Goal: Task Accomplishment & Management: Complete application form

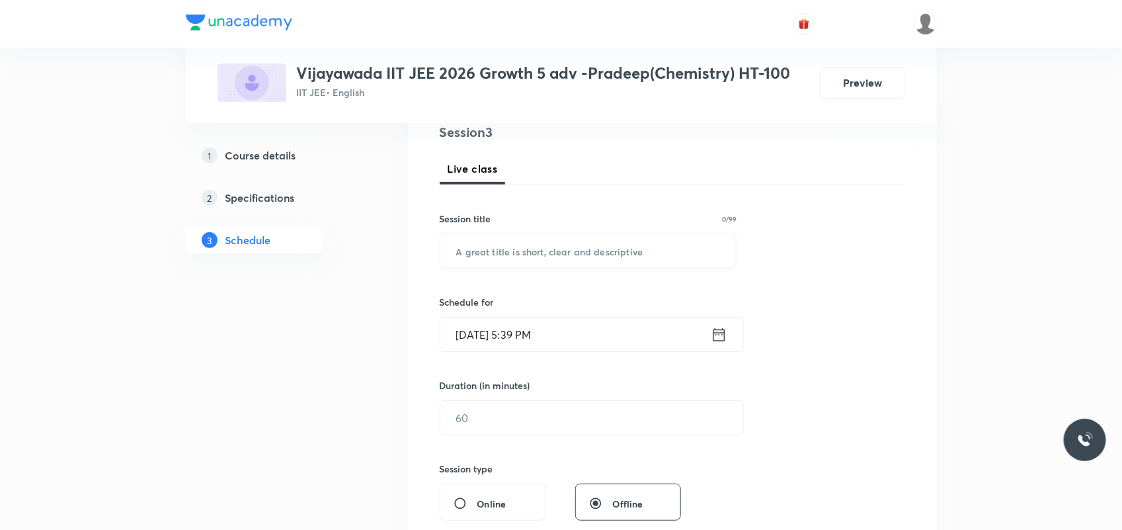
scroll to position [165, 0]
click at [539, 260] on input "text" at bounding box center [588, 249] width 296 height 34
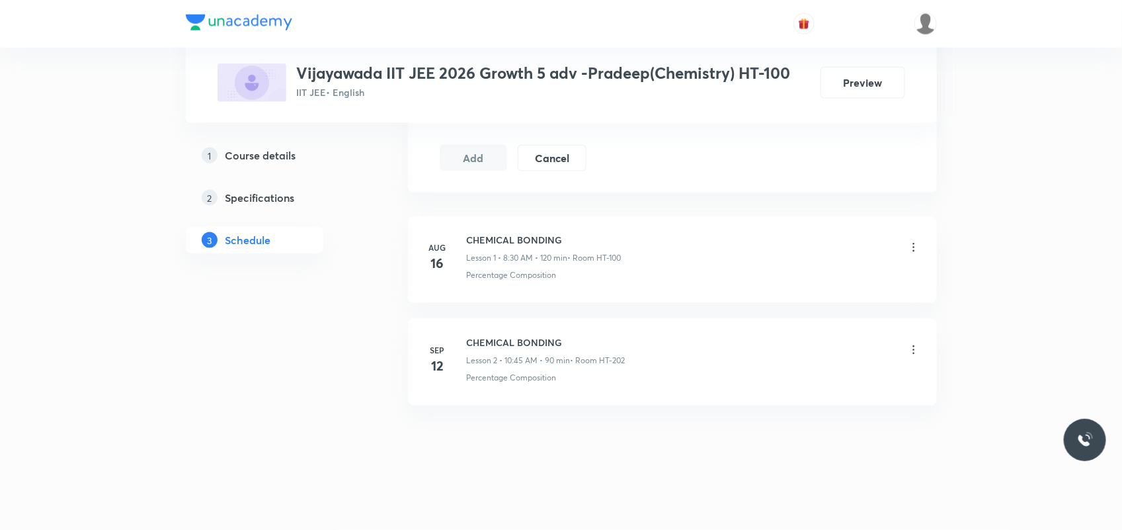
click at [495, 332] on li "Sep 12 CHEMICAL BONDING Lesson 2 • 10:45 AM • 90 min • Room HT-202 Percentage C…" at bounding box center [672, 362] width 529 height 87
click at [493, 341] on h6 "CHEMICAL BONDING" at bounding box center [546, 342] width 159 height 14
copy h6 "CHEMICAL BONDING"
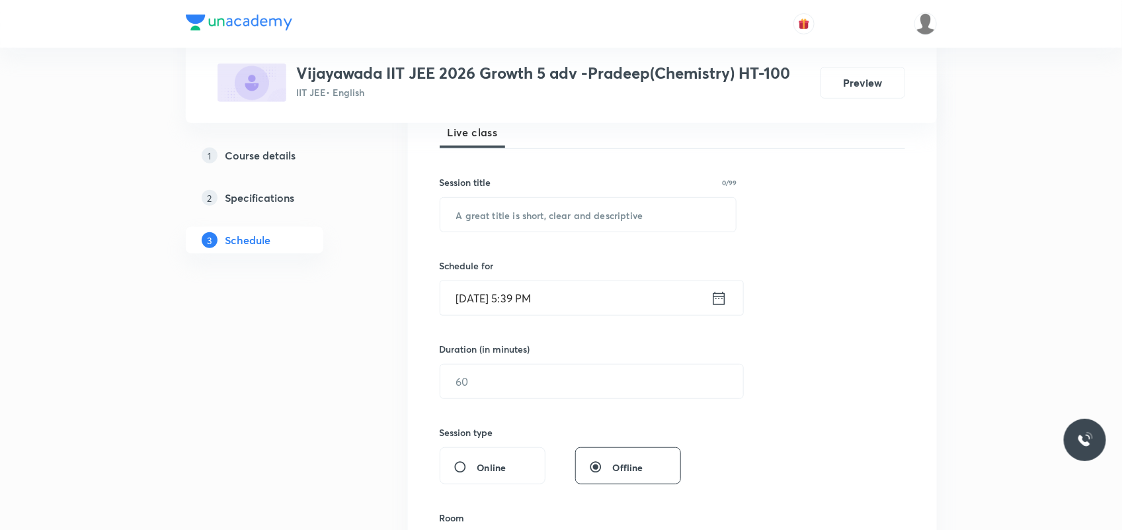
scroll to position [182, 0]
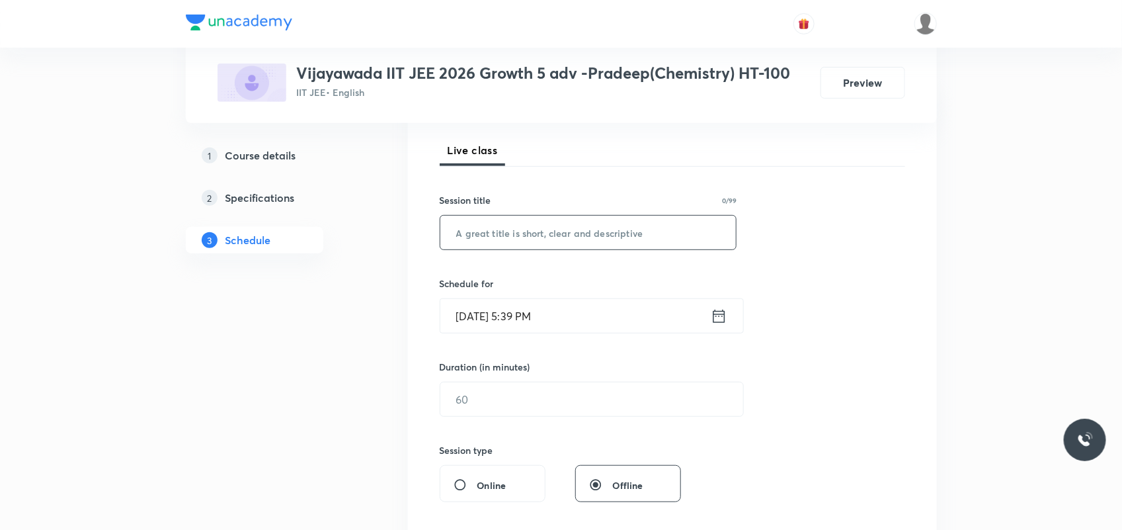
click at [575, 235] on input "text" at bounding box center [588, 233] width 296 height 34
paste input "CHEMICAL BONDING"
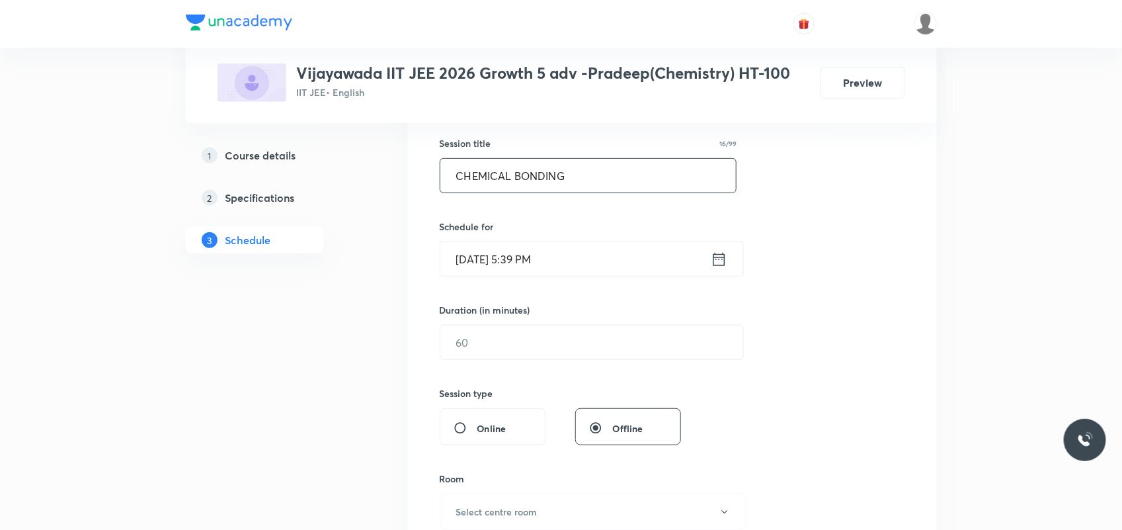
scroll to position [265, 0]
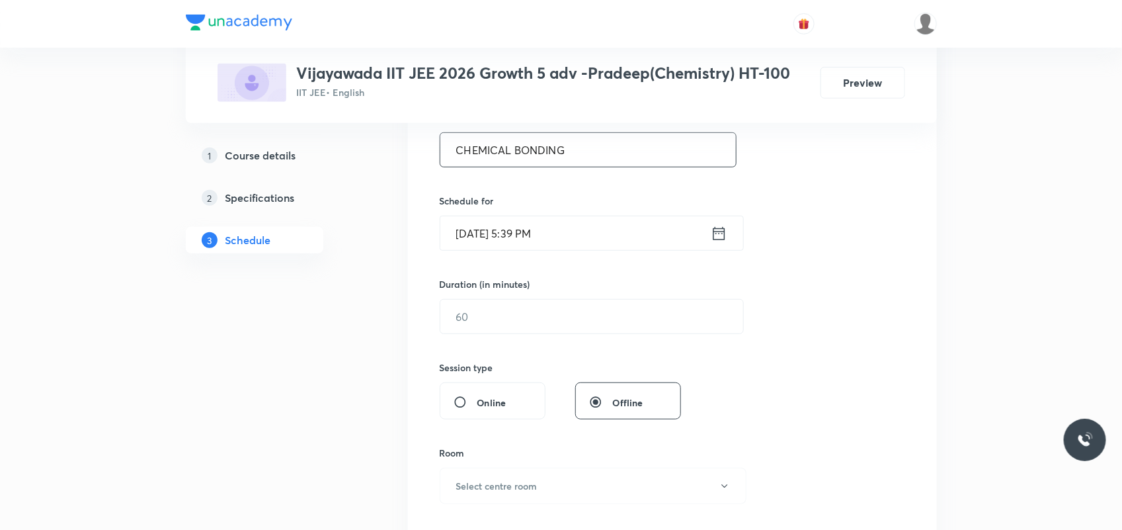
type input "CHEMICAL BONDING"
click at [484, 235] on input "Oct 6, 2025, 5:39 PM" at bounding box center [575, 233] width 270 height 34
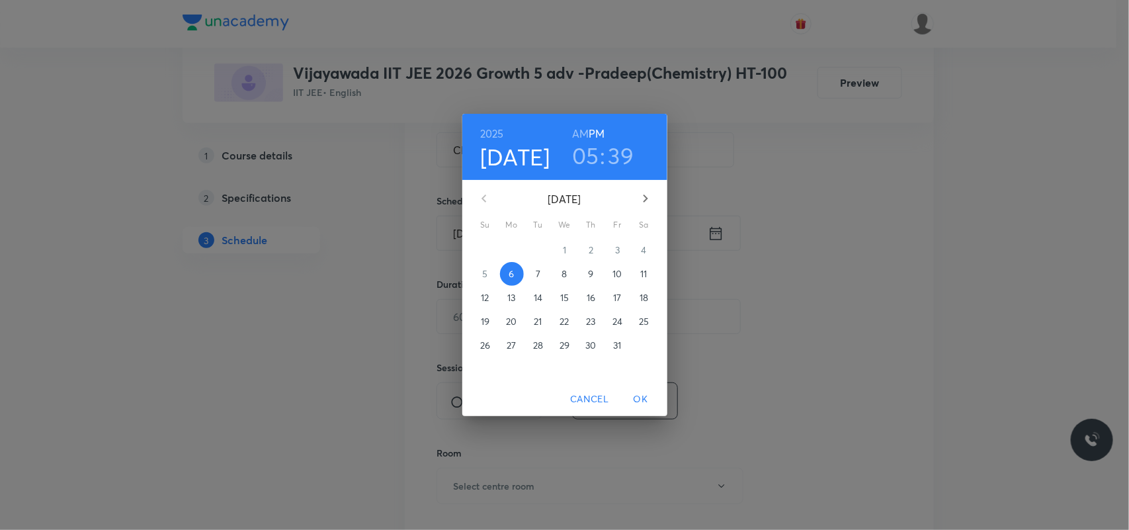
click at [534, 272] on span "7" at bounding box center [538, 273] width 24 height 13
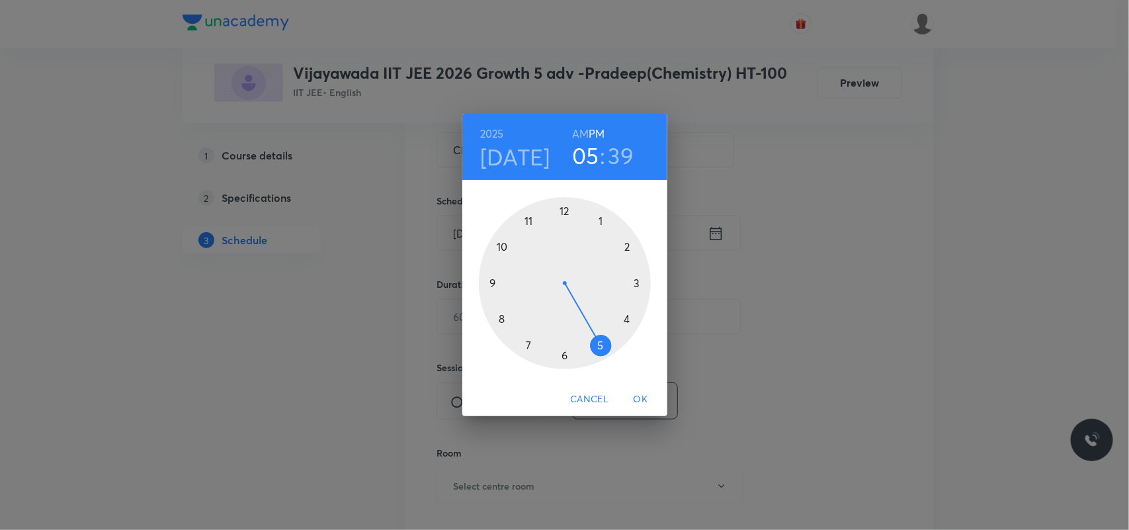
click at [579, 130] on h6 "AM" at bounding box center [580, 133] width 17 height 19
click at [500, 319] on div at bounding box center [565, 283] width 172 height 172
click at [563, 354] on div at bounding box center [565, 283] width 172 height 172
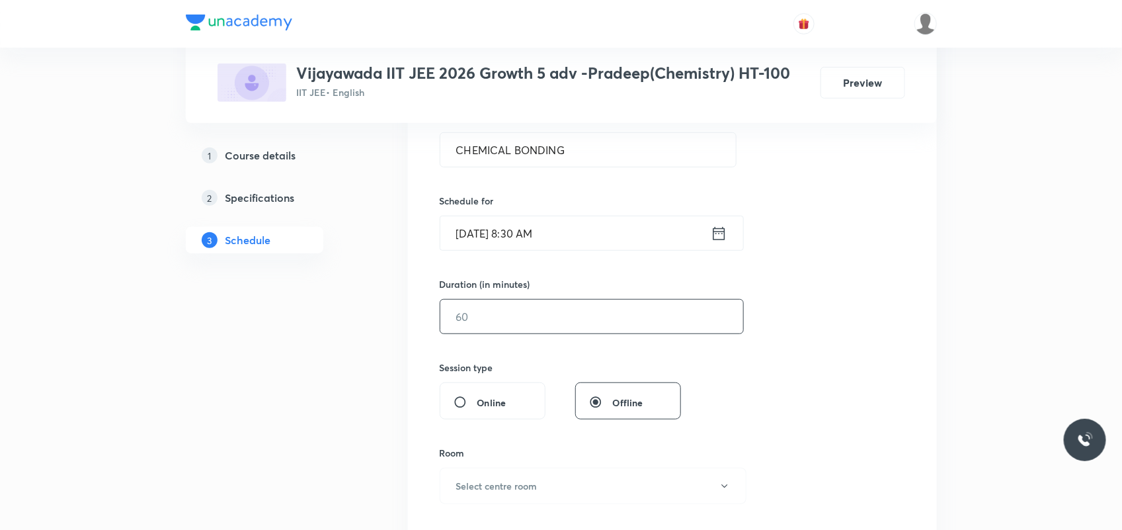
click at [518, 328] on input "text" at bounding box center [591, 317] width 303 height 34
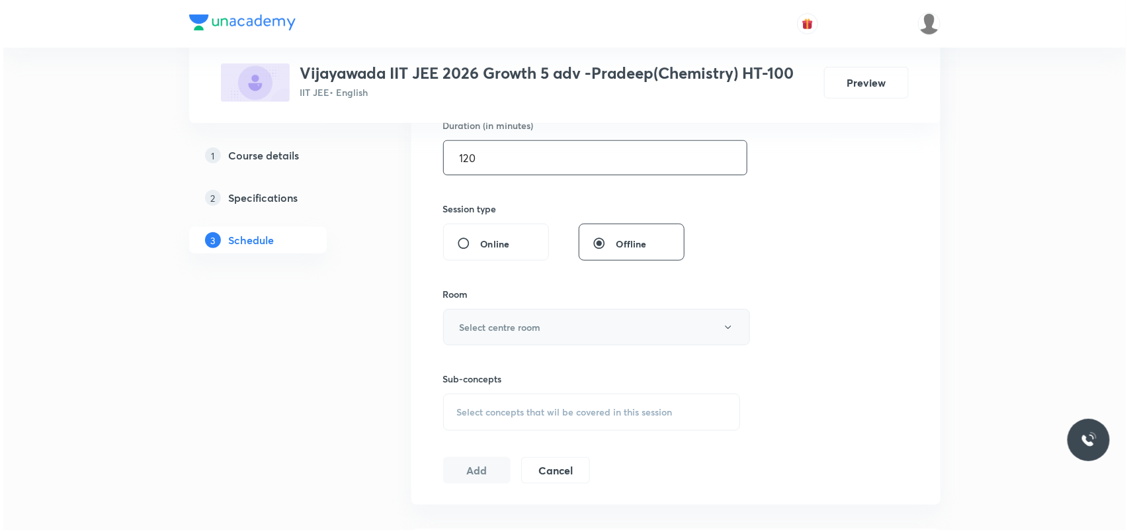
scroll to position [430, 0]
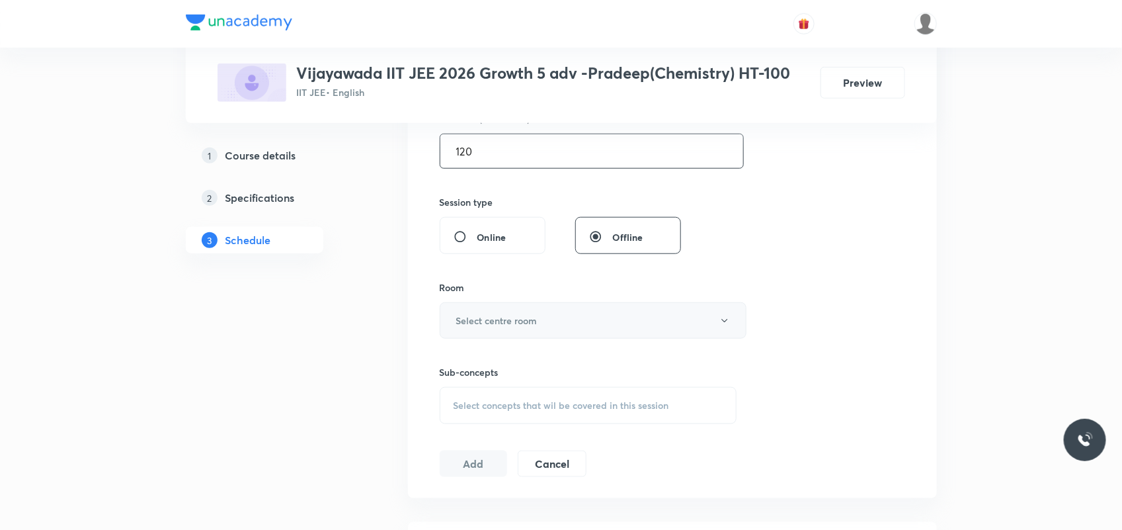
type input "120"
click at [536, 325] on h6 "Select centre room" at bounding box center [496, 320] width 81 height 14
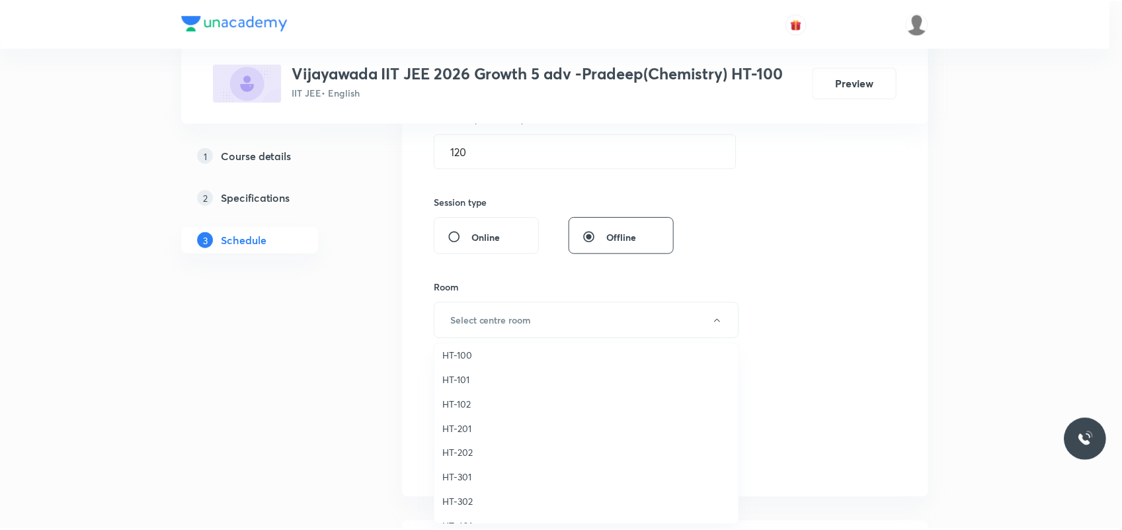
scroll to position [496, 0]
click at [458, 451] on span "HT-202" at bounding box center [590, 453] width 290 height 14
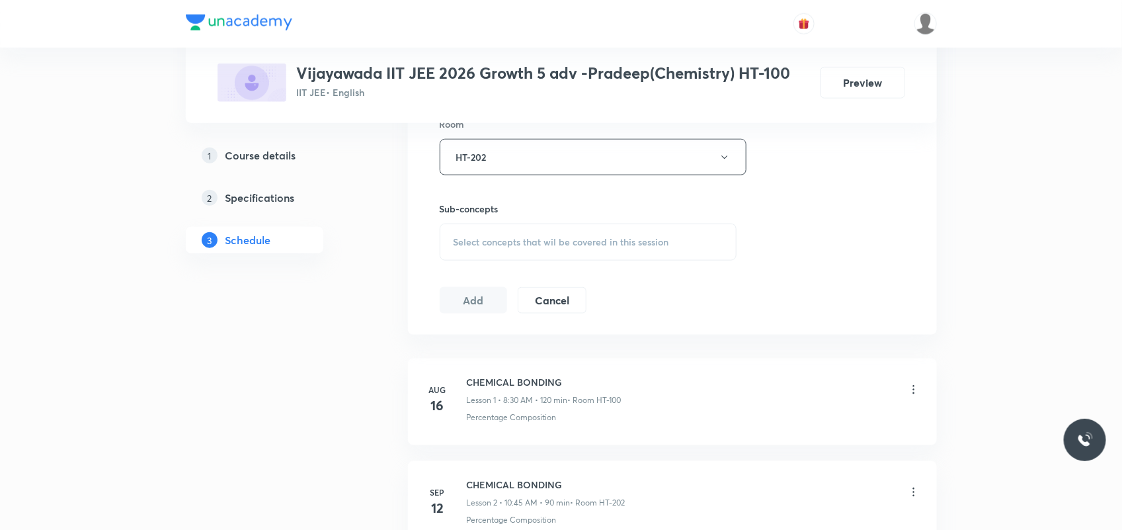
scroll to position [595, 0]
click at [497, 236] on span "Select concepts that wil be covered in this session" at bounding box center [562, 240] width 216 height 11
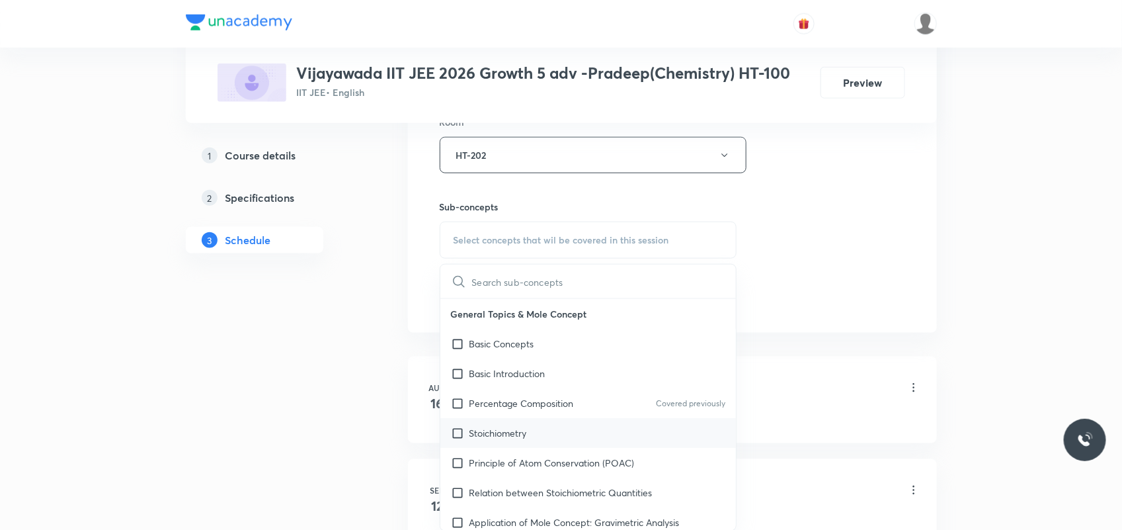
click at [518, 444] on div "Stoichiometry" at bounding box center [588, 433] width 296 height 30
checkbox input "true"
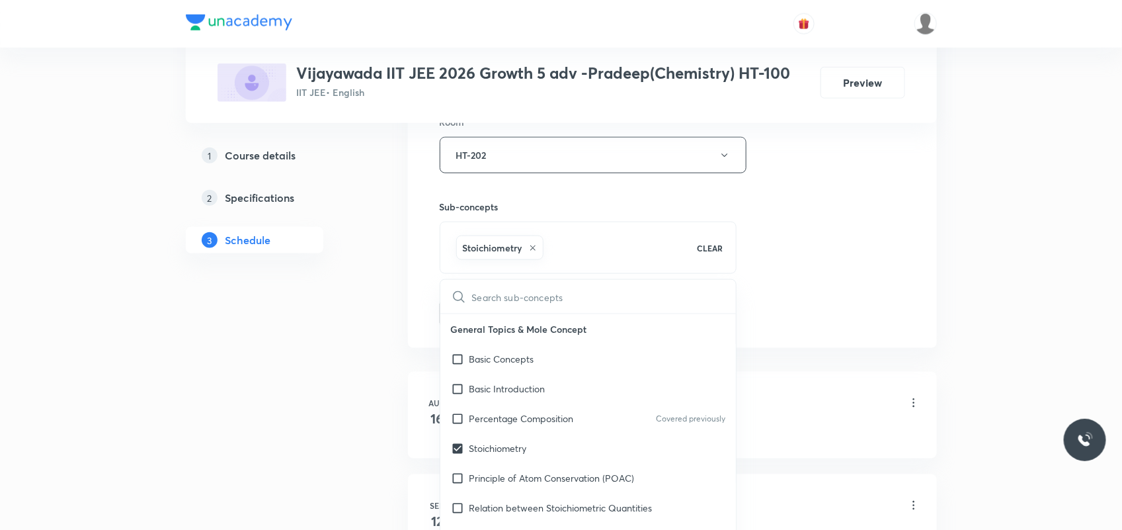
click at [331, 431] on div "1 Course details 2 Specifications 3 Schedule" at bounding box center [276, 144] width 180 height 1033
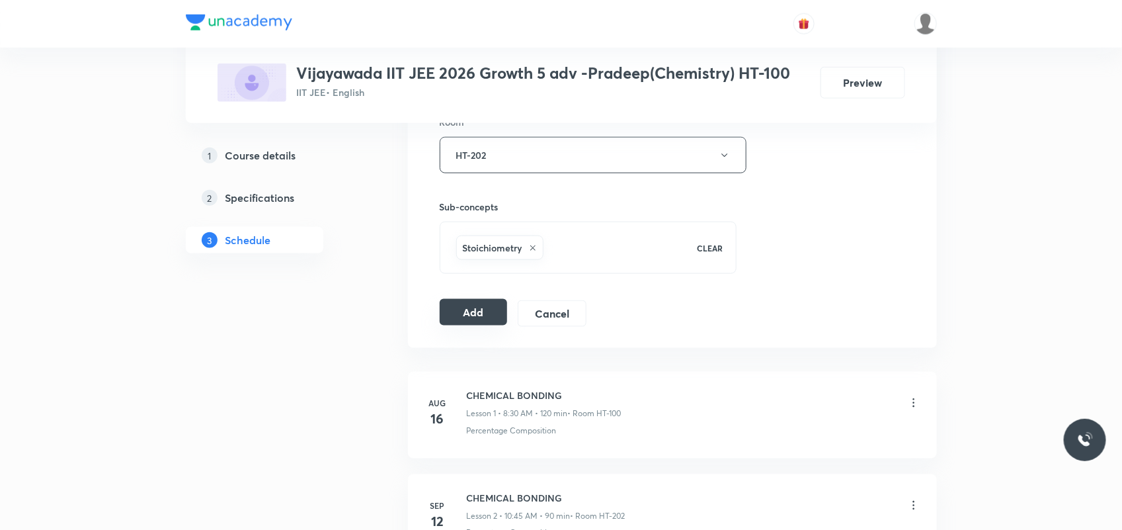
click at [472, 315] on button "Add" at bounding box center [474, 312] width 68 height 26
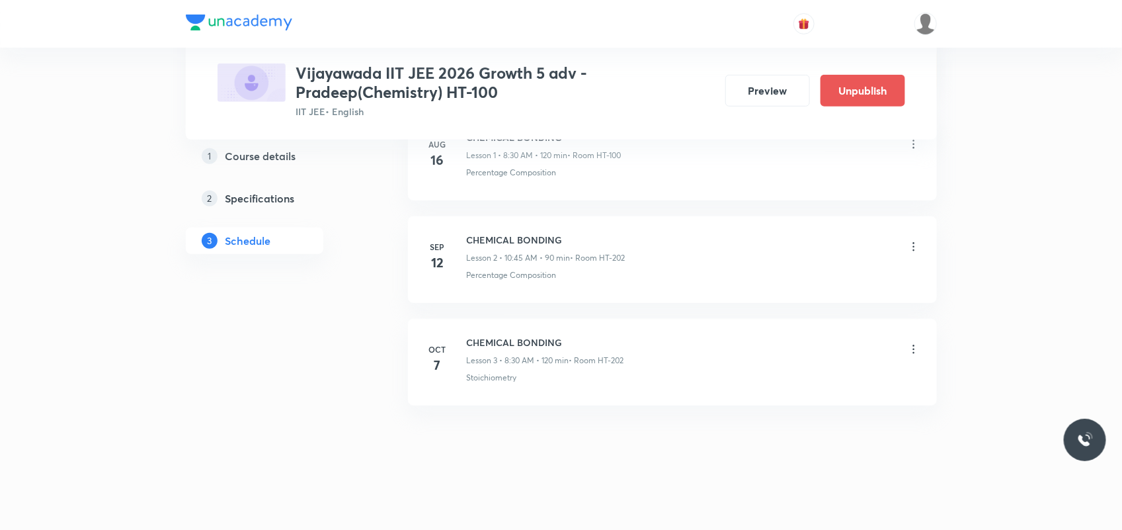
scroll to position [0, 0]
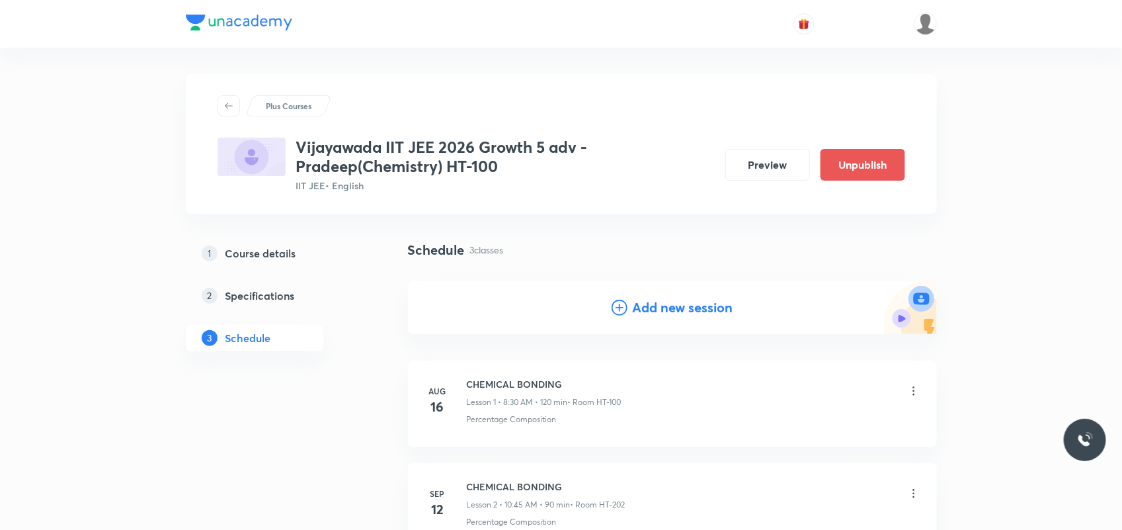
click at [660, 309] on h4 "Add new session" at bounding box center [683, 308] width 101 height 20
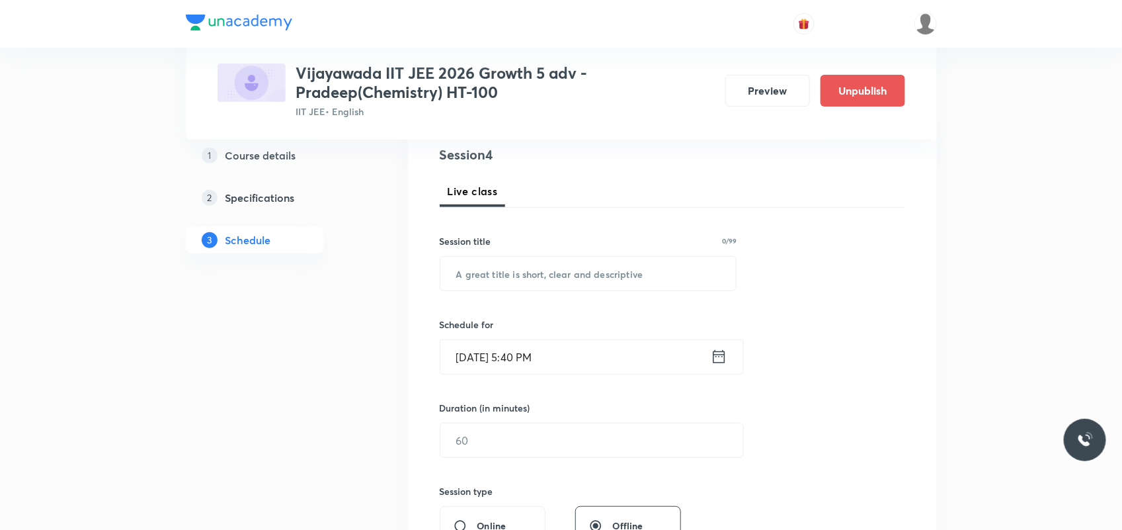
scroll to position [165, 0]
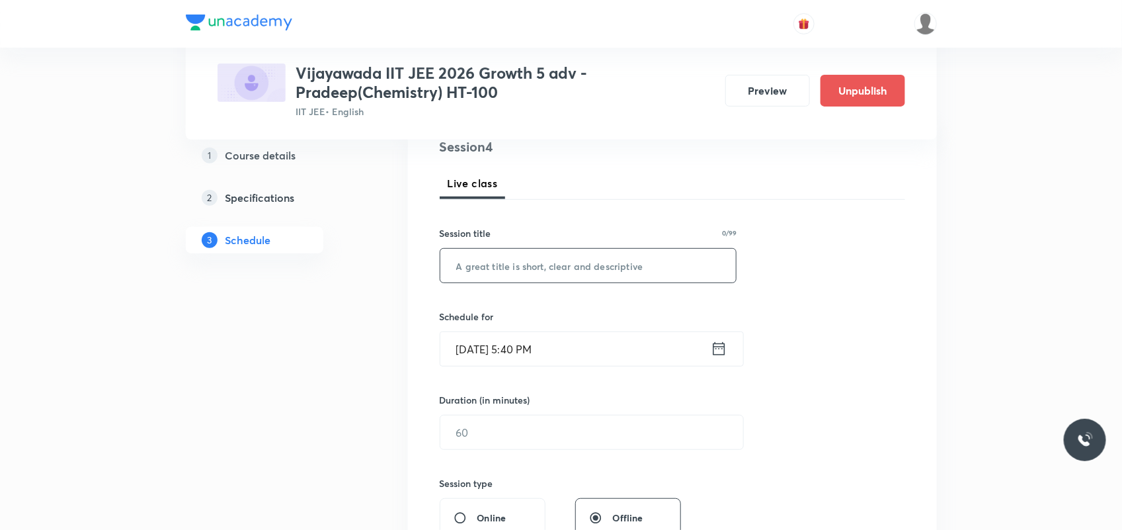
click at [516, 265] on input "text" at bounding box center [588, 266] width 296 height 34
paste input "CHEMICAL BONDING"
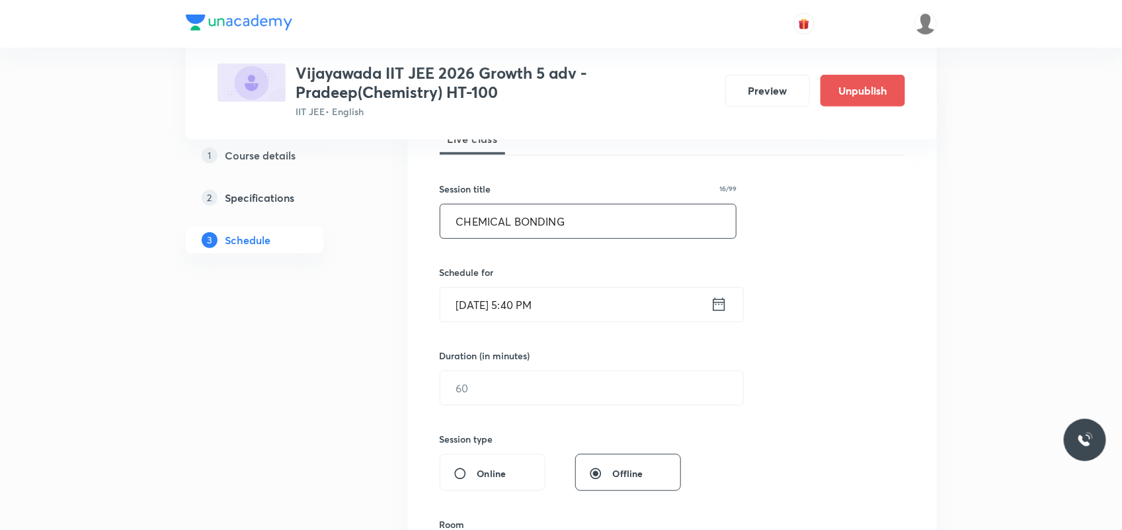
scroll to position [248, 0]
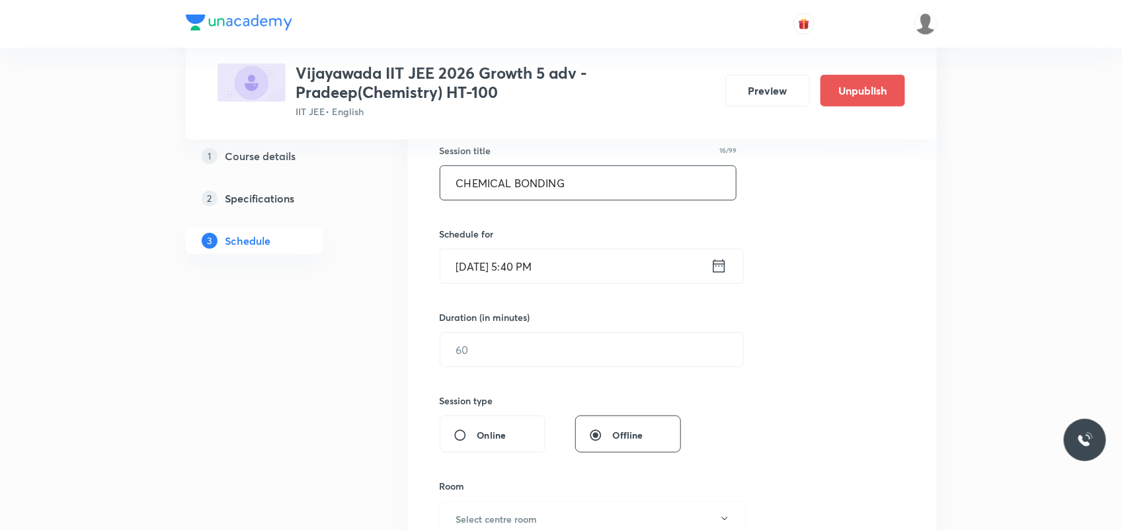
type input "CHEMICAL BONDING"
click at [478, 269] on input "Oct 6, 2025, 5:40 PM" at bounding box center [575, 266] width 270 height 34
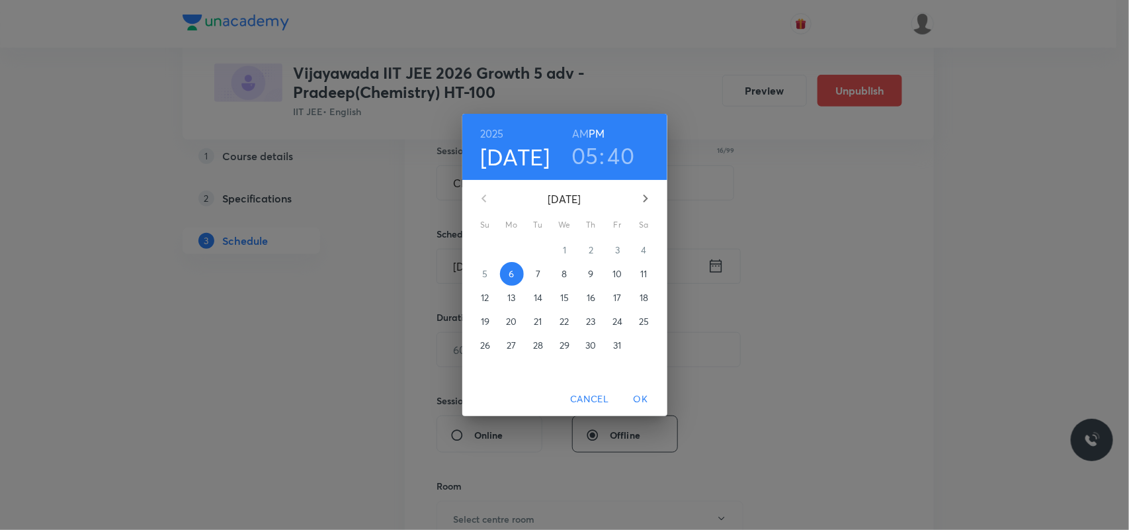
click at [531, 271] on span "7" at bounding box center [538, 273] width 24 height 13
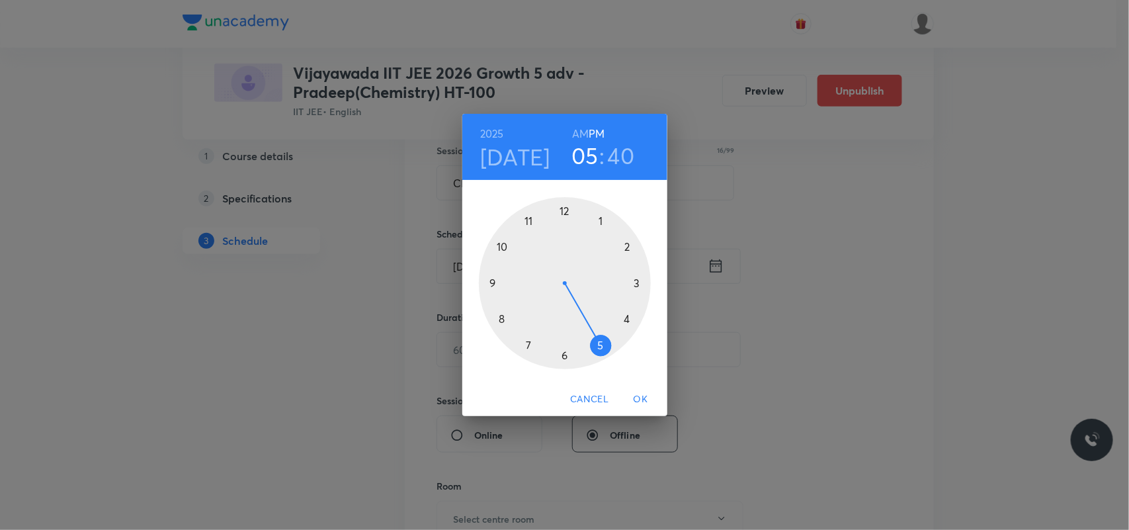
click at [582, 132] on h6 "AM" at bounding box center [580, 133] width 17 height 19
click at [501, 249] on div at bounding box center [565, 283] width 172 height 172
click at [491, 283] on div at bounding box center [565, 283] width 172 height 172
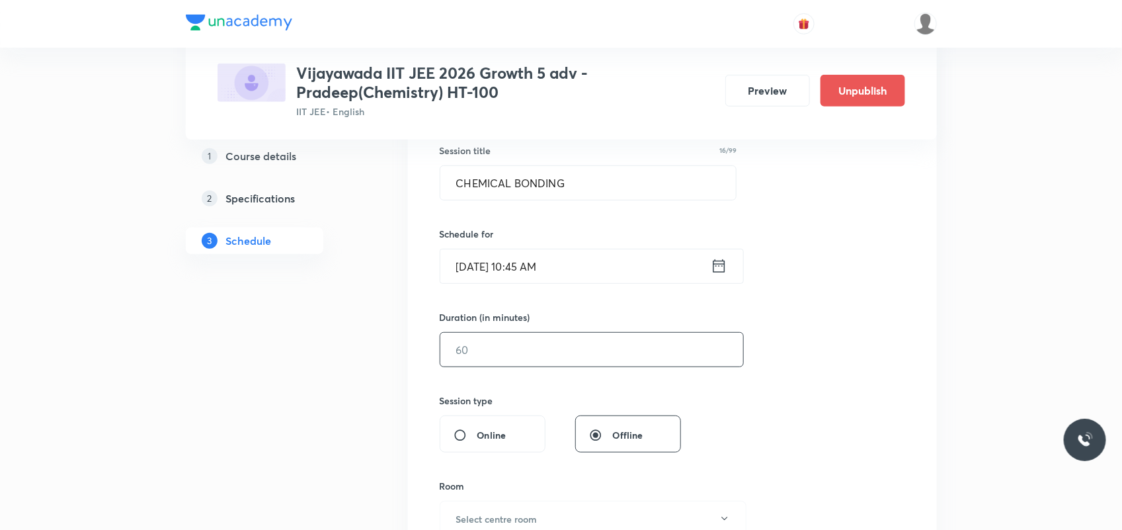
click at [550, 353] on input "text" at bounding box center [591, 350] width 303 height 34
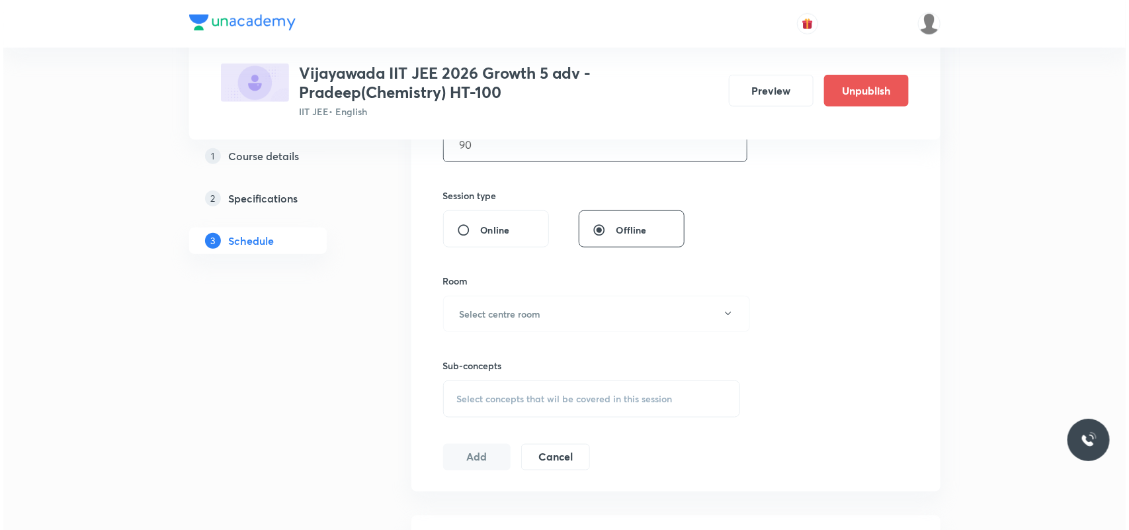
scroll to position [496, 0]
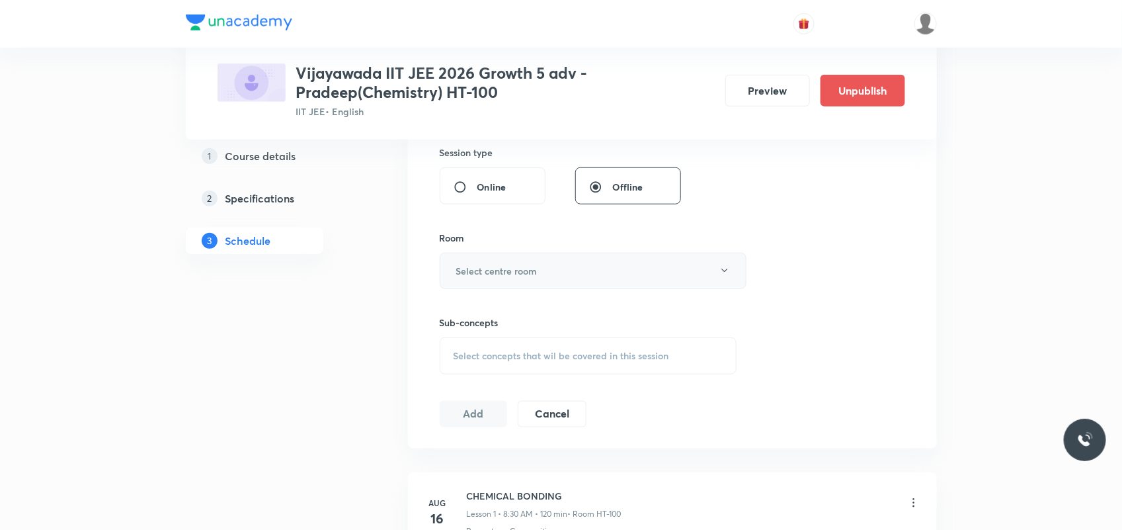
type input "90"
click at [593, 282] on button "Select centre room" at bounding box center [593, 271] width 307 height 36
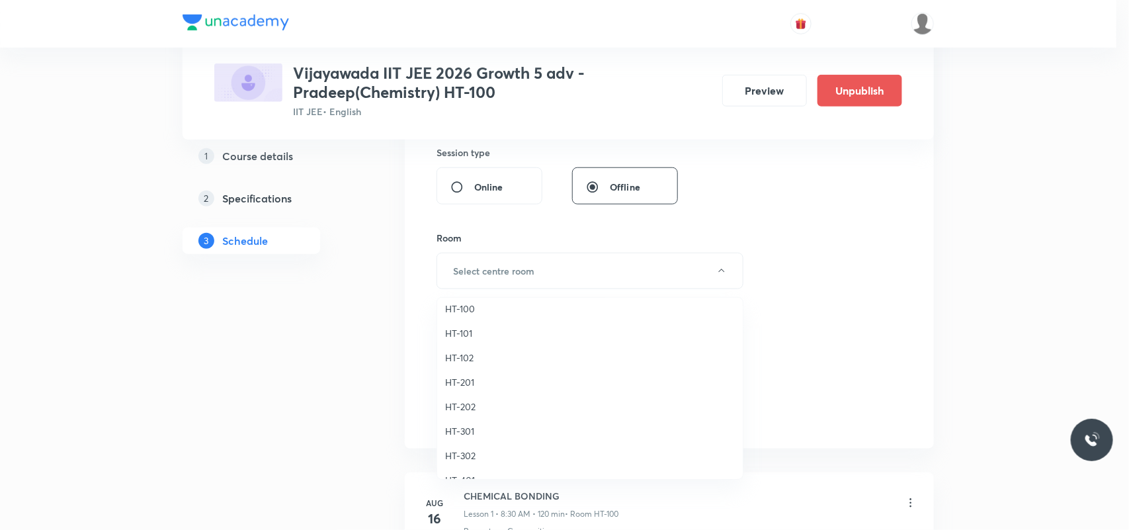
click at [462, 409] on span "HT-202" at bounding box center [590, 406] width 290 height 14
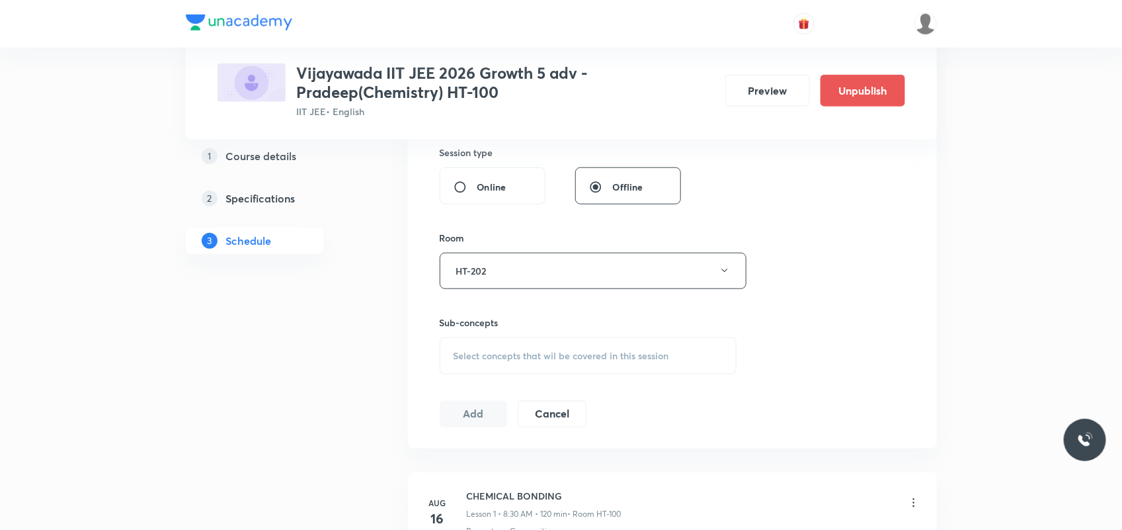
click at [501, 351] on span "Select concepts that wil be covered in this session" at bounding box center [562, 356] width 216 height 11
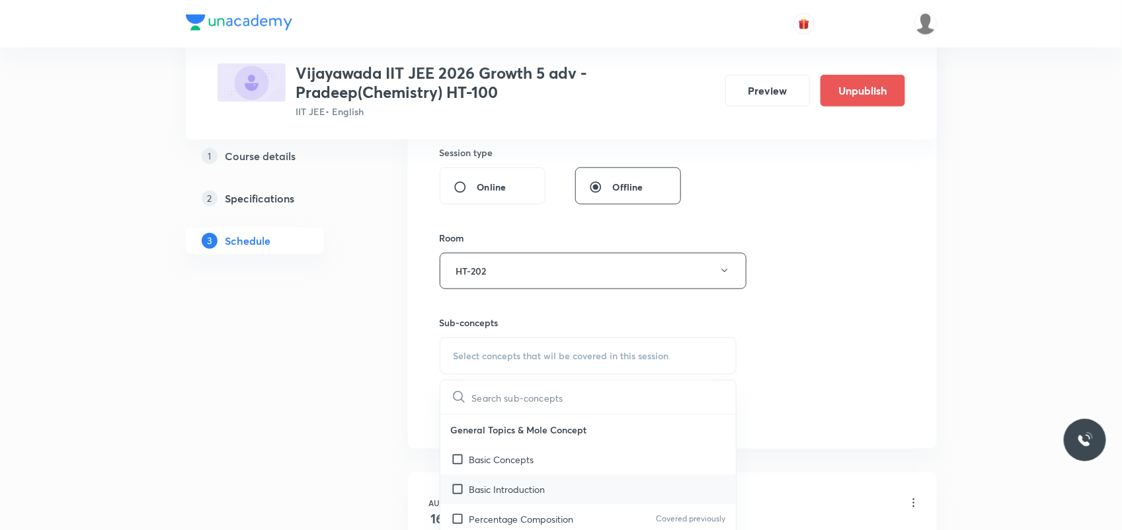
click at [505, 496] on p "Basic Introduction" at bounding box center [508, 489] width 76 height 14
checkbox input "true"
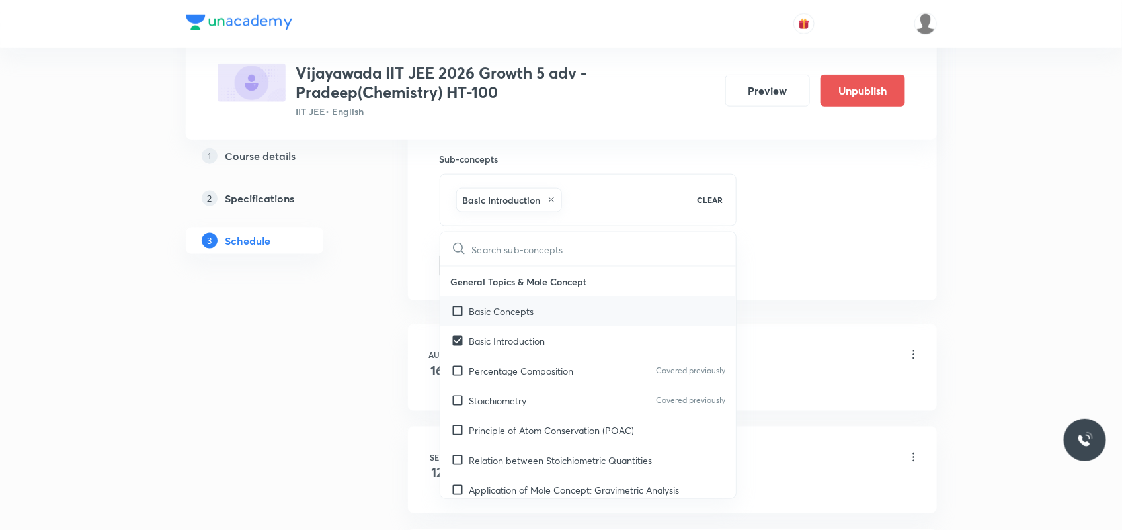
scroll to position [661, 0]
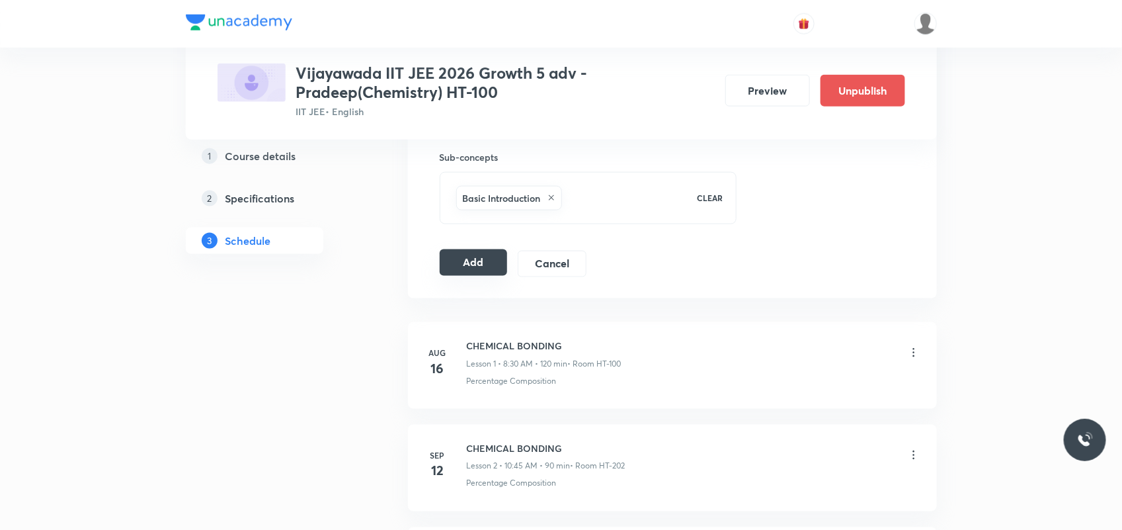
click at [491, 265] on button "Add" at bounding box center [474, 262] width 68 height 26
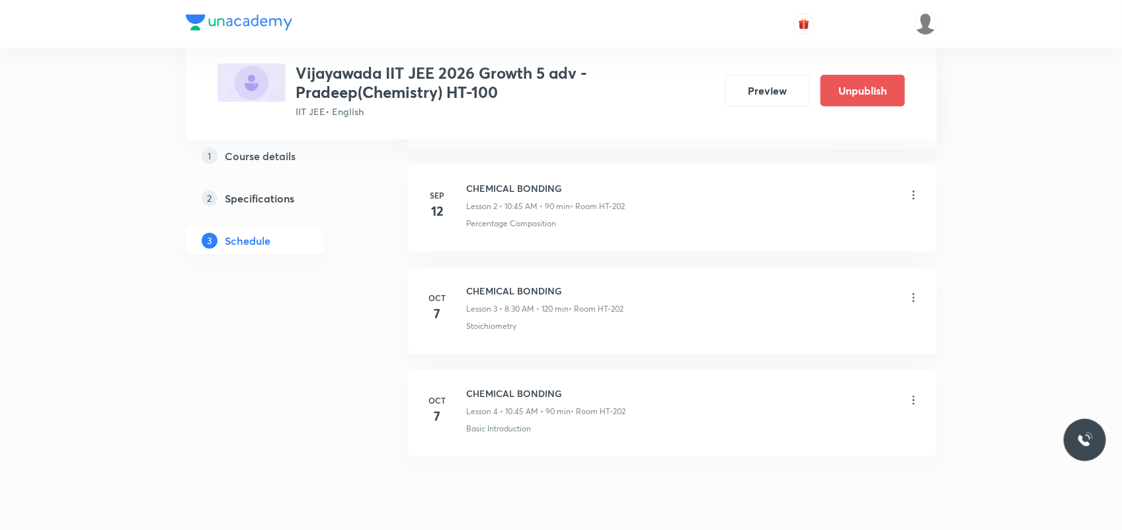
scroll to position [349, 0]
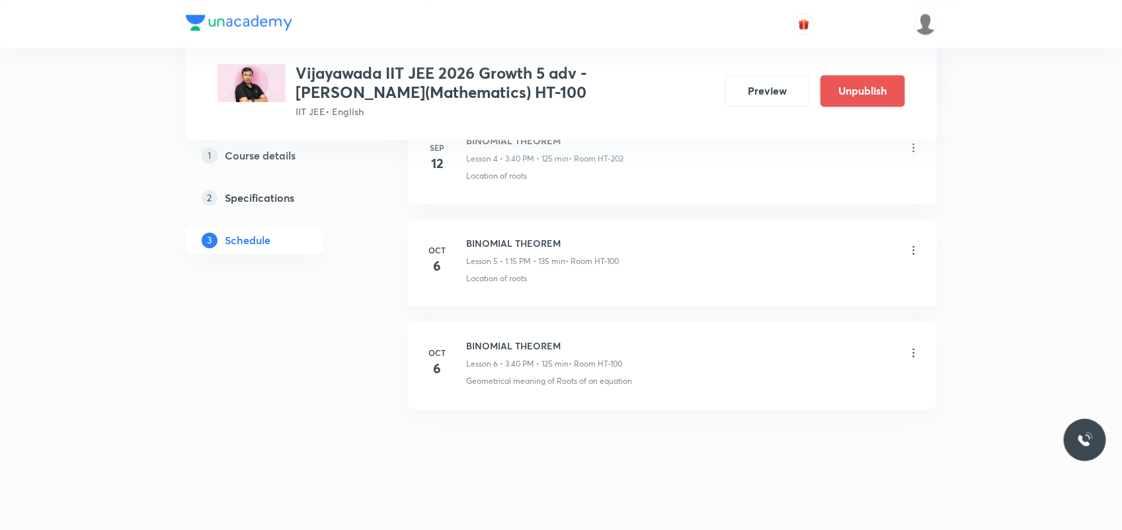
scroll to position [1165, 0]
click at [493, 341] on h6 "BINOMIAL THEOREM" at bounding box center [545, 342] width 156 height 14
copy h6 "BINOMIAL THEOREM"
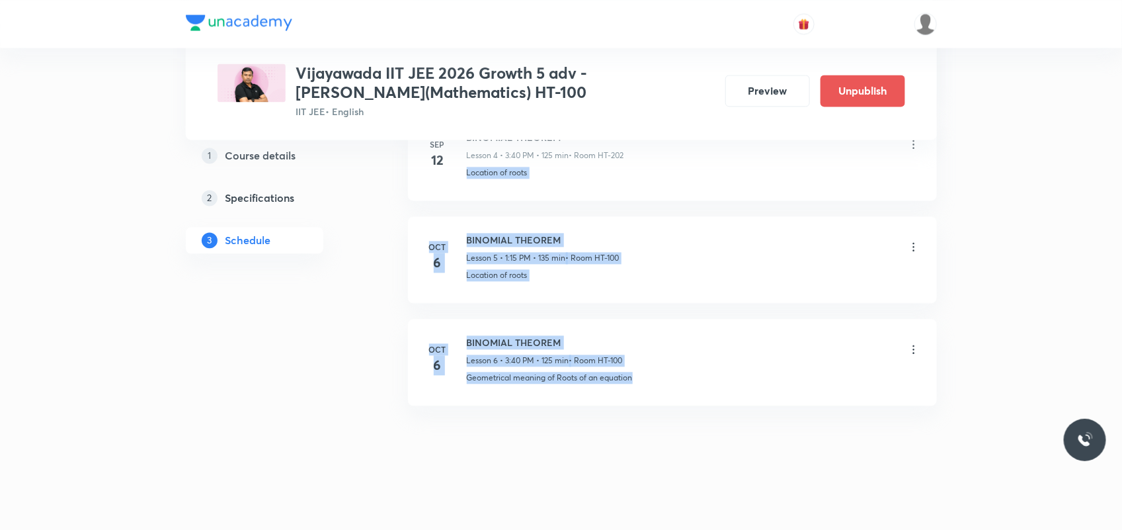
drag, startPoint x: 1119, startPoint y: 417, endPoint x: 1111, endPoint y: 153, distance: 264.7
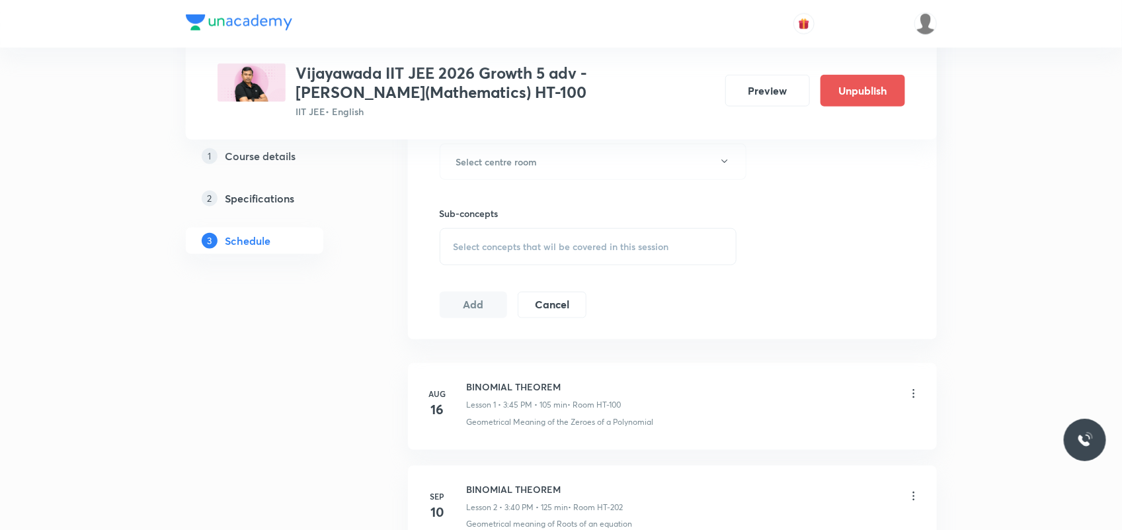
scroll to position [155, 0]
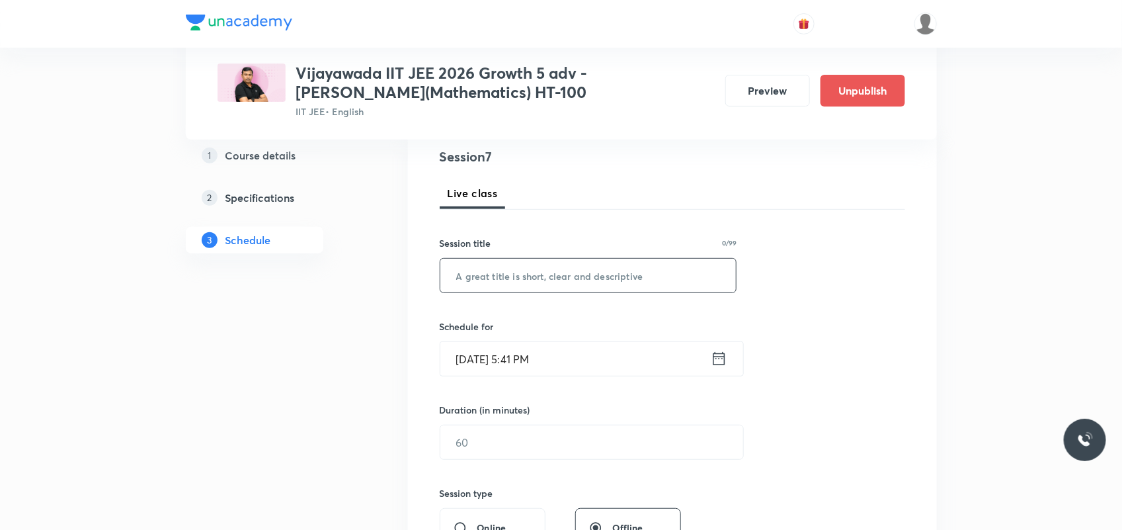
click at [620, 289] on input "text" at bounding box center [588, 276] width 296 height 34
paste input "BINOMIAL THEOREM"
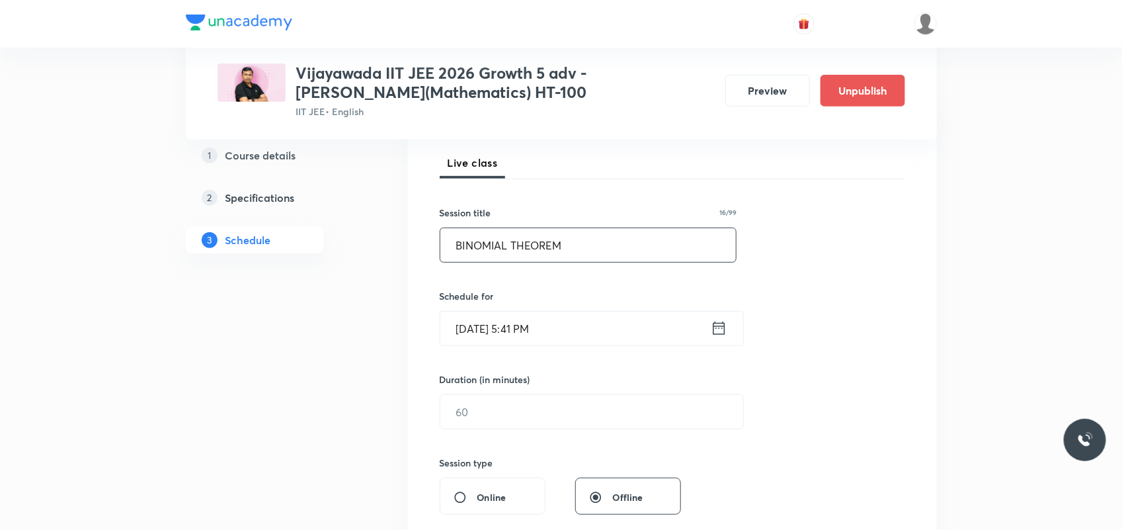
scroll to position [238, 0]
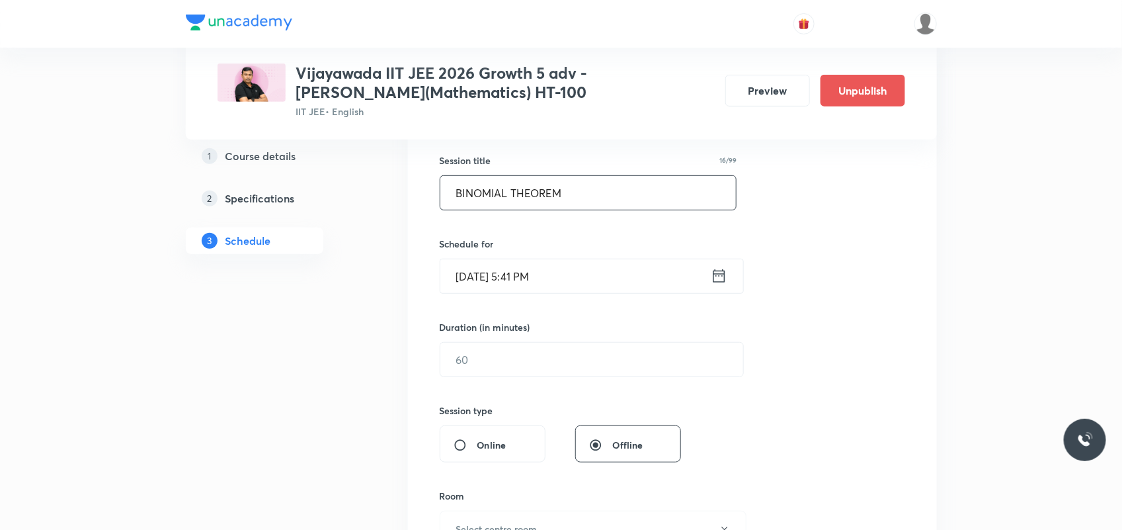
type input "BINOMIAL THEOREM"
click at [483, 281] on input "Oct 6, 2025, 5:41 PM" at bounding box center [575, 276] width 270 height 34
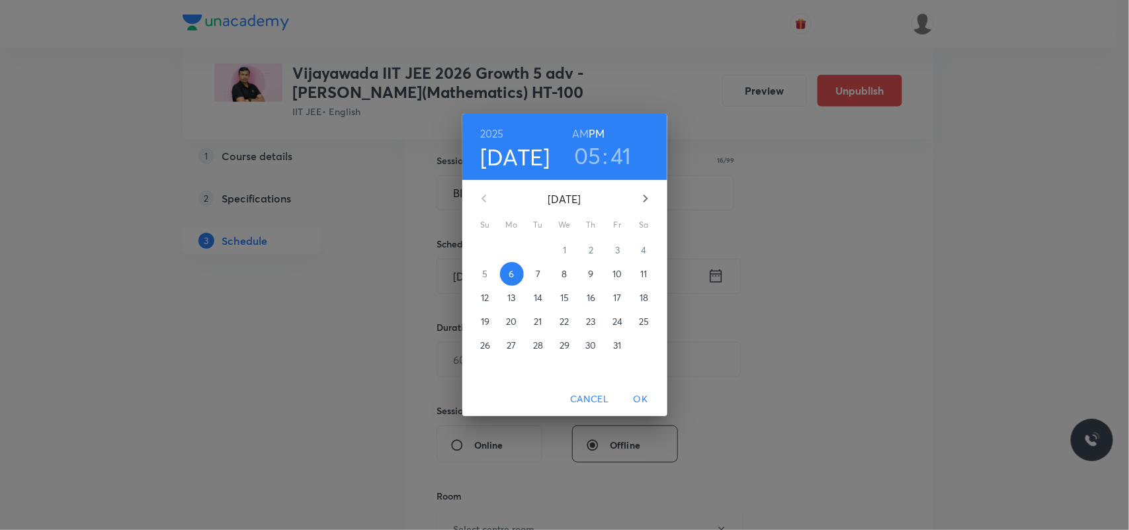
click at [534, 279] on span "7" at bounding box center [538, 273] width 24 height 13
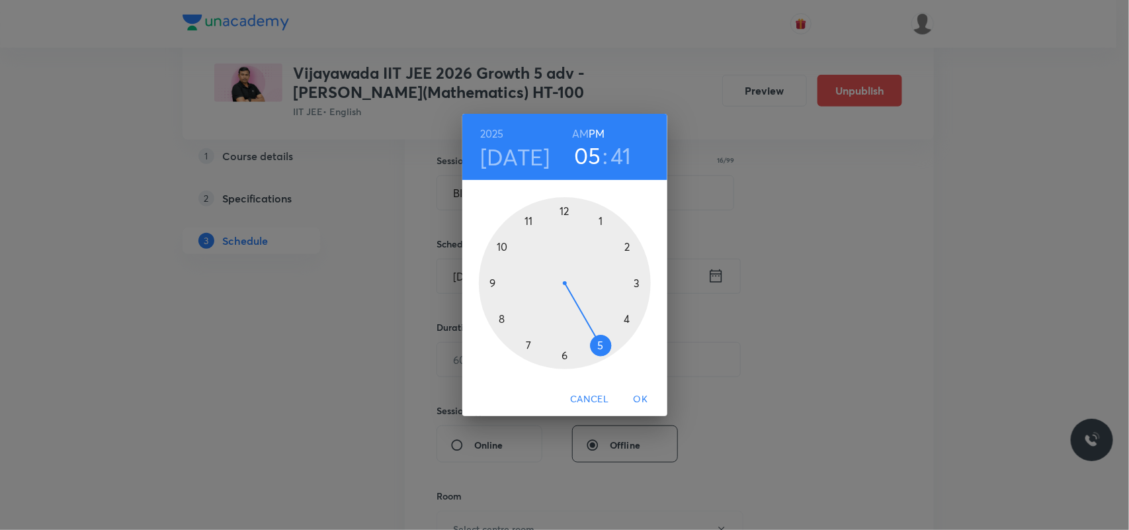
click at [602, 220] on div at bounding box center [565, 283] width 172 height 172
click at [636, 281] on div at bounding box center [565, 283] width 172 height 172
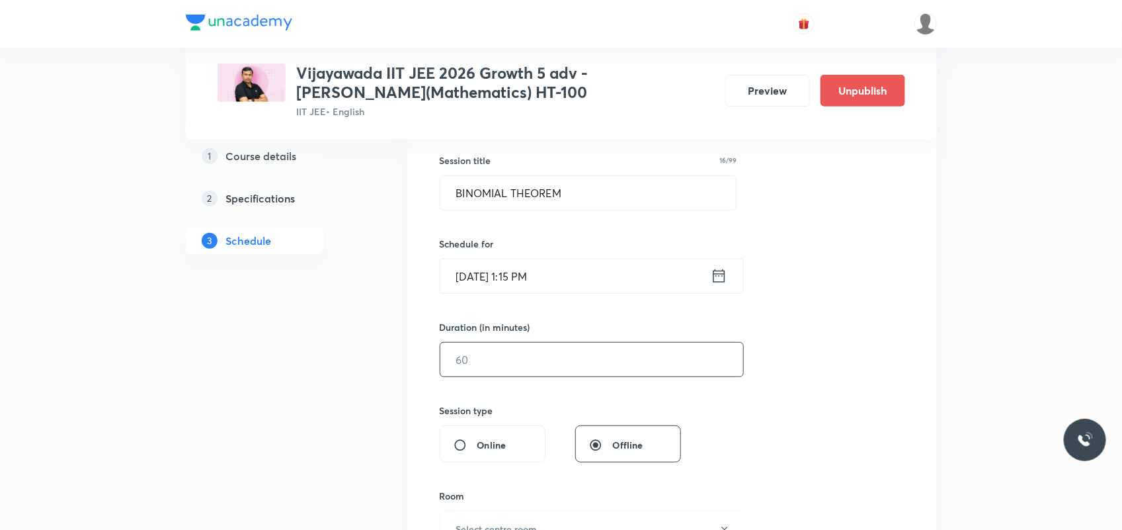
click at [505, 360] on input "text" at bounding box center [591, 360] width 303 height 34
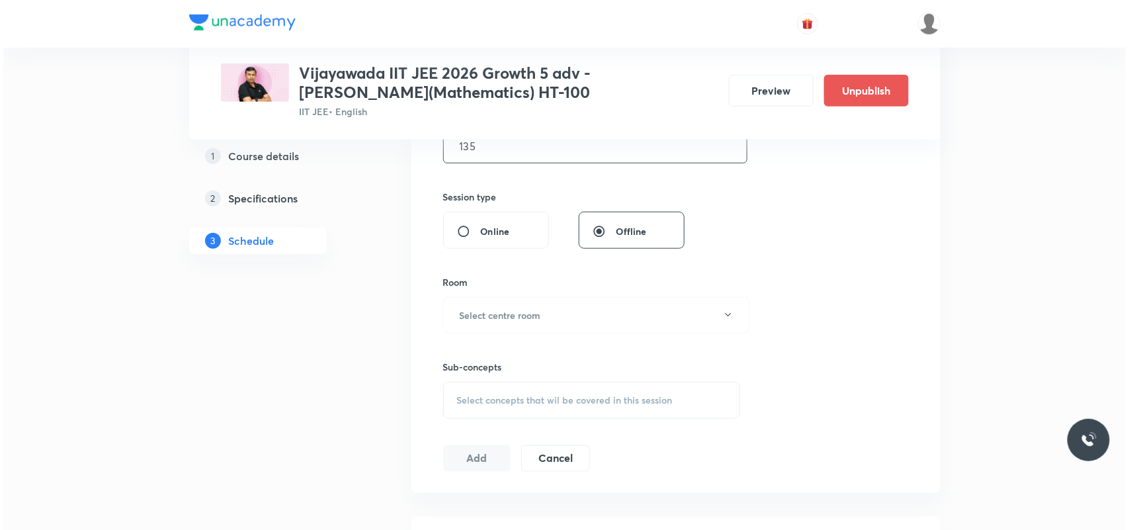
scroll to position [486, 0]
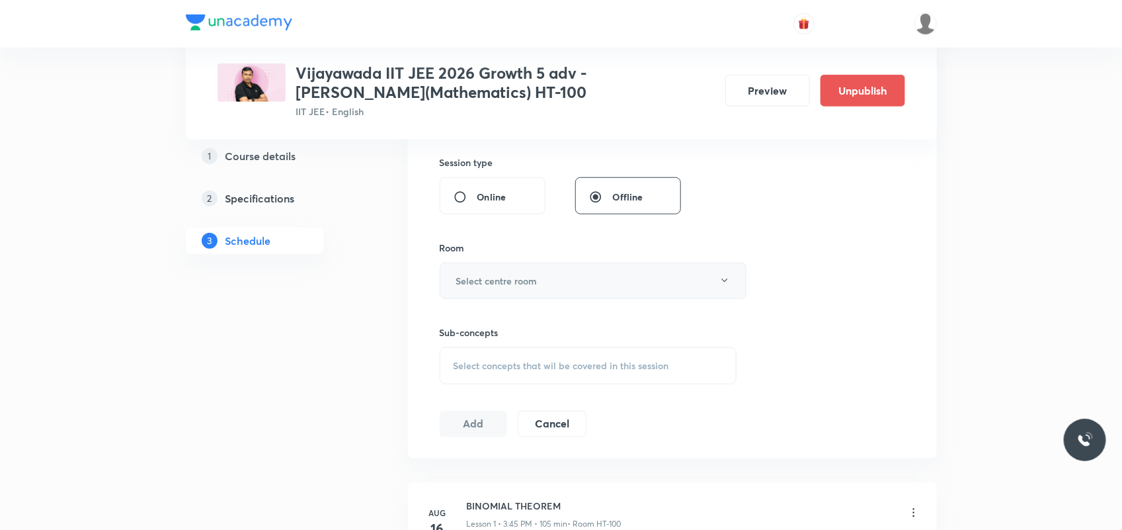
type input "135"
click at [533, 282] on h6 "Select centre room" at bounding box center [496, 281] width 81 height 14
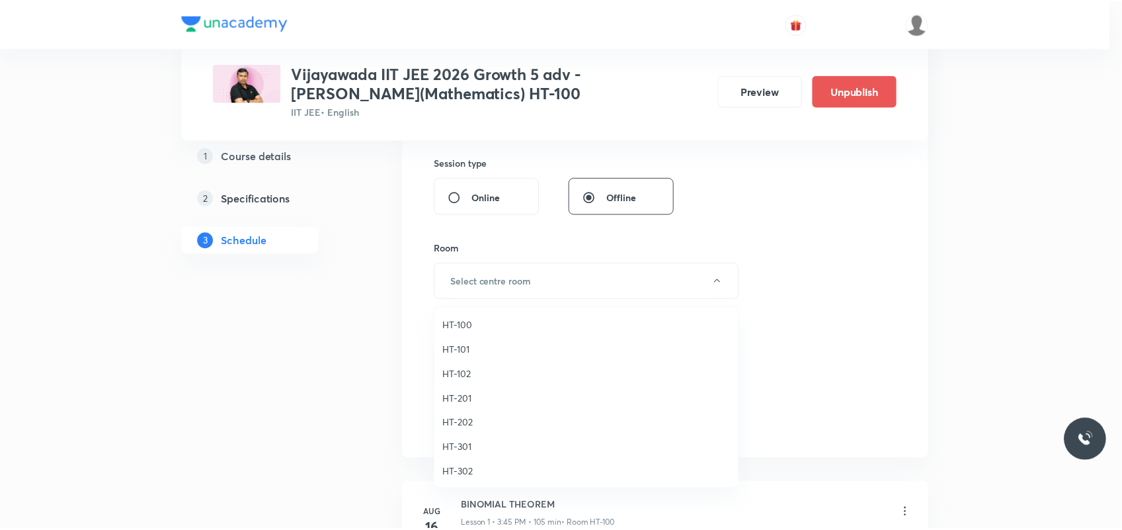
scroll to position [496, 0]
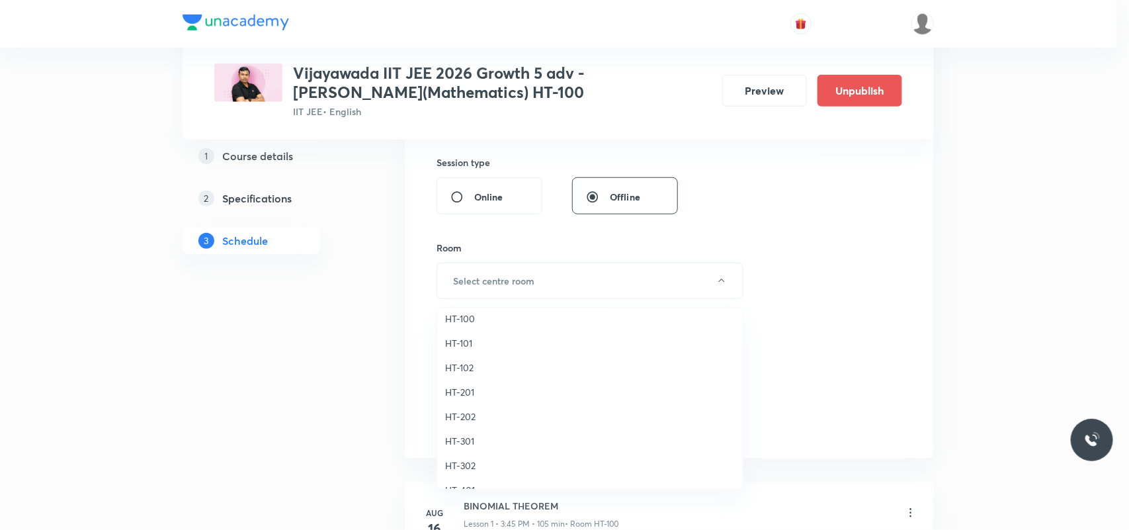
click at [468, 421] on span "HT-202" at bounding box center [590, 416] width 290 height 14
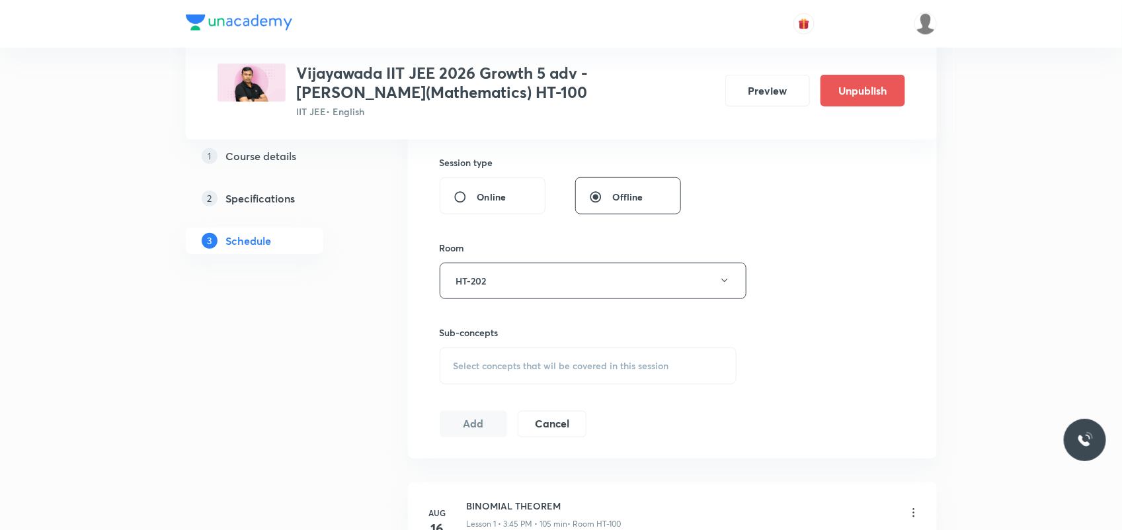
click at [473, 358] on div "Select concepts that wil be covered in this session" at bounding box center [589, 365] width 298 height 37
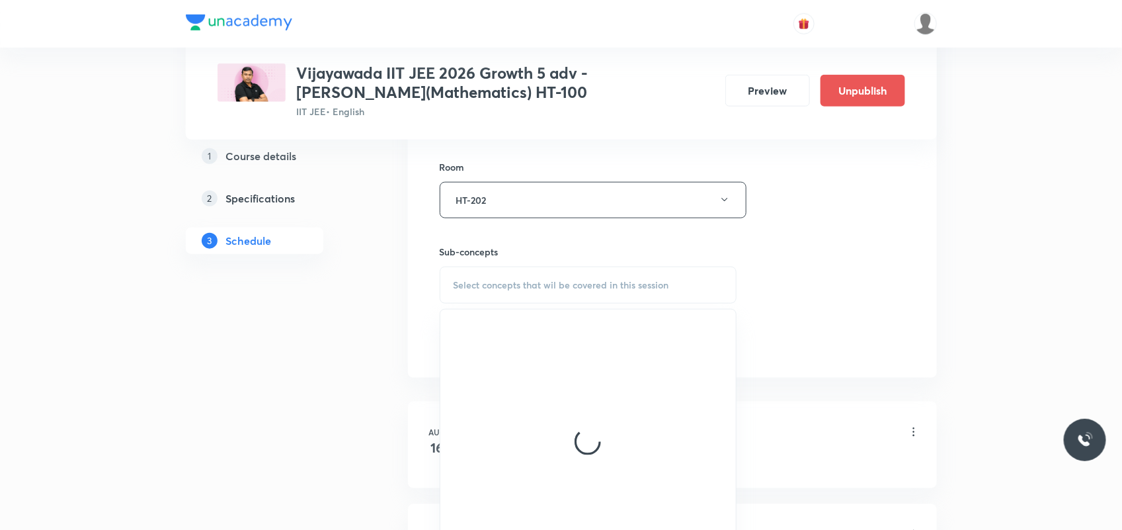
scroll to position [734, 0]
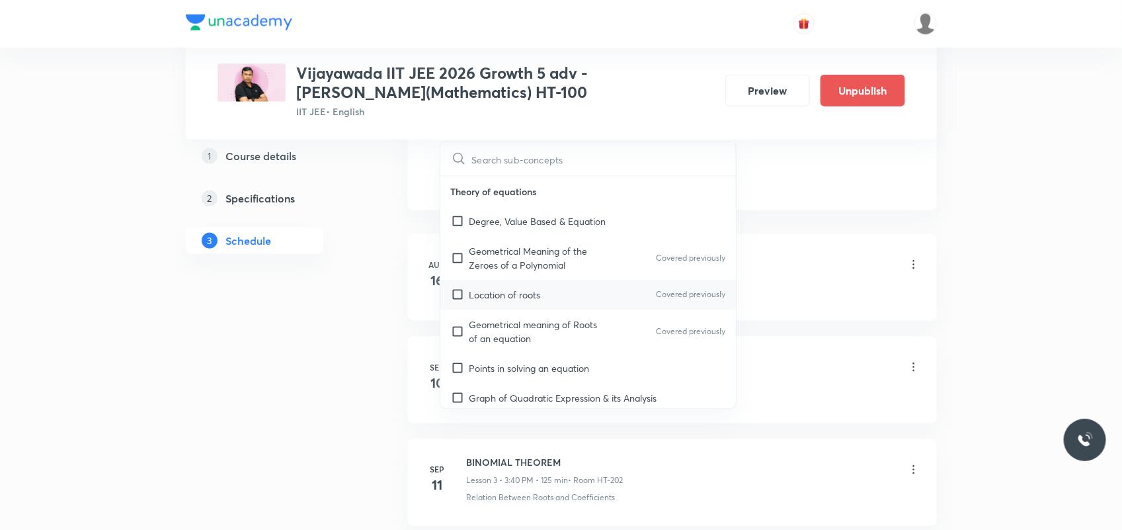
click at [499, 308] on div "Location of roots Covered previously" at bounding box center [588, 295] width 296 height 30
checkbox input "true"
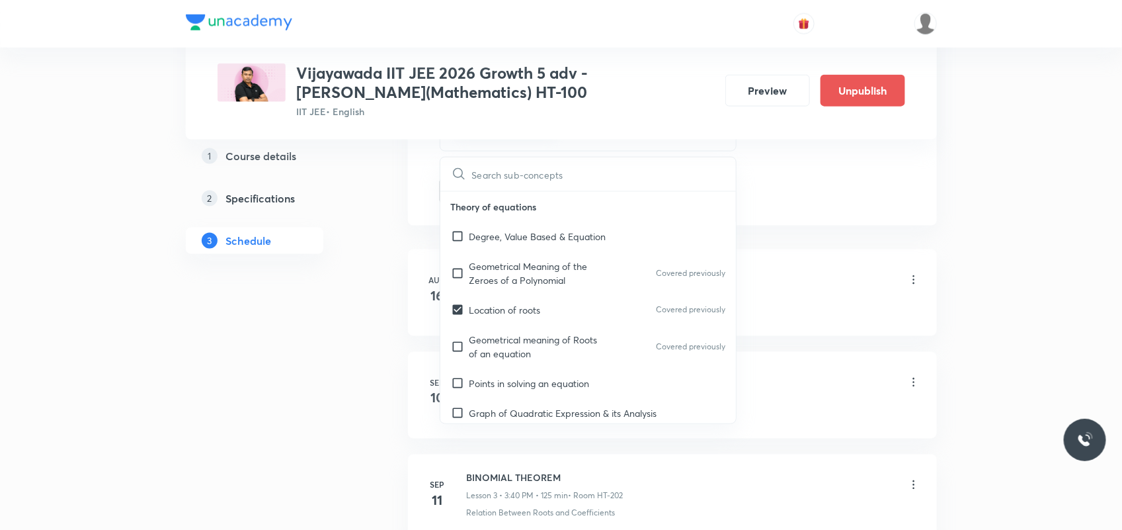
click at [364, 308] on div "1 Course details 2 Specifications 3 Schedule" at bounding box center [276, 227] width 180 height 1443
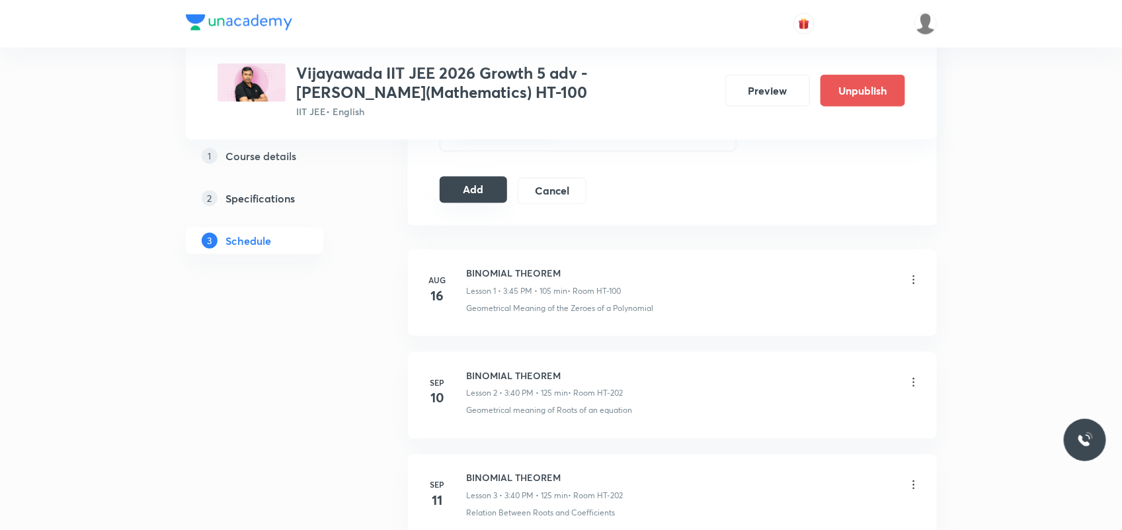
click at [483, 187] on button "Add" at bounding box center [474, 190] width 68 height 26
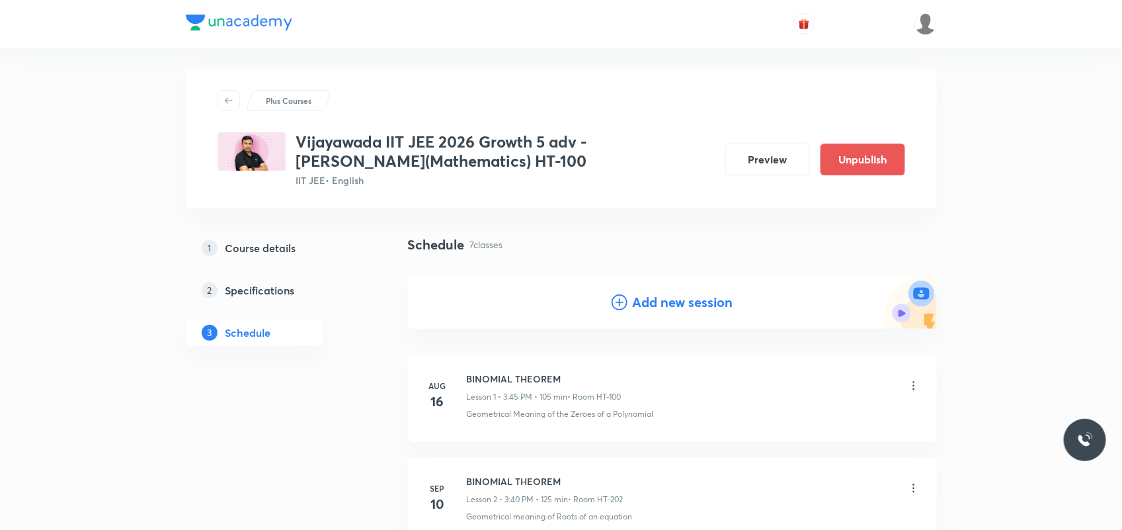
scroll to position [0, 0]
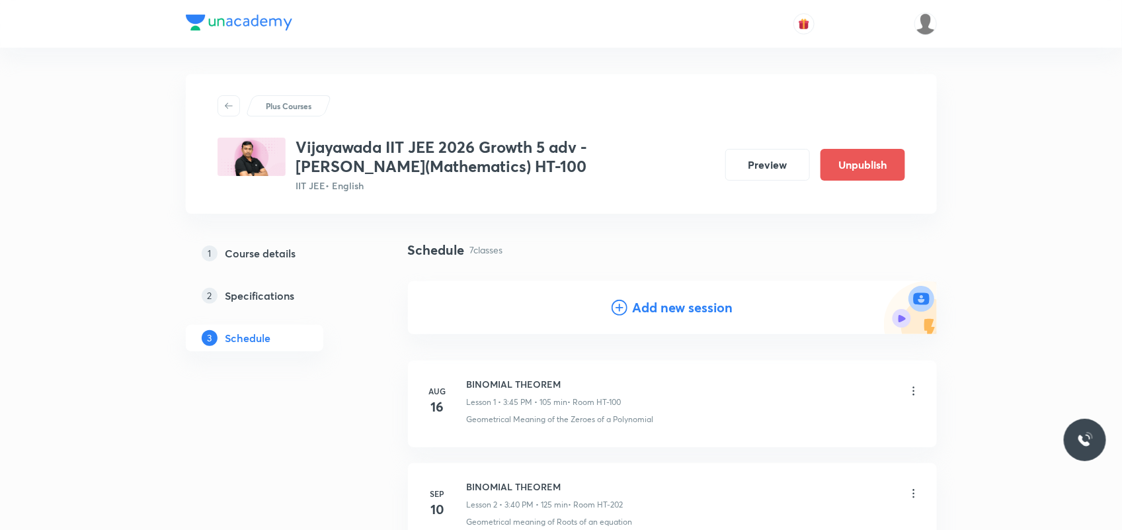
click at [653, 310] on h4 "Add new session" at bounding box center [683, 308] width 101 height 20
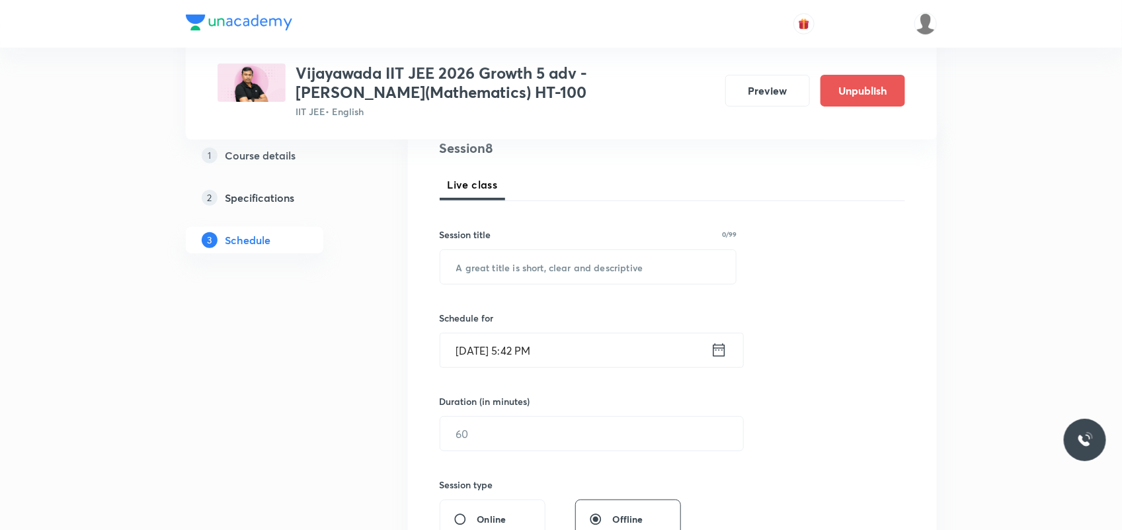
scroll to position [165, 0]
click at [537, 267] on input "text" at bounding box center [588, 266] width 296 height 34
paste input "BINOMIAL THEOREM"
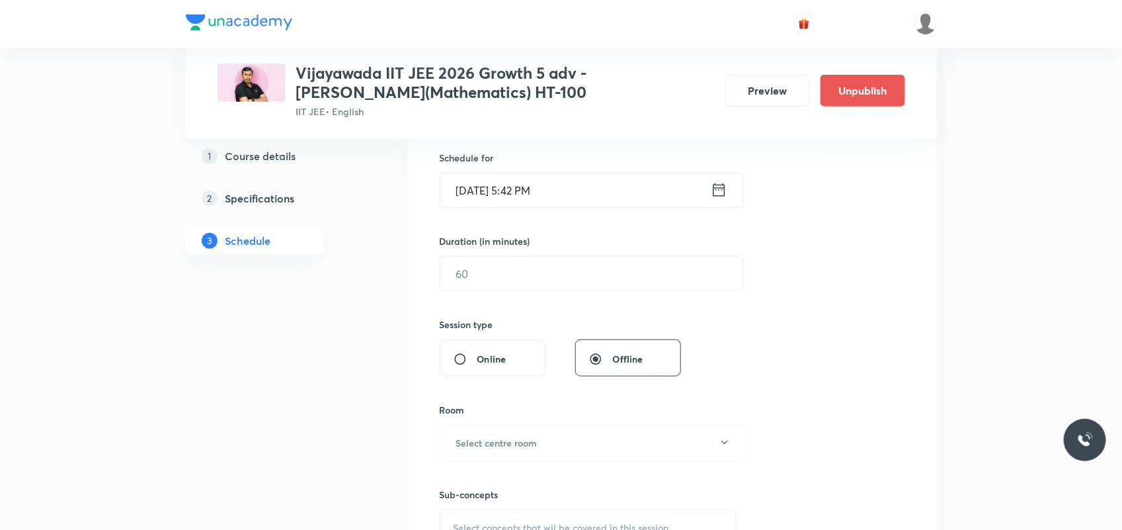
scroll to position [331, 0]
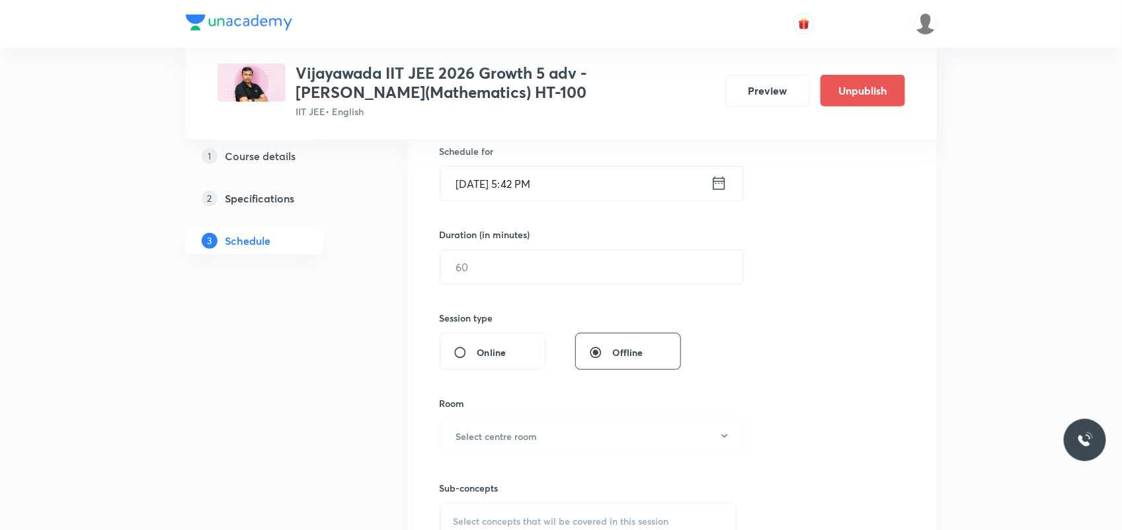
type input "BINOMIAL THEOREM"
click at [483, 188] on input "Oct 6, 2025, 5:42 PM" at bounding box center [575, 184] width 270 height 34
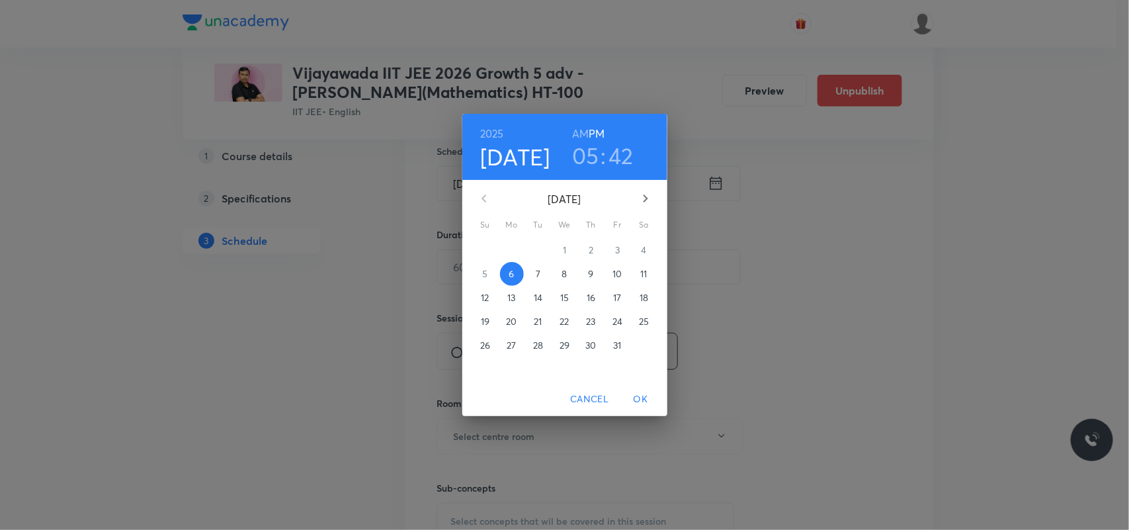
click at [540, 271] on span "7" at bounding box center [538, 273] width 24 height 13
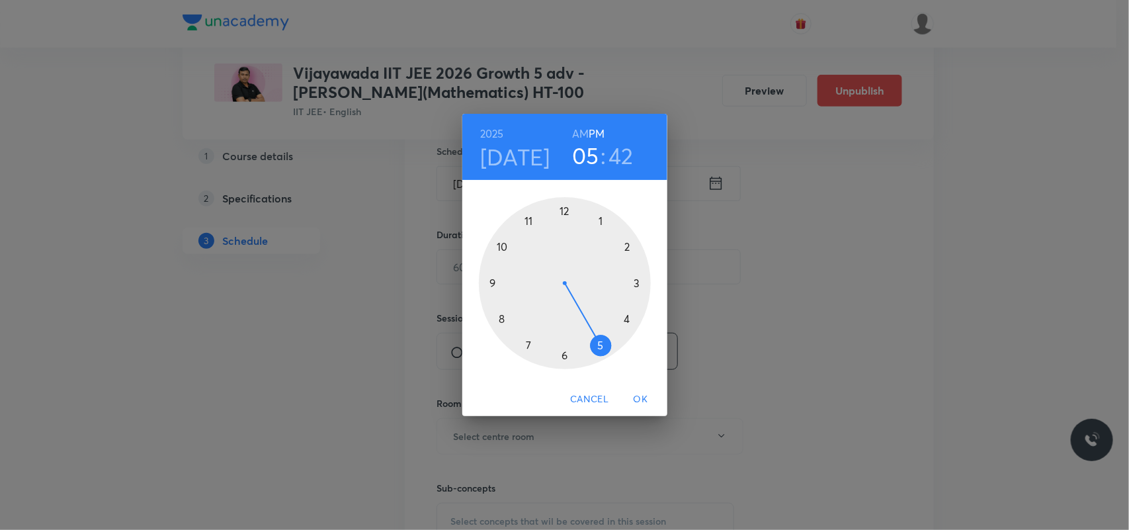
click at [636, 282] on div at bounding box center [565, 283] width 172 height 172
click at [501, 319] on div at bounding box center [565, 283] width 172 height 172
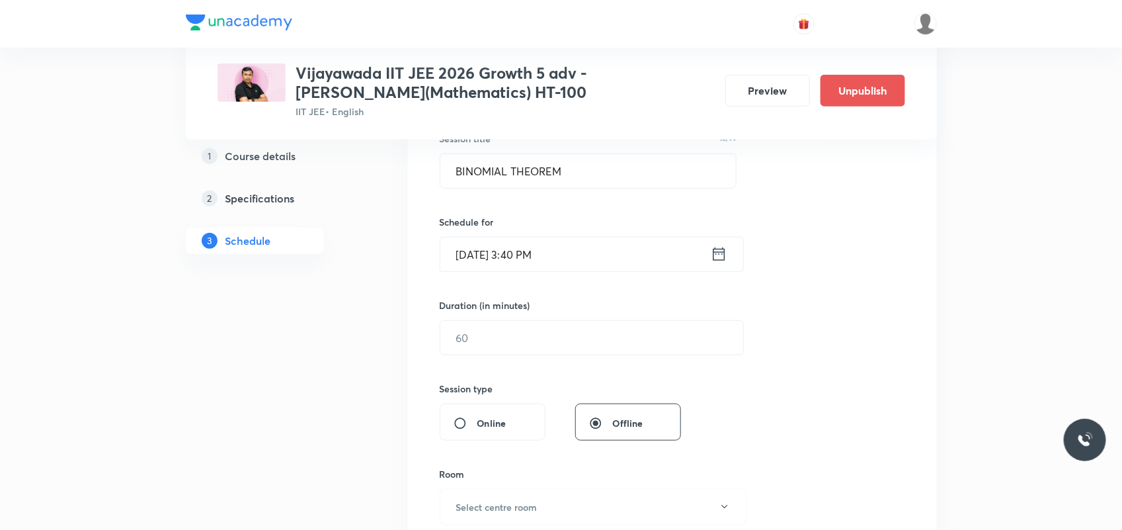
scroll to position [248, 0]
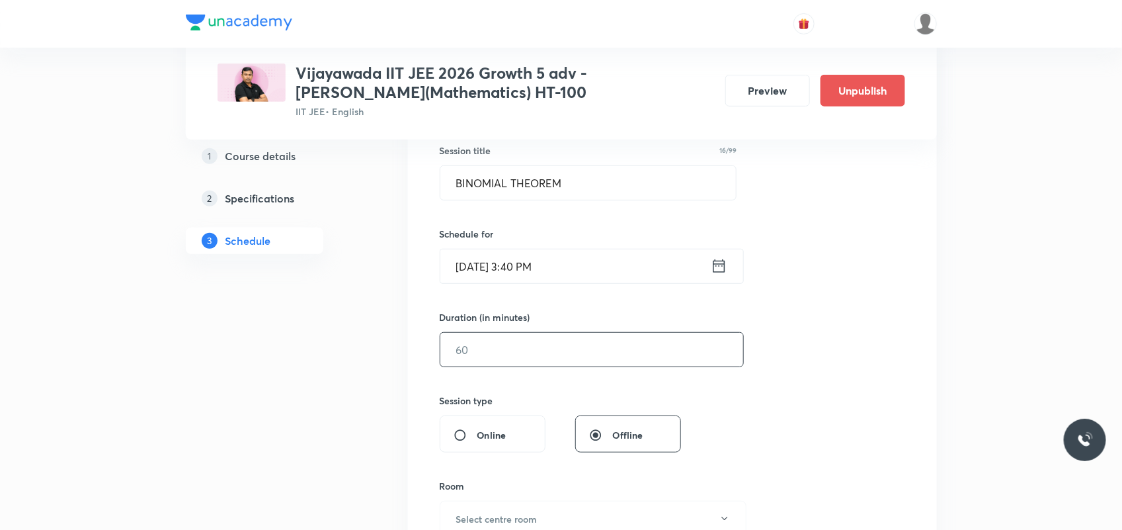
click at [490, 354] on input "text" at bounding box center [591, 350] width 303 height 34
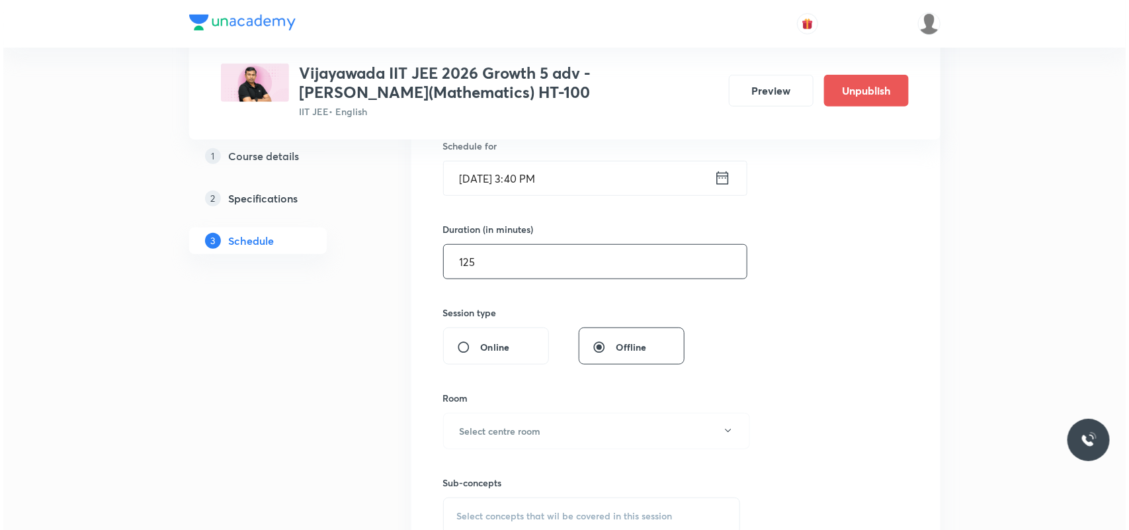
scroll to position [579, 0]
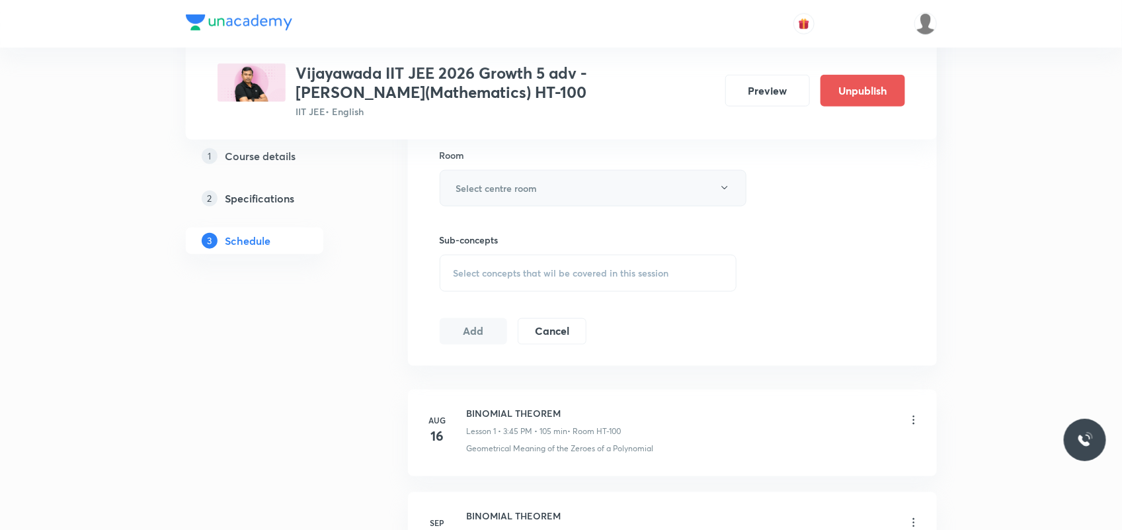
type input "125"
click at [505, 183] on h6 "Select centre room" at bounding box center [496, 188] width 81 height 14
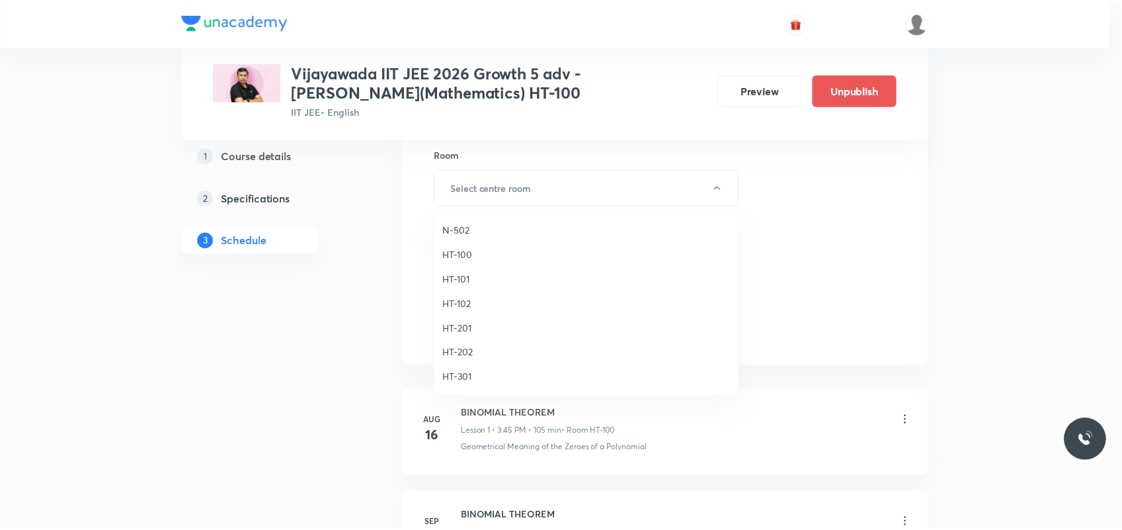
scroll to position [496, 0]
click at [470, 319] on span "HT-202" at bounding box center [590, 324] width 290 height 14
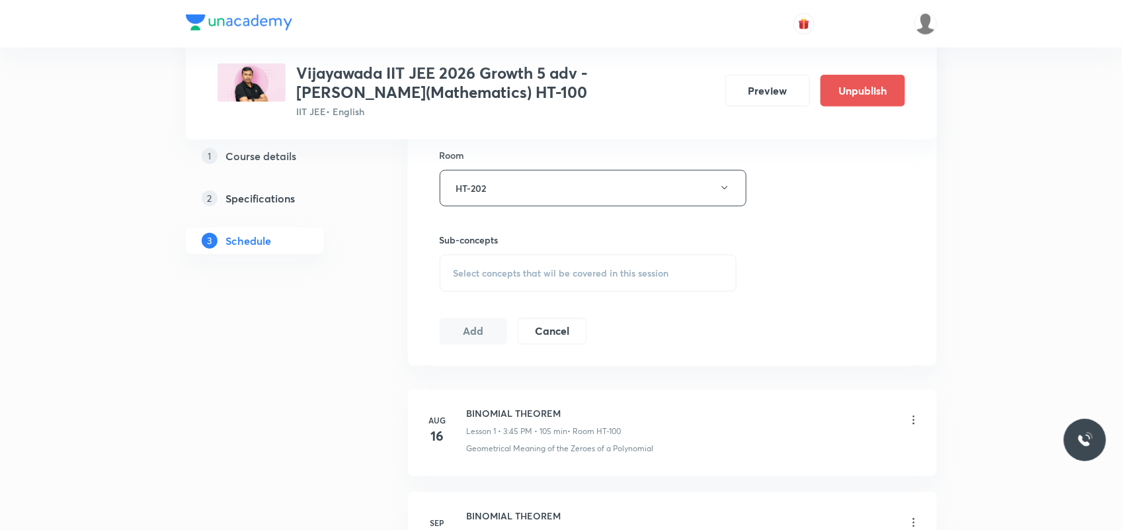
click at [487, 266] on div "Select concepts that wil be covered in this session" at bounding box center [589, 273] width 298 height 37
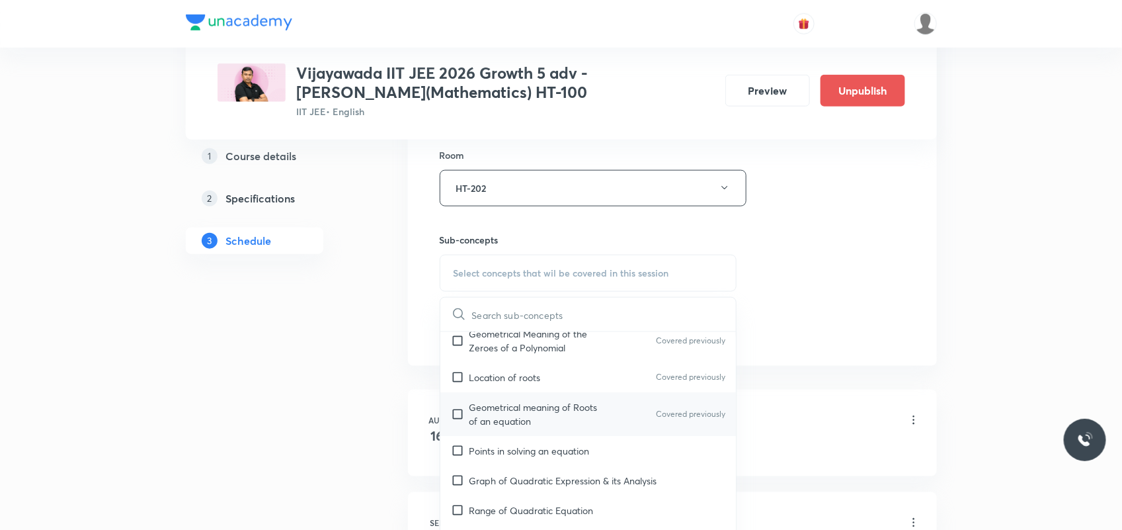
scroll to position [165, 0]
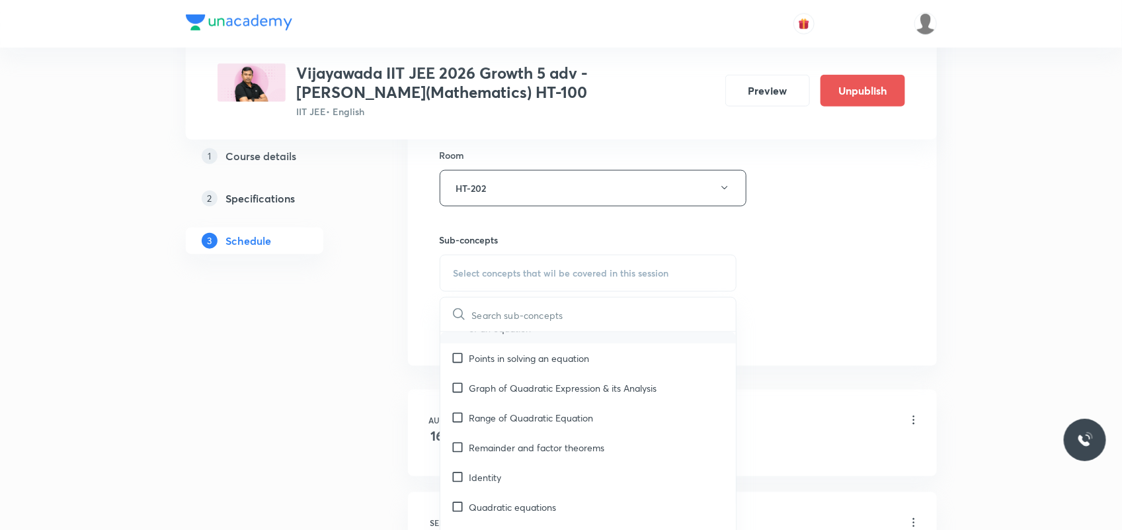
click at [514, 412] on p "Range of Quadratic Equation" at bounding box center [532, 418] width 124 height 14
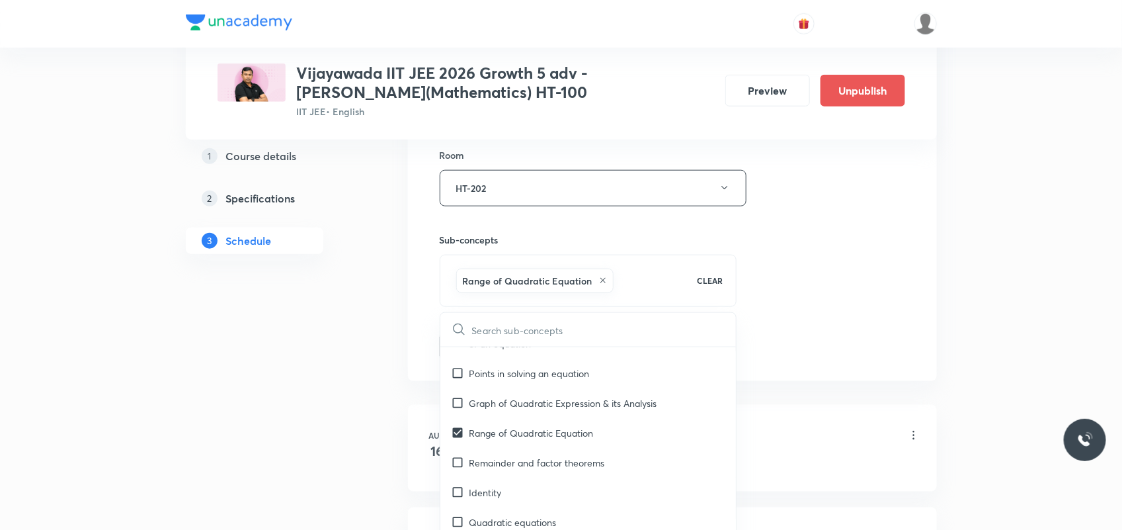
checkbox input "true"
click at [341, 402] on div "1 Course details 2 Specifications 3 Schedule" at bounding box center [276, 434] width 180 height 1546
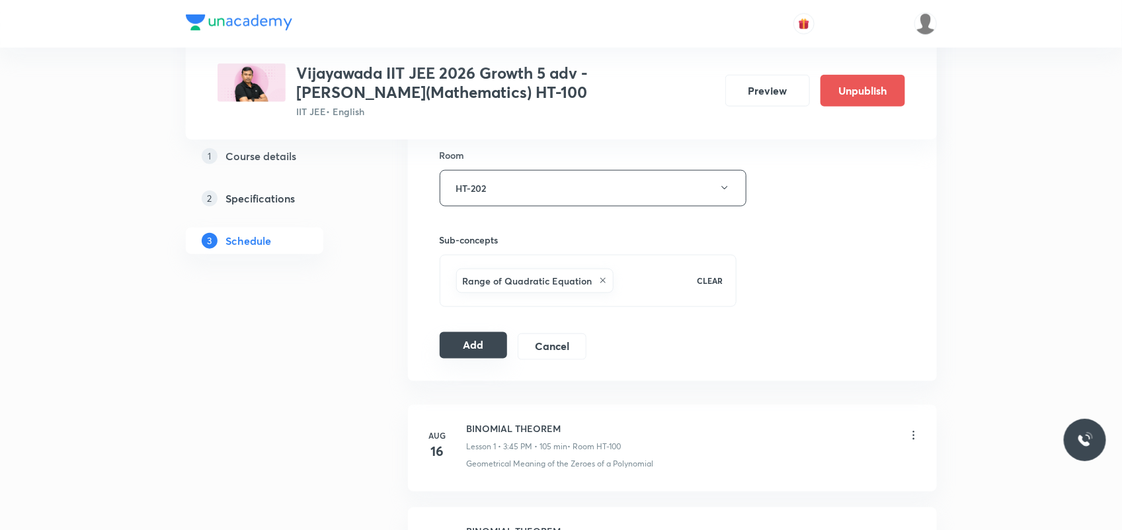
click at [450, 345] on button "Add" at bounding box center [474, 345] width 68 height 26
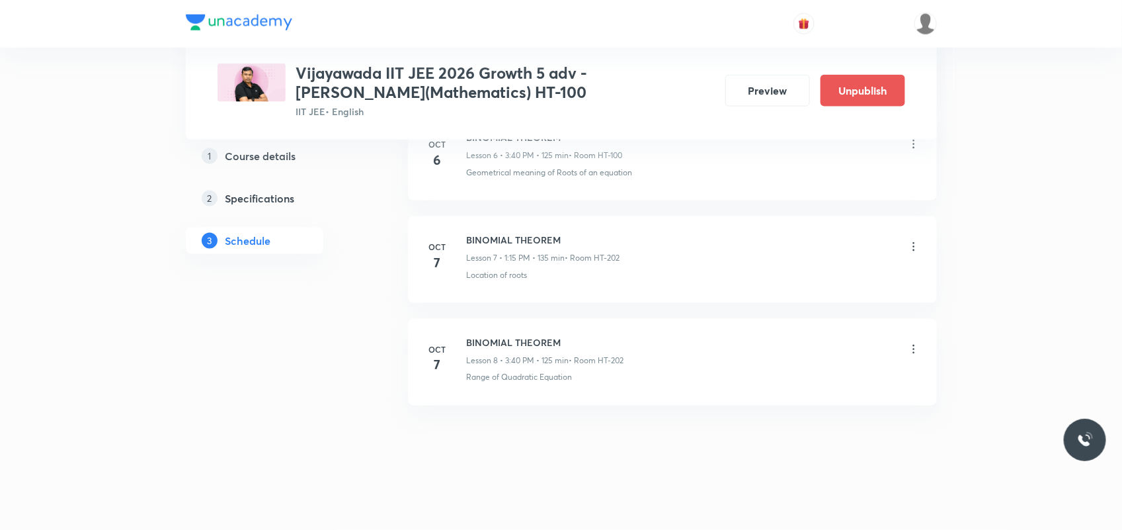
scroll to position [658, 0]
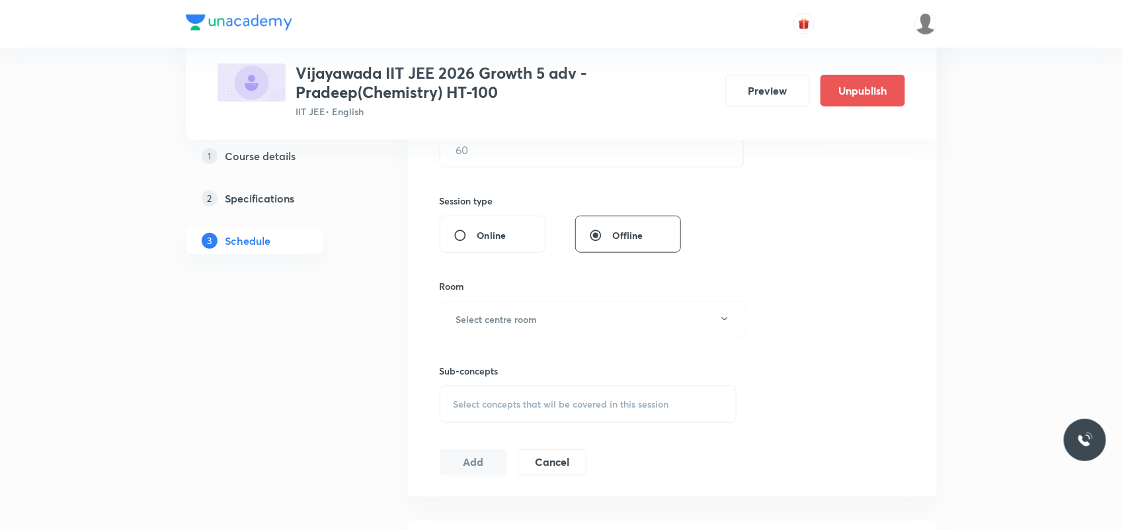
scroll to position [959, 0]
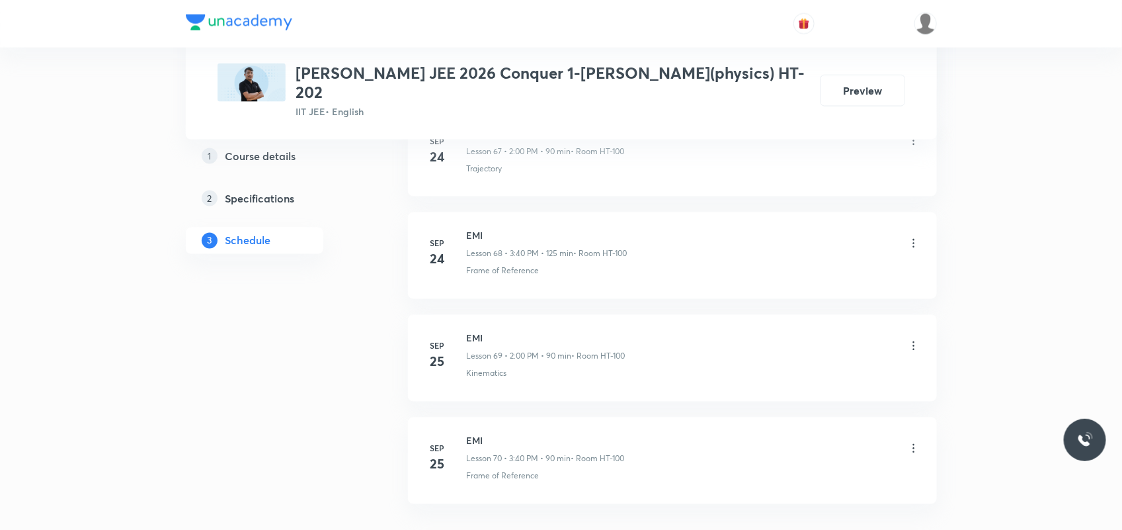
scroll to position [7728, 0]
click at [483, 346] on h6 "EMI" at bounding box center [546, 342] width 158 height 14
click at [479, 339] on h6 "EMI" at bounding box center [546, 342] width 158 height 14
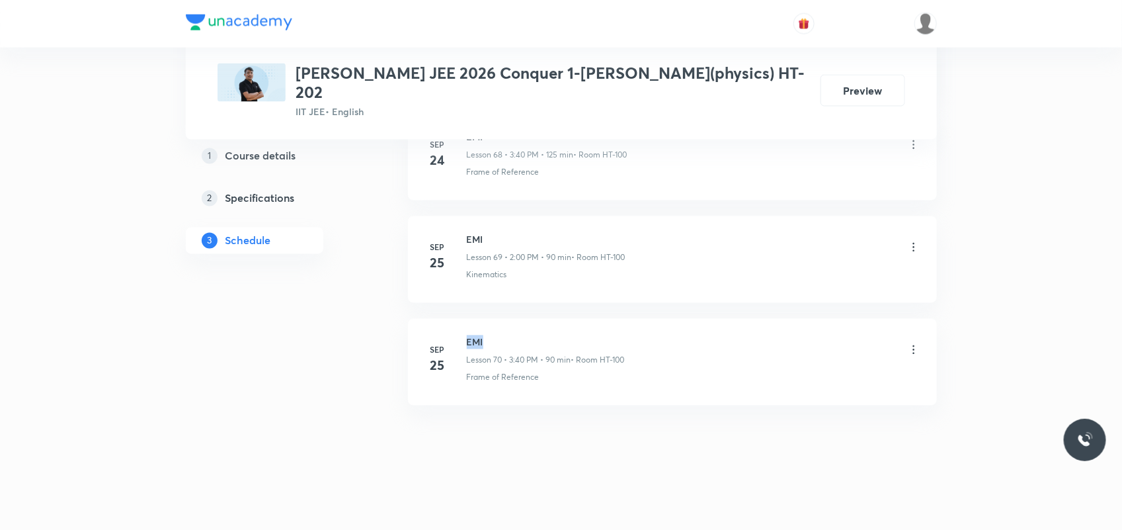
copy h6 "EMI"
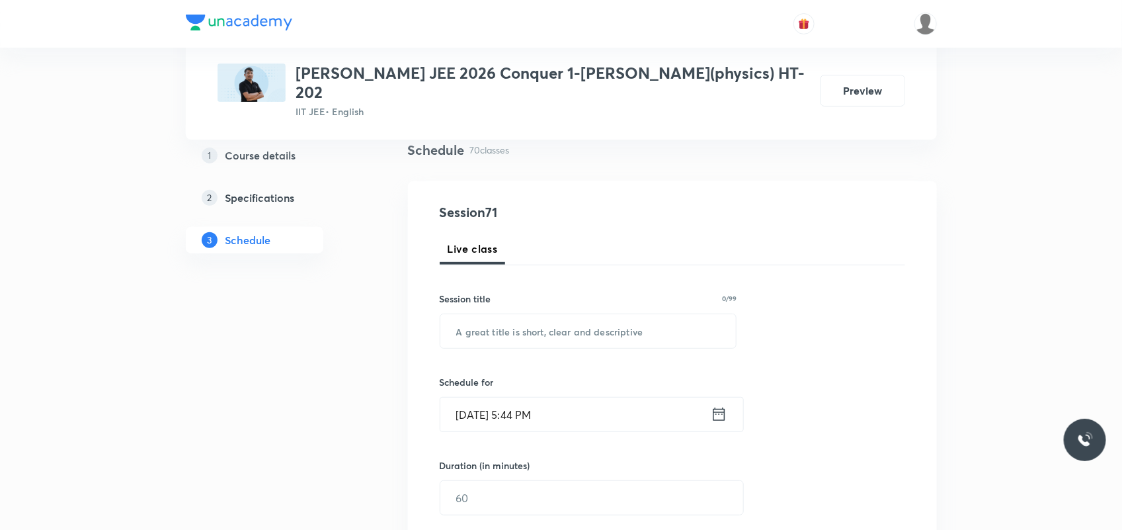
scroll to position [195, 0]
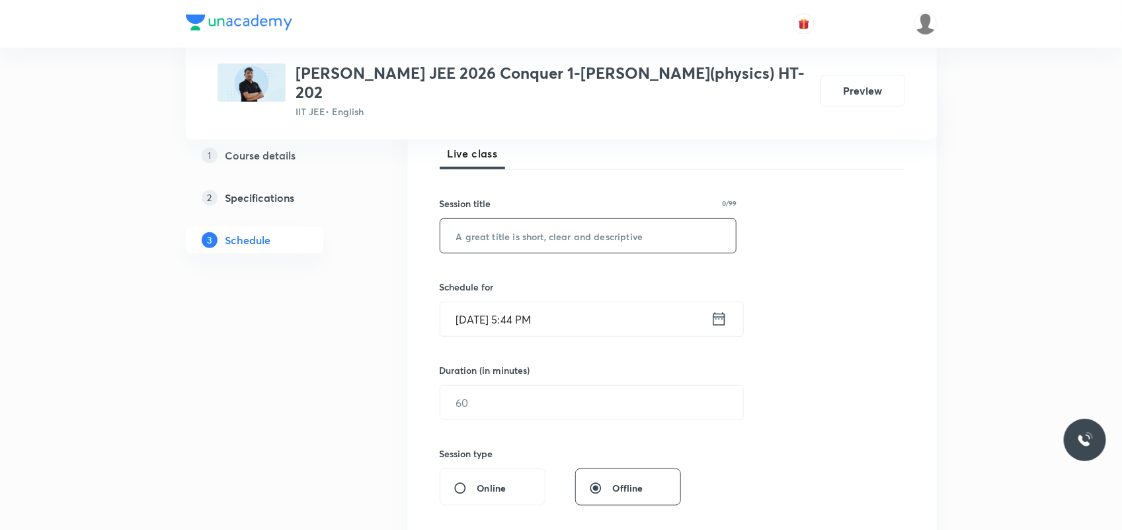
click at [477, 219] on input "text" at bounding box center [588, 236] width 296 height 34
paste input "EMI"
type input "EMI"
click at [476, 309] on input "Oct 6, 2025, 5:44 PM" at bounding box center [575, 319] width 270 height 34
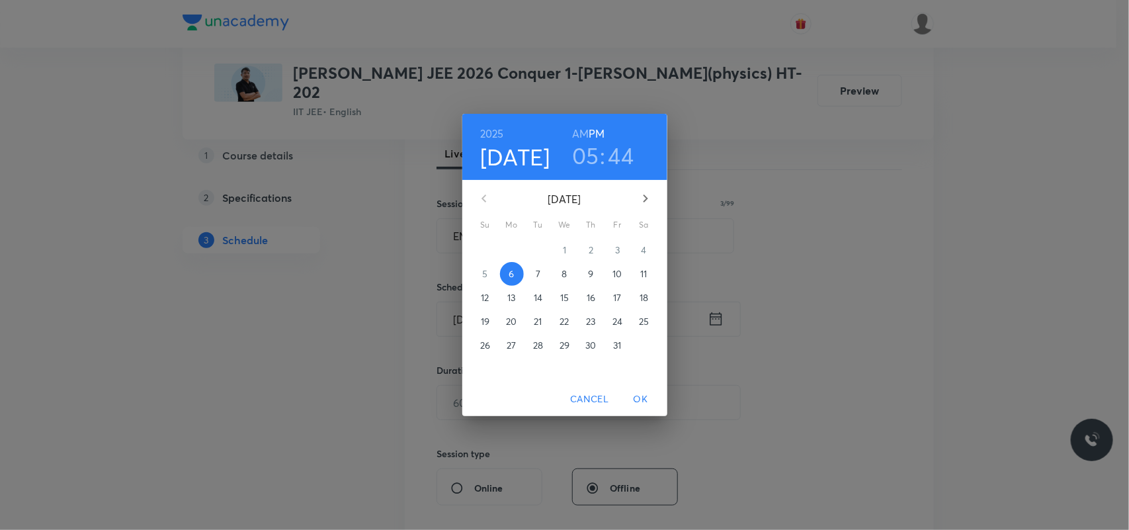
click at [538, 266] on button "7" at bounding box center [538, 274] width 24 height 24
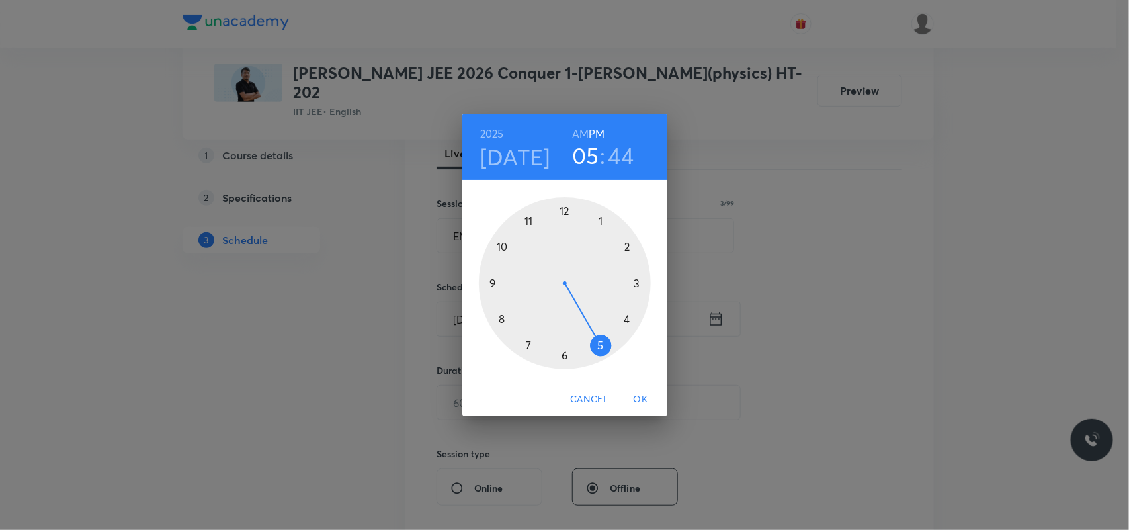
click at [575, 129] on h6 "AM" at bounding box center [580, 133] width 17 height 19
click at [501, 321] on div at bounding box center [565, 283] width 172 height 172
click at [560, 357] on div at bounding box center [565, 283] width 172 height 172
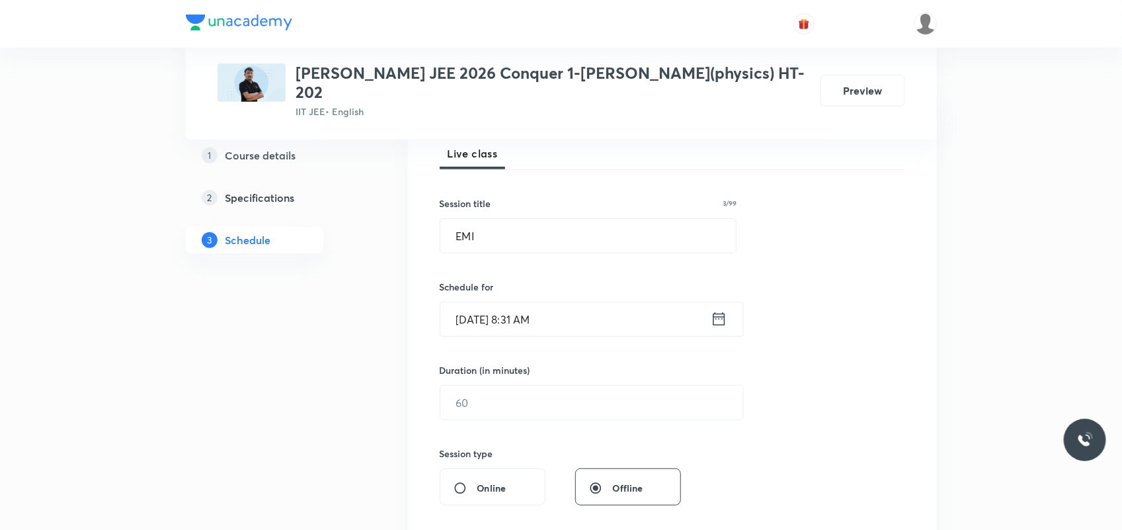
click at [528, 303] on input "Oct 7, 2025, 8:31 AM" at bounding box center [575, 319] width 270 height 34
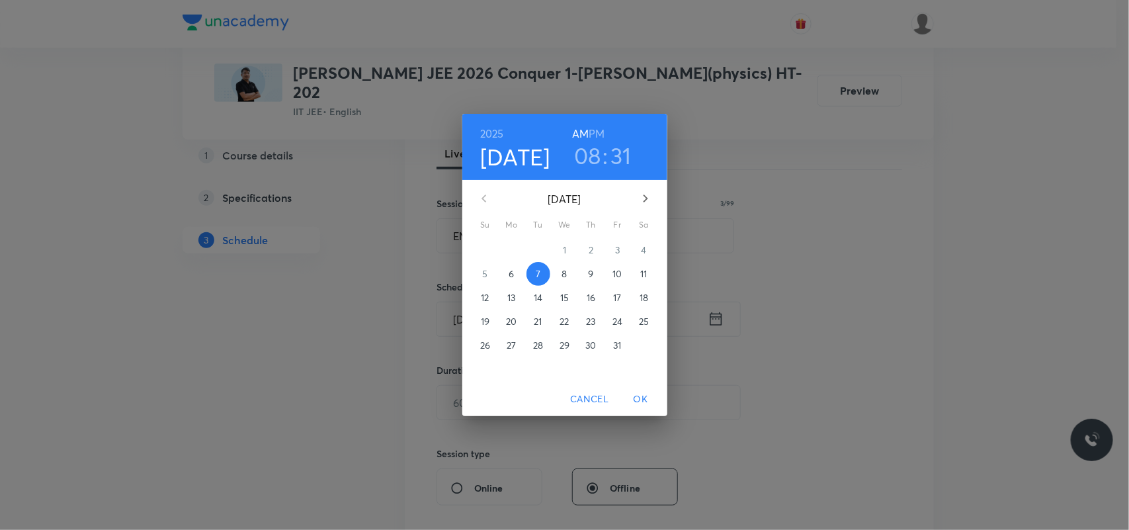
click at [622, 153] on h3 "31" at bounding box center [620, 156] width 21 height 28
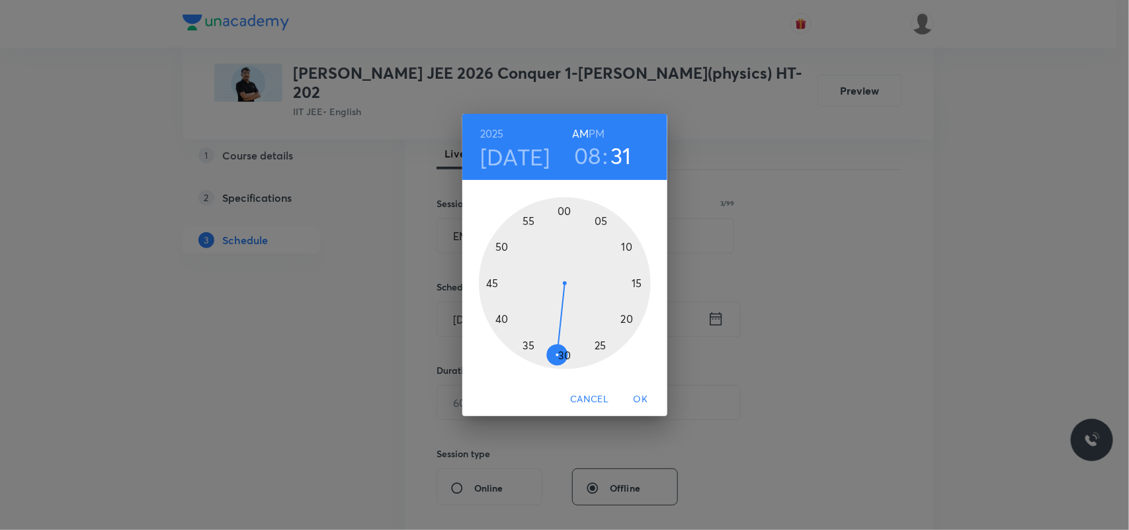
click at [562, 354] on div at bounding box center [565, 283] width 172 height 172
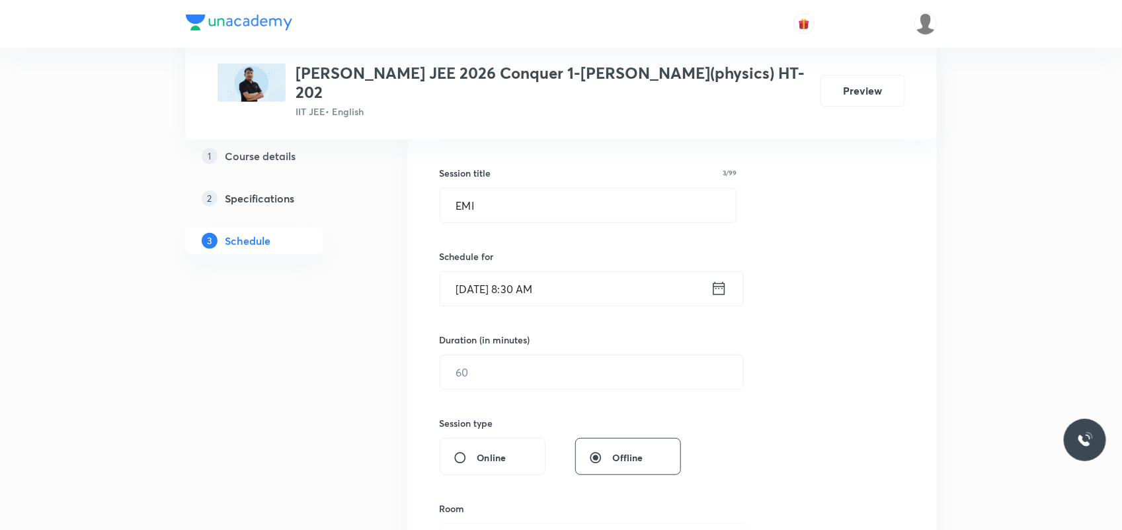
scroll to position [278, 0]
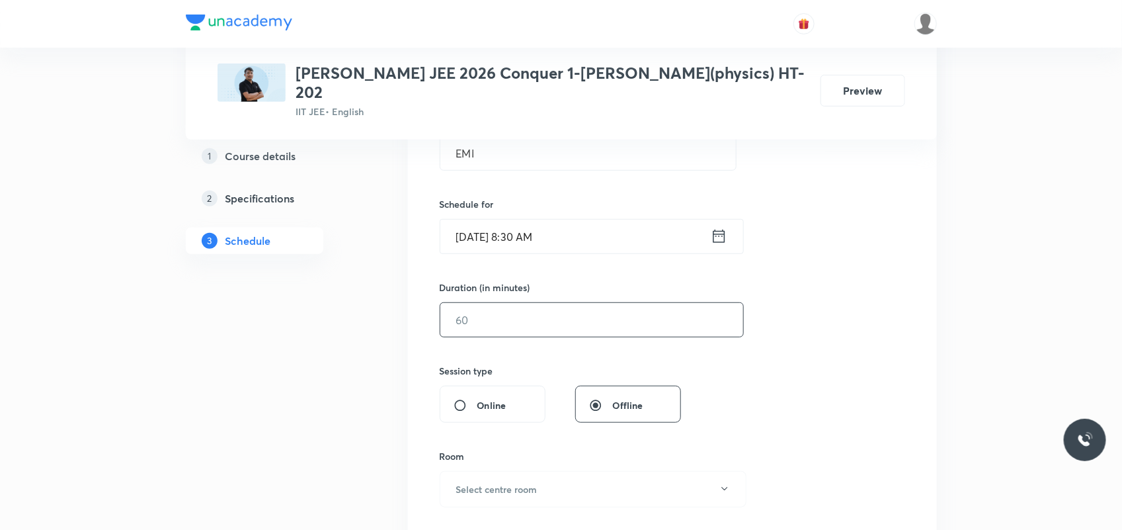
click at [523, 313] on input "text" at bounding box center [591, 320] width 303 height 34
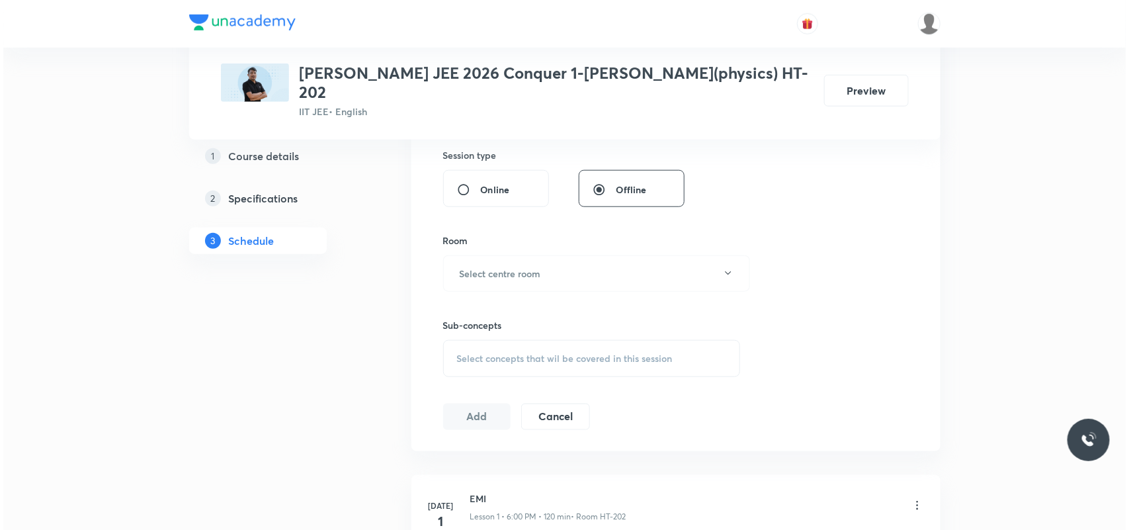
scroll to position [526, 0]
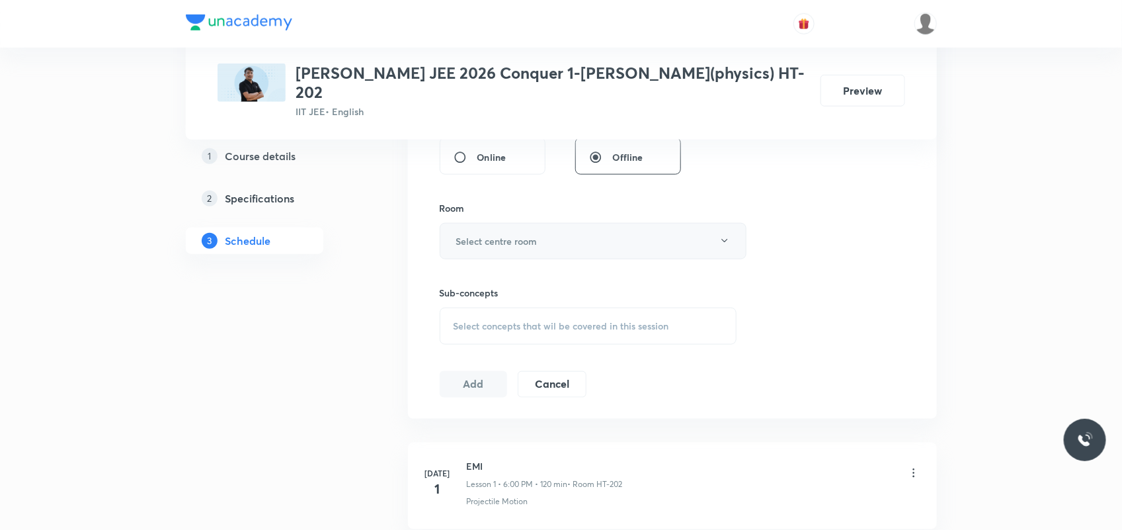
type input "120"
click at [516, 234] on h6 "Select centre room" at bounding box center [496, 241] width 81 height 14
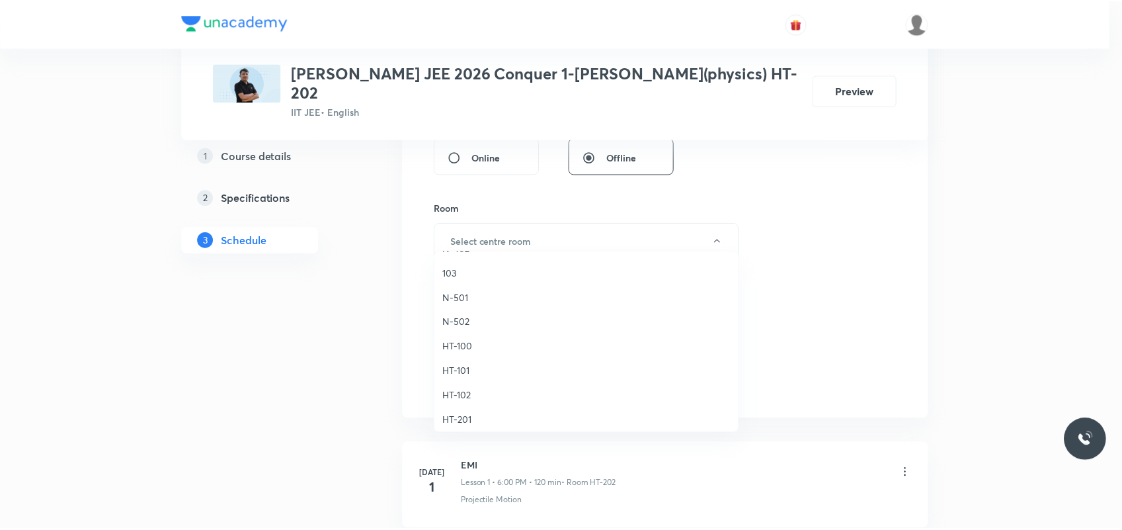
scroll to position [413, 0]
click at [470, 342] on span "HT-100" at bounding box center [590, 345] width 290 height 14
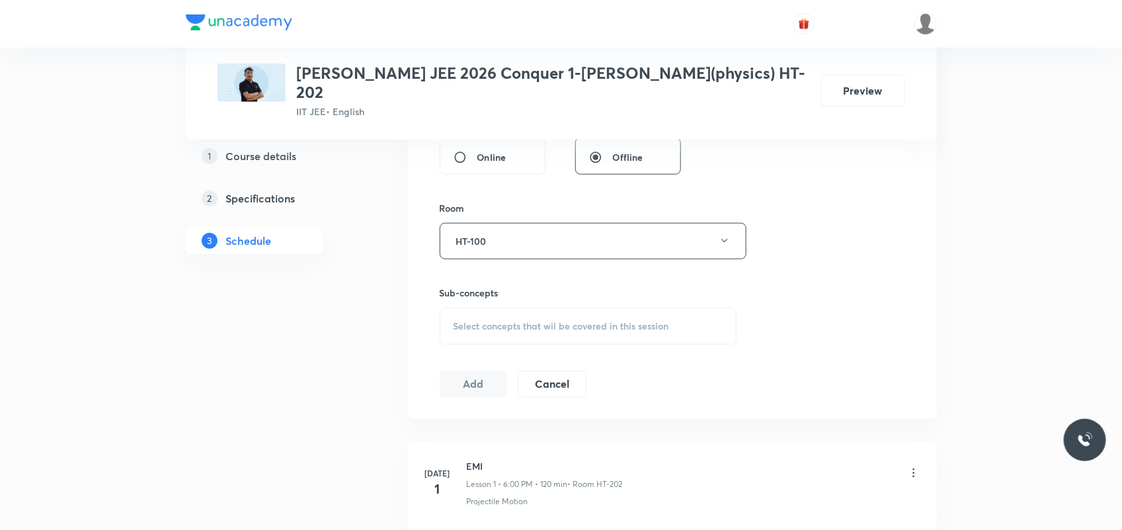
click at [537, 321] on span "Select concepts that wil be covered in this session" at bounding box center [562, 326] width 216 height 11
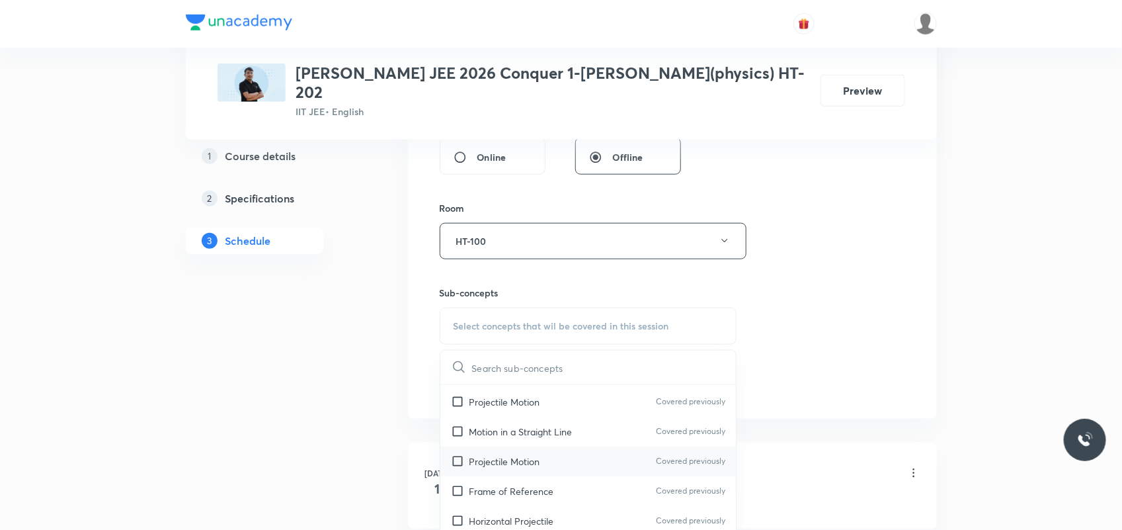
scroll to position [83, 0]
click at [517, 429] on p "Projectile Motion" at bounding box center [505, 436] width 71 height 14
checkbox input "true"
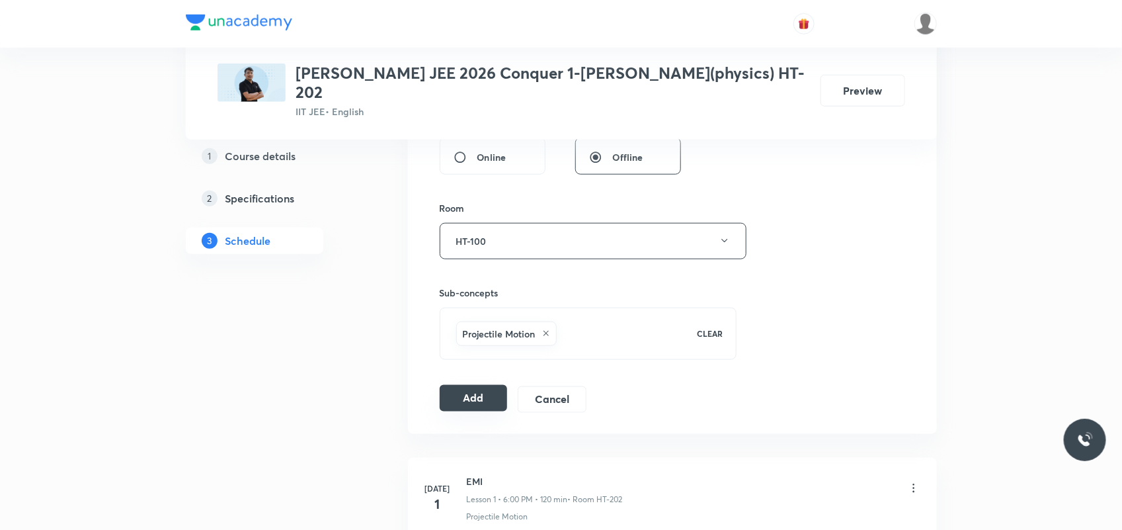
click at [455, 385] on button "Add" at bounding box center [474, 398] width 68 height 26
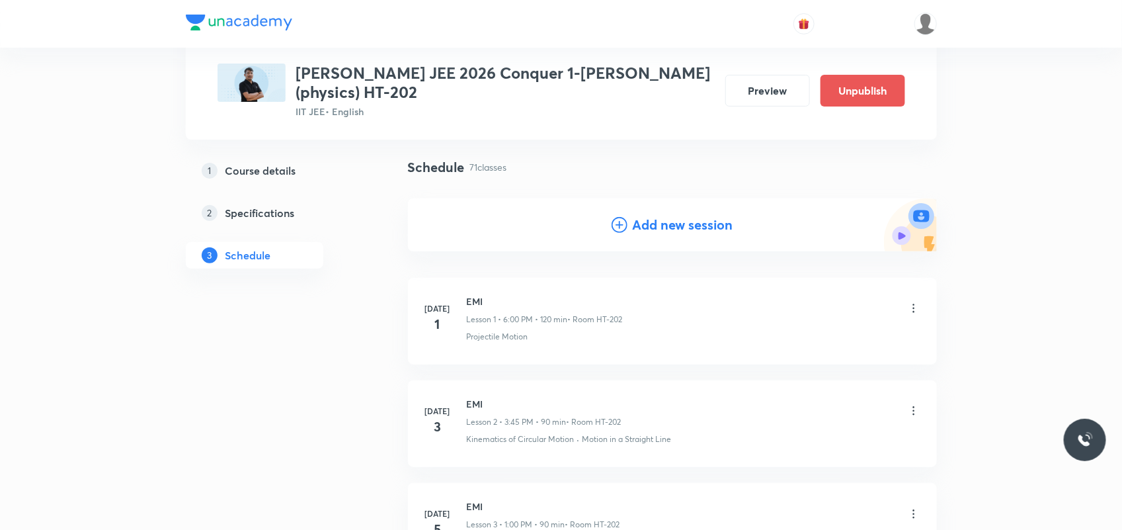
click at [656, 220] on h4 "Add new session" at bounding box center [683, 225] width 101 height 20
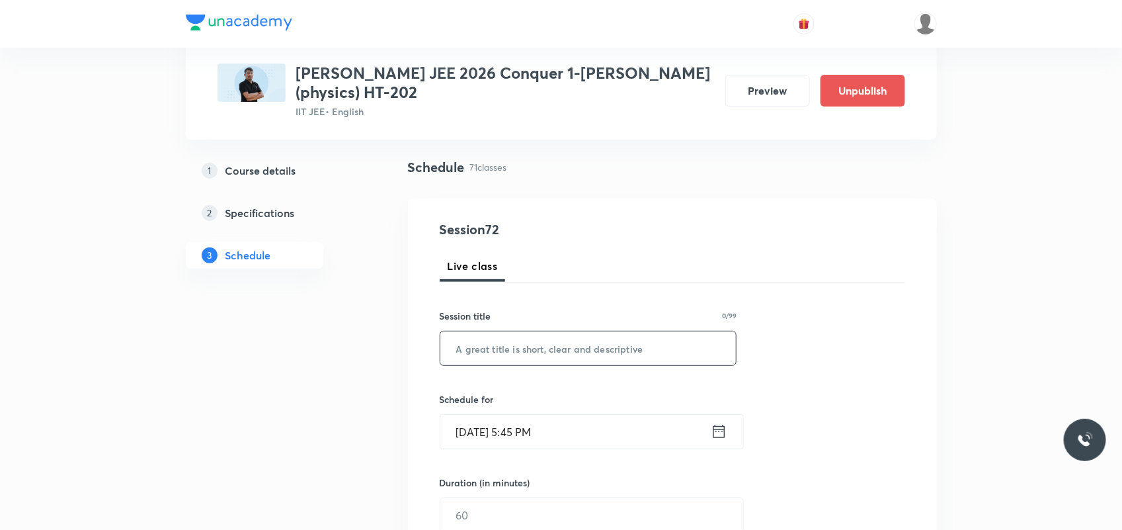
click at [587, 356] on input "text" at bounding box center [588, 348] width 296 height 34
paste input "EMI"
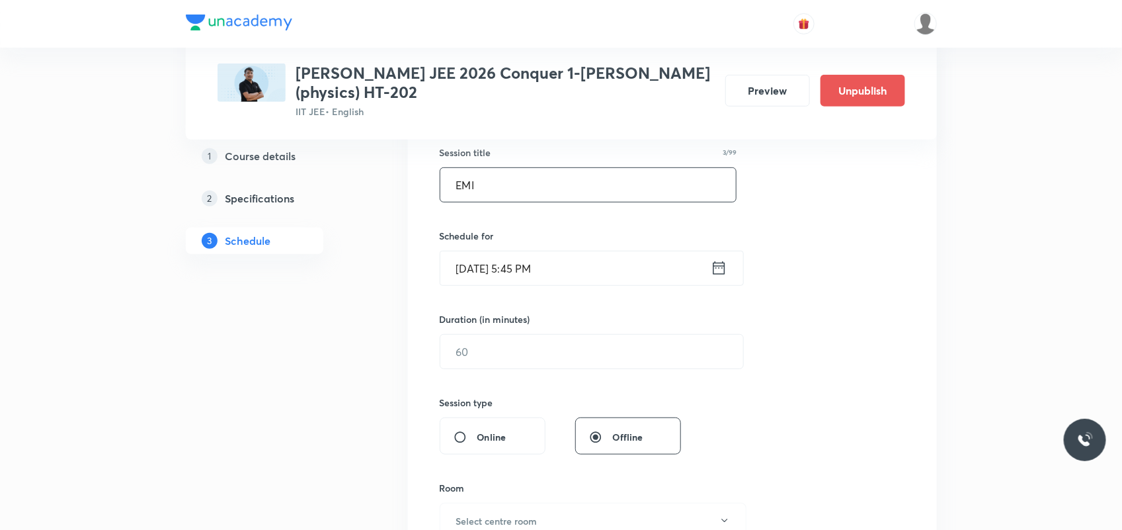
scroll to position [248, 0]
type input "EMI"
click at [481, 265] on input "Oct 6, 2025, 5:45 PM" at bounding box center [575, 266] width 270 height 34
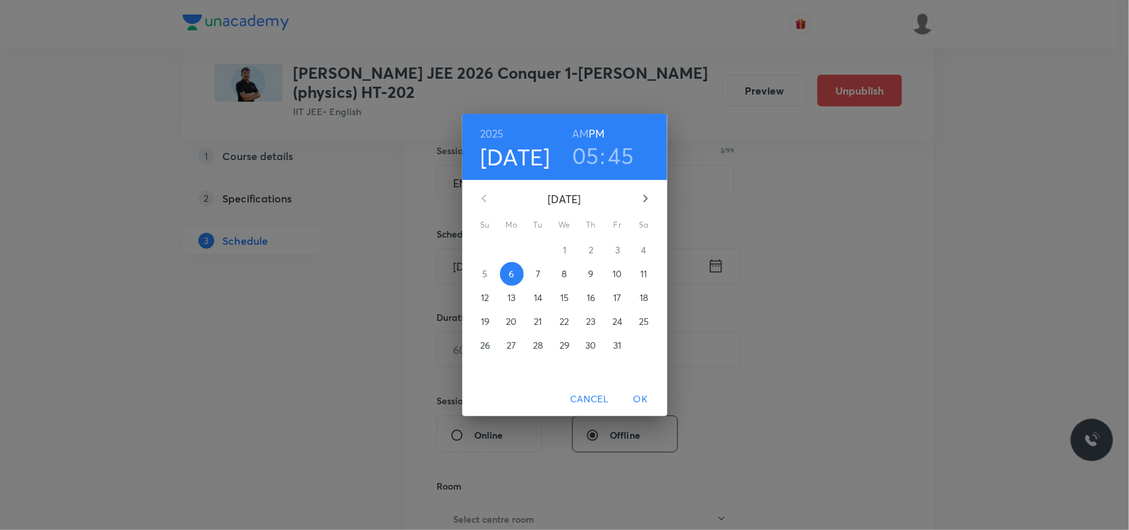
click at [534, 276] on span "7" at bounding box center [538, 273] width 24 height 13
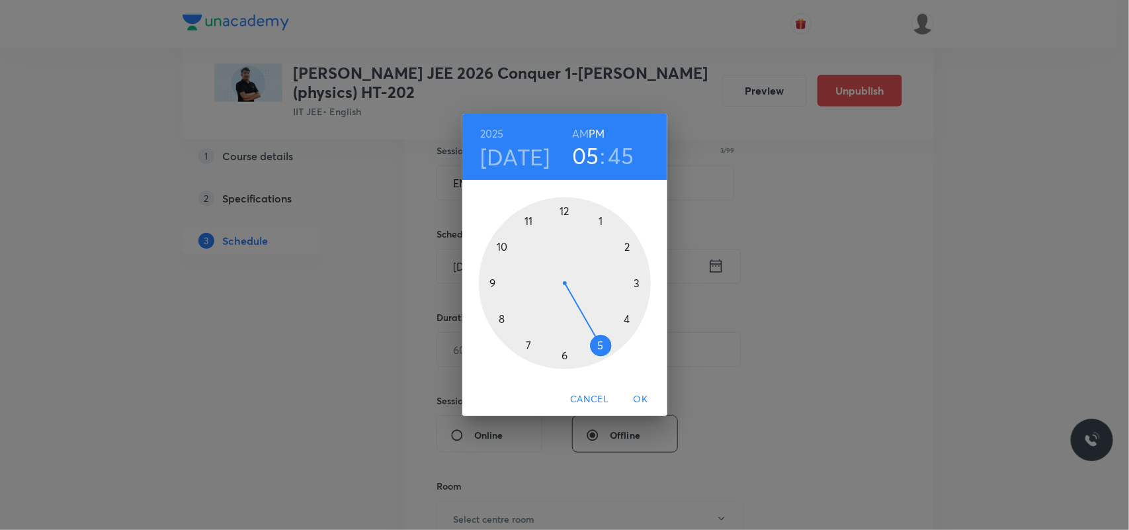
click at [580, 132] on h6 "AM" at bounding box center [580, 133] width 17 height 19
click at [503, 248] on div at bounding box center [565, 283] width 172 height 172
click at [503, 319] on div at bounding box center [565, 283] width 172 height 172
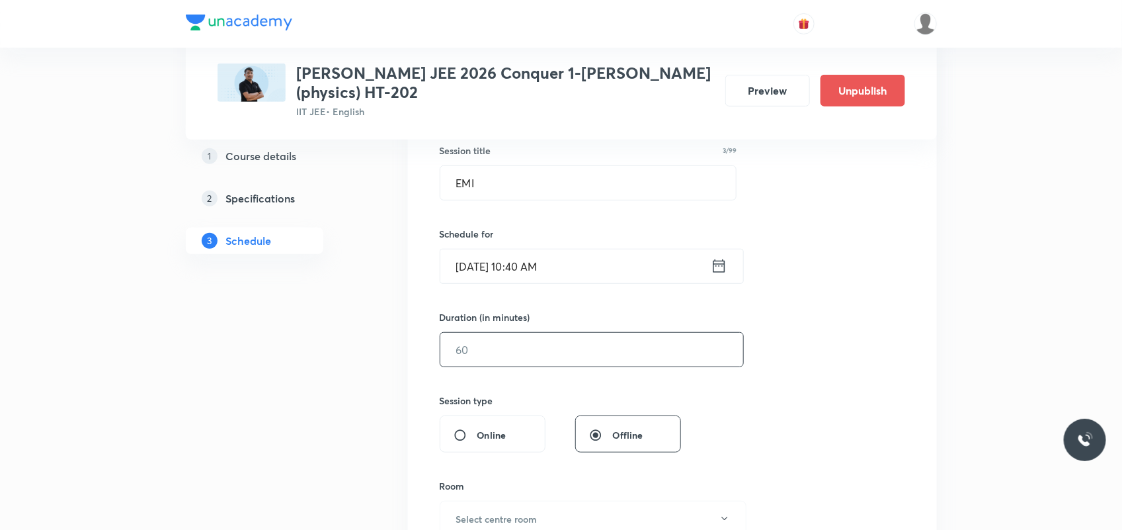
click at [539, 352] on input "text" at bounding box center [591, 350] width 303 height 34
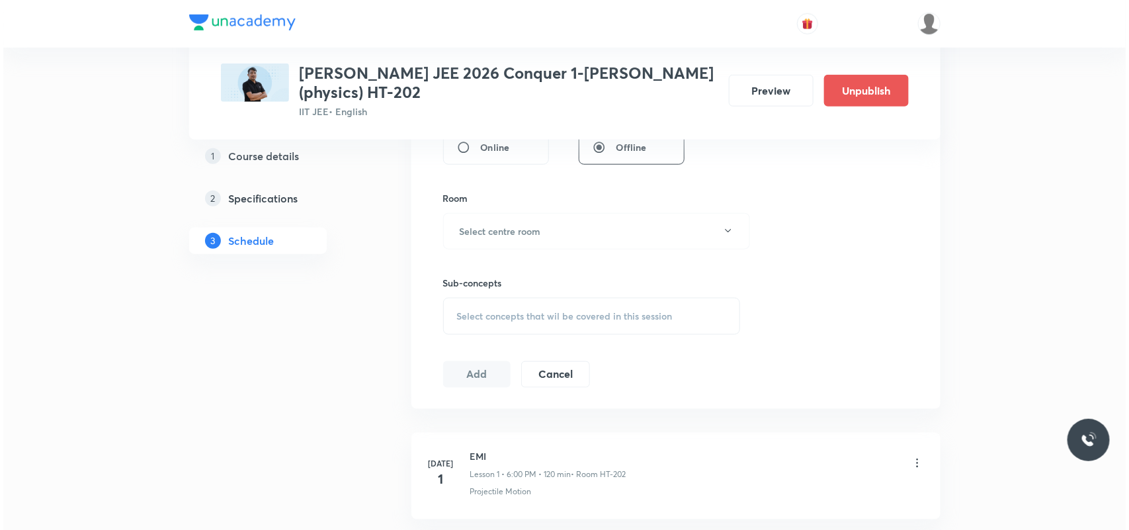
scroll to position [496, 0]
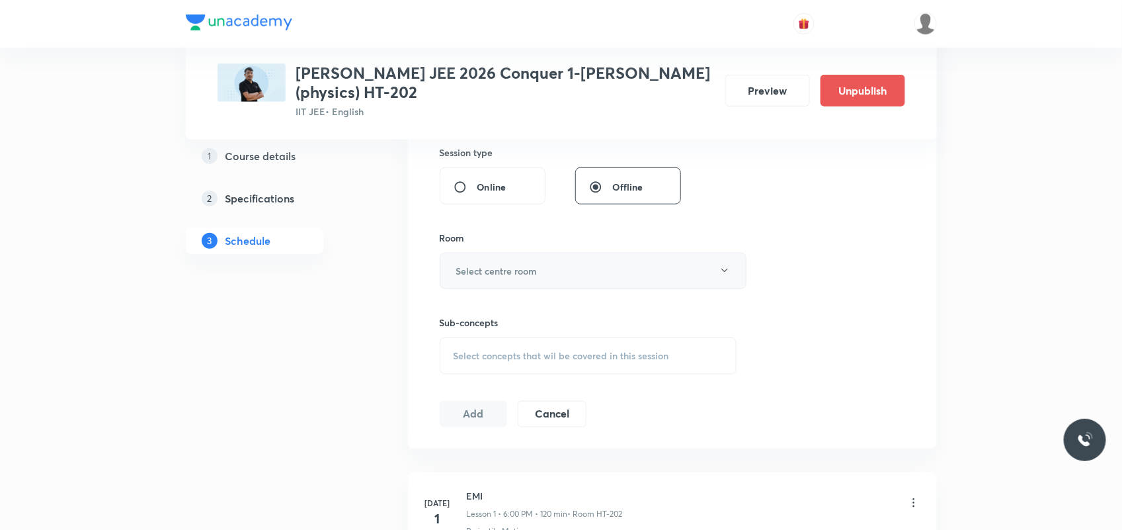
type input "90"
click at [480, 282] on button "Select centre room" at bounding box center [593, 271] width 307 height 36
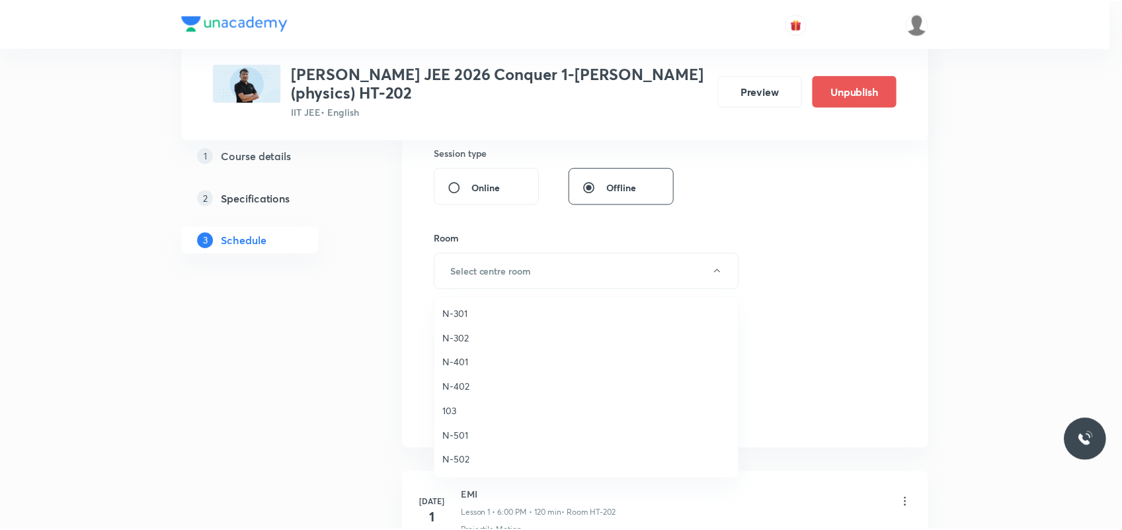
scroll to position [413, 0]
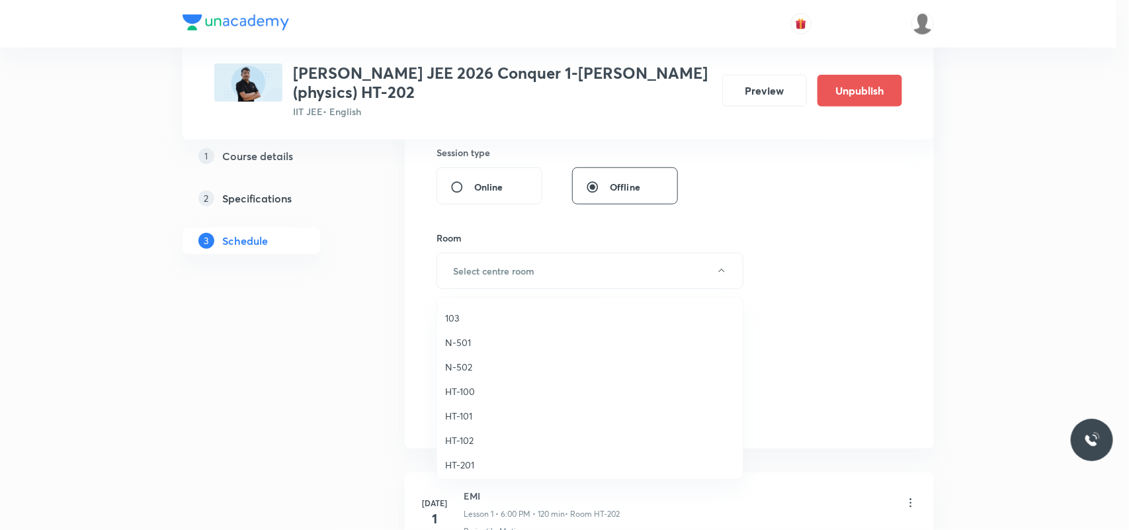
click at [468, 392] on span "HT-100" at bounding box center [590, 391] width 290 height 14
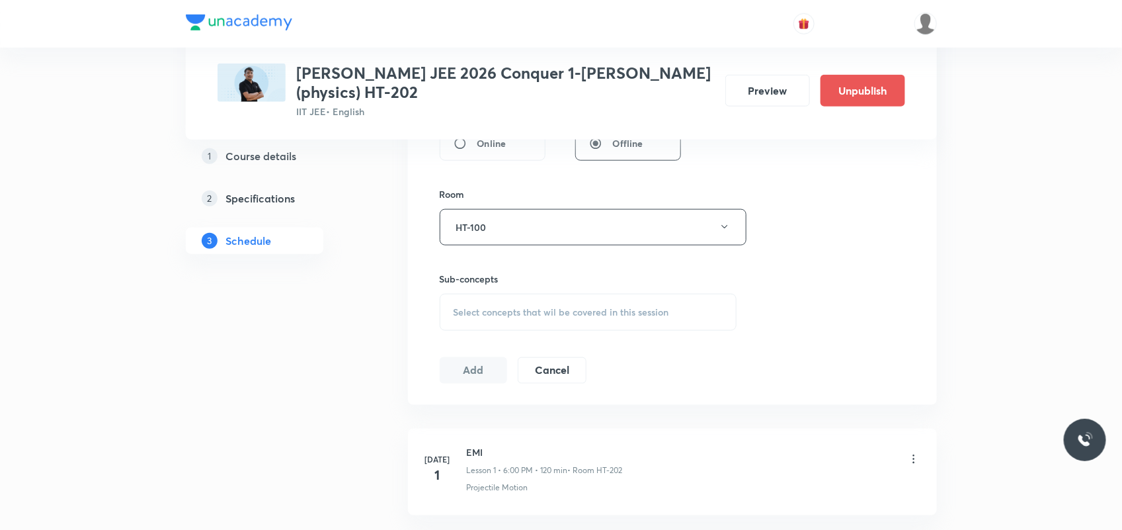
scroll to position [579, 0]
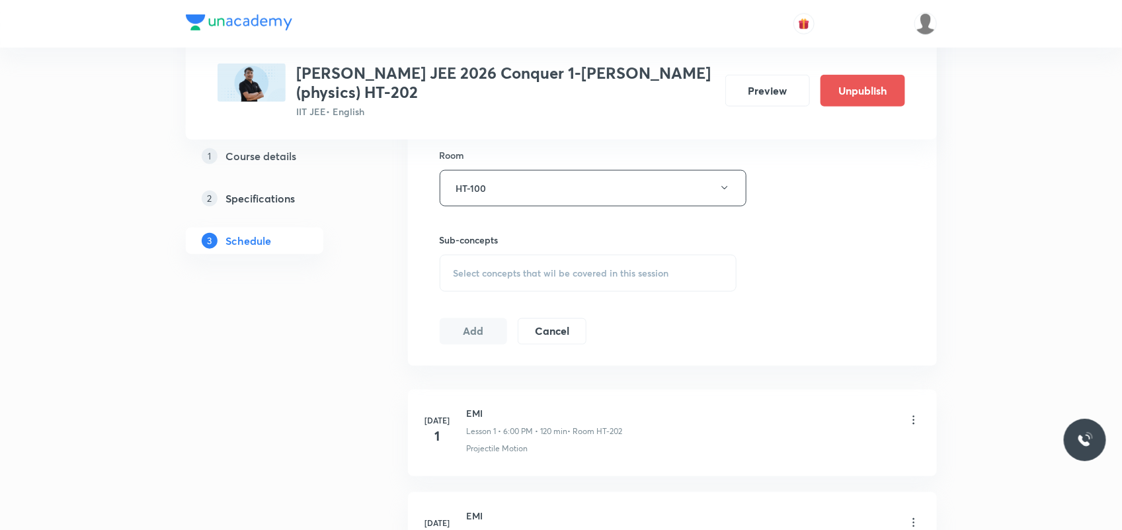
click at [489, 259] on div "Select concepts that wil be covered in this session" at bounding box center [589, 273] width 298 height 37
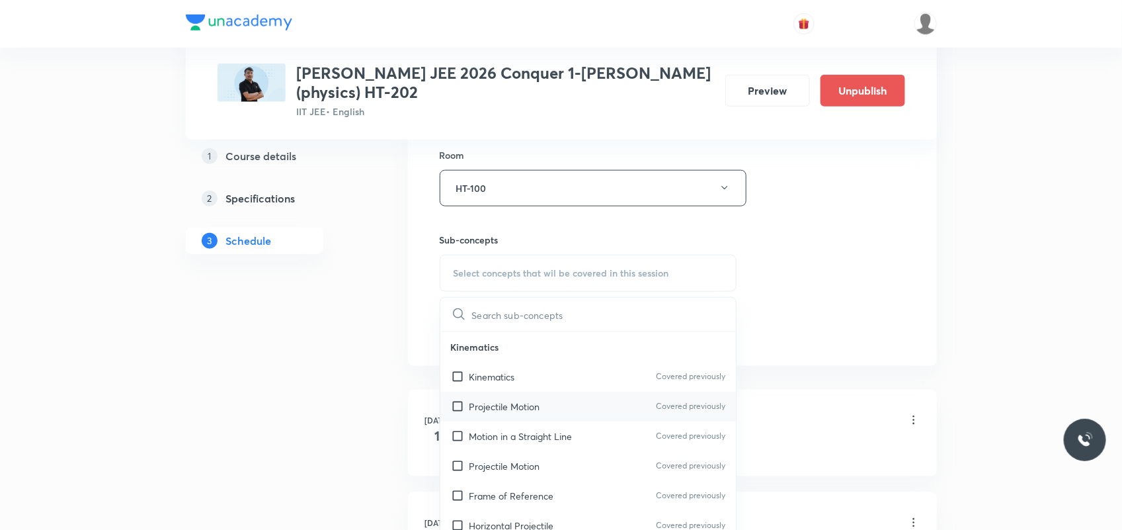
click at [483, 409] on p "Projectile Motion" at bounding box center [505, 406] width 71 height 14
checkbox input "true"
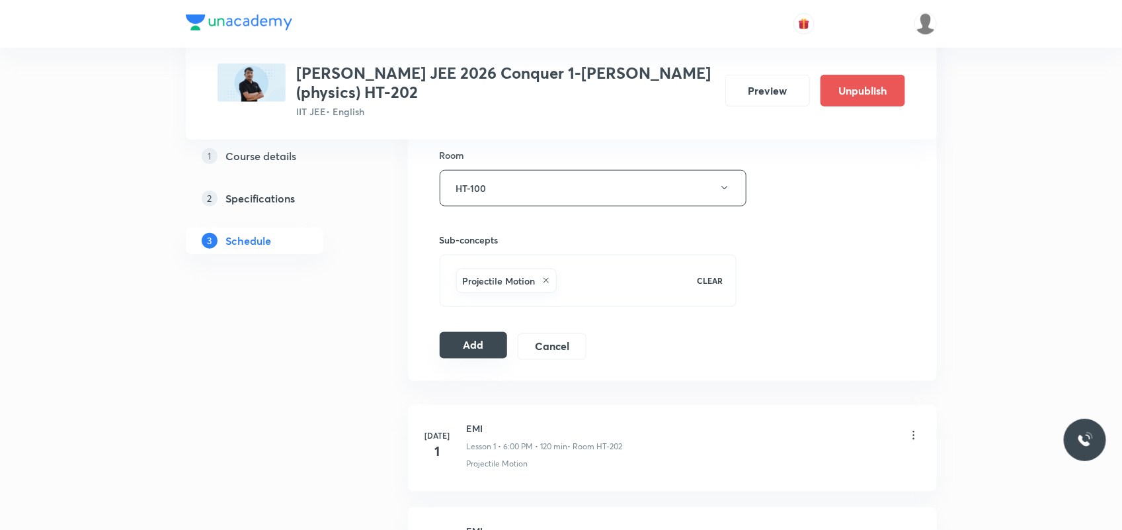
click at [464, 357] on button "Add" at bounding box center [474, 345] width 68 height 26
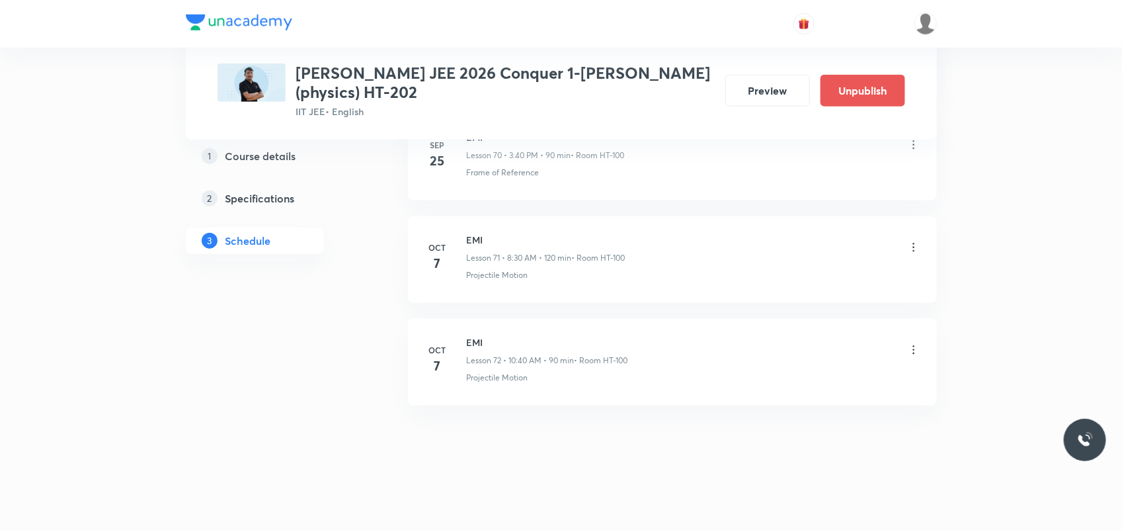
scroll to position [7340, 0]
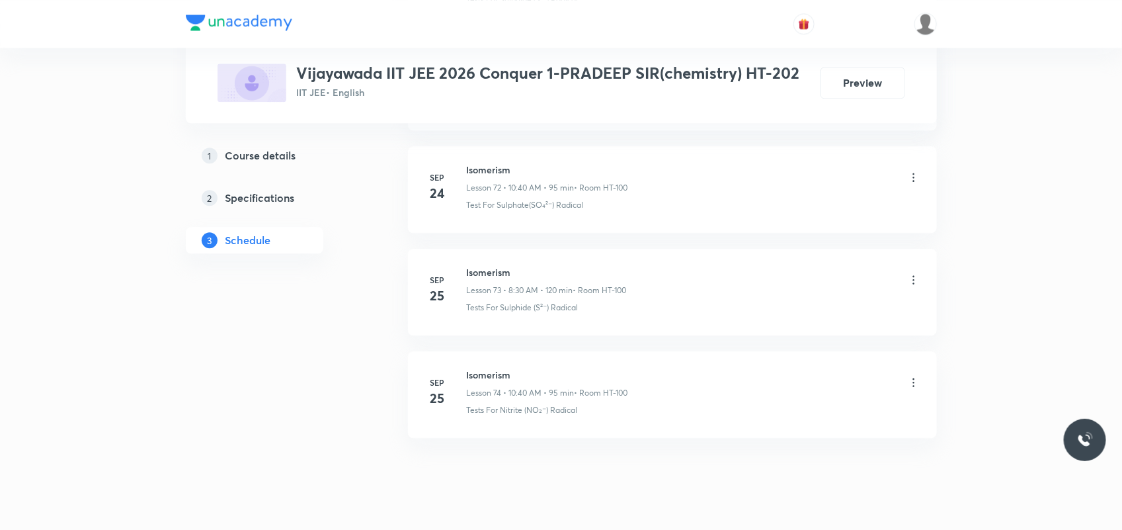
scroll to position [8138, 0]
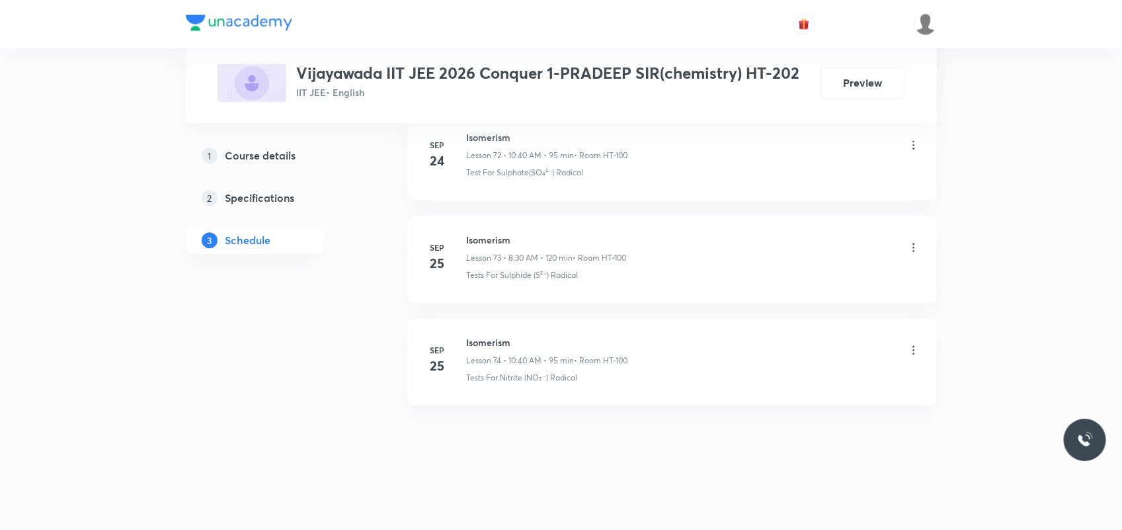
click at [499, 343] on h6 "Isomerism" at bounding box center [547, 342] width 161 height 14
copy h6 "Isomerism"
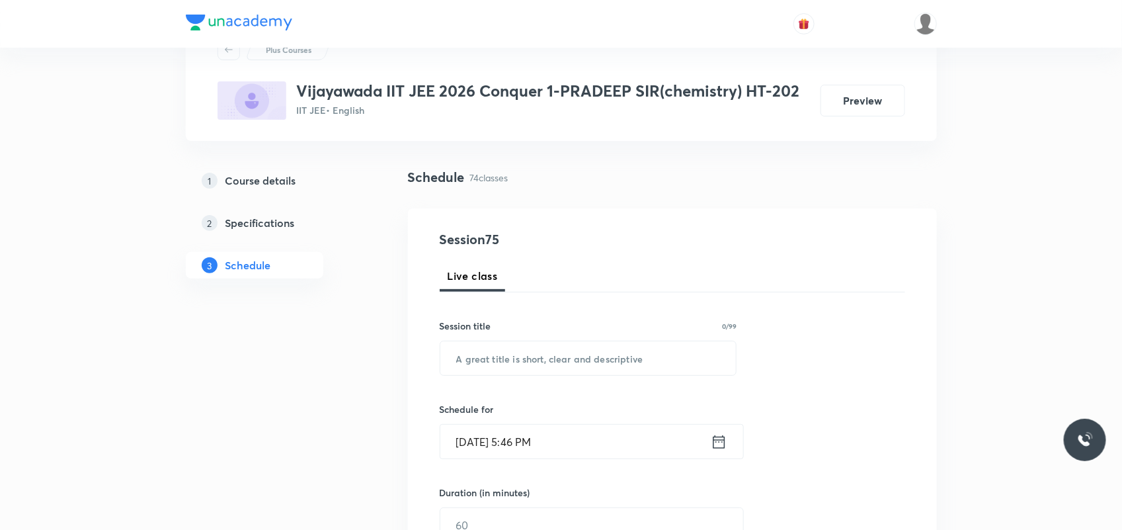
scroll to position [83, 0]
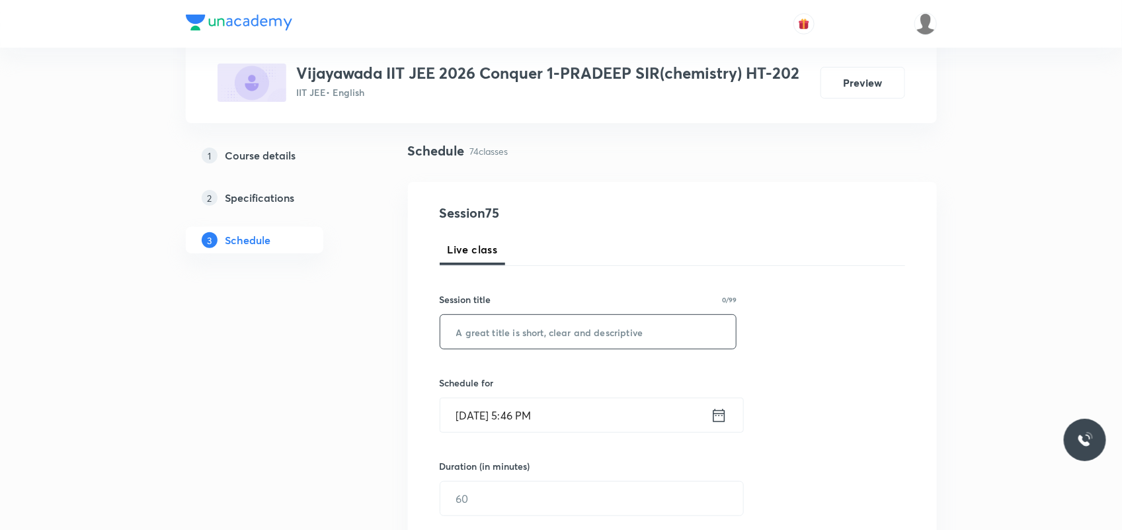
click at [543, 341] on input "text" at bounding box center [588, 332] width 296 height 34
paste input "Isomerism"
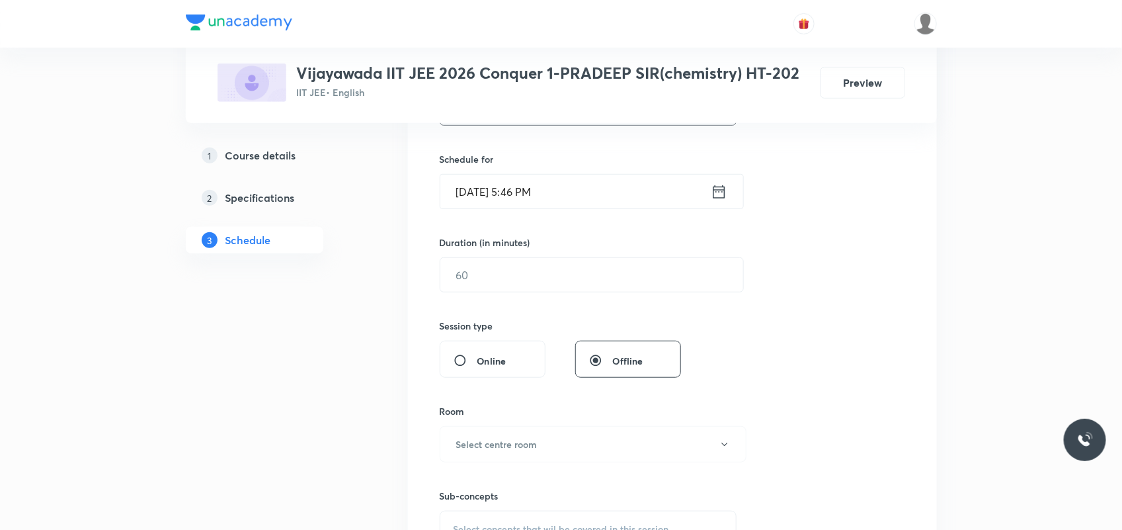
scroll to position [331, 0]
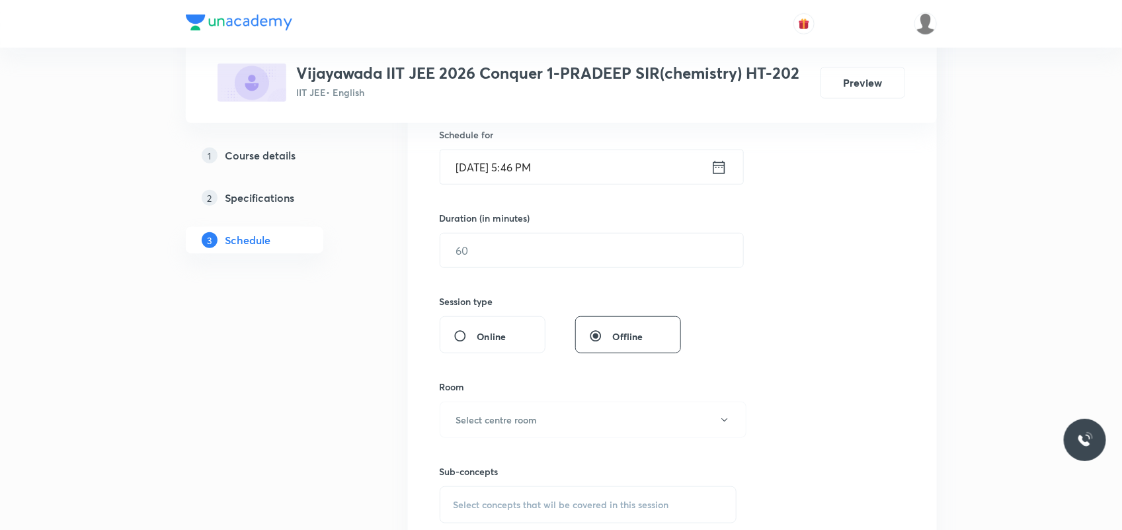
type input "Isomerism"
click at [472, 167] on input "[DATE] 5:46 PM" at bounding box center [575, 167] width 270 height 34
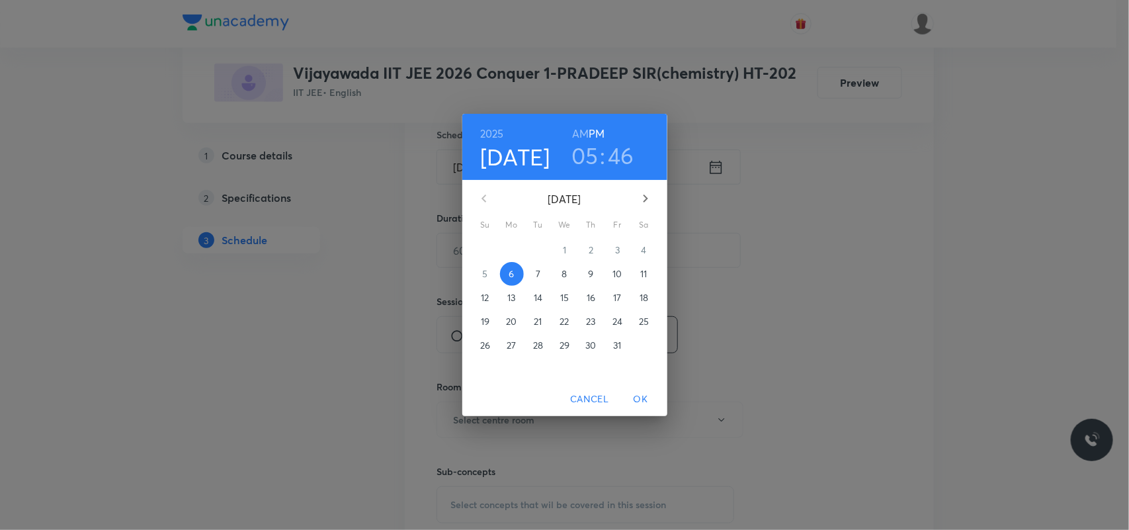
click at [537, 278] on p "7" at bounding box center [538, 273] width 5 height 13
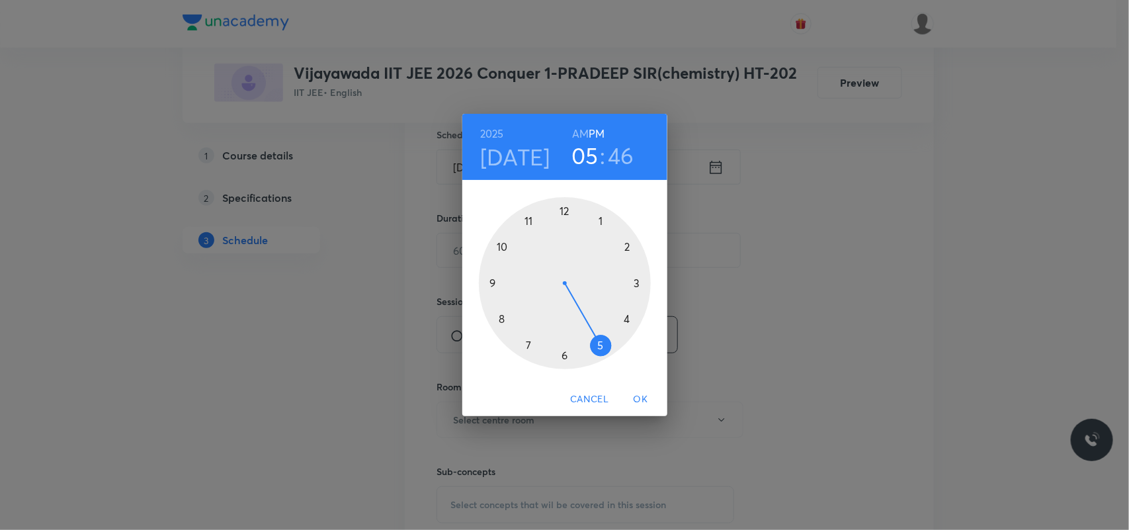
click at [599, 222] on div at bounding box center [565, 283] width 172 height 172
click at [563, 210] on div at bounding box center [565, 283] width 172 height 172
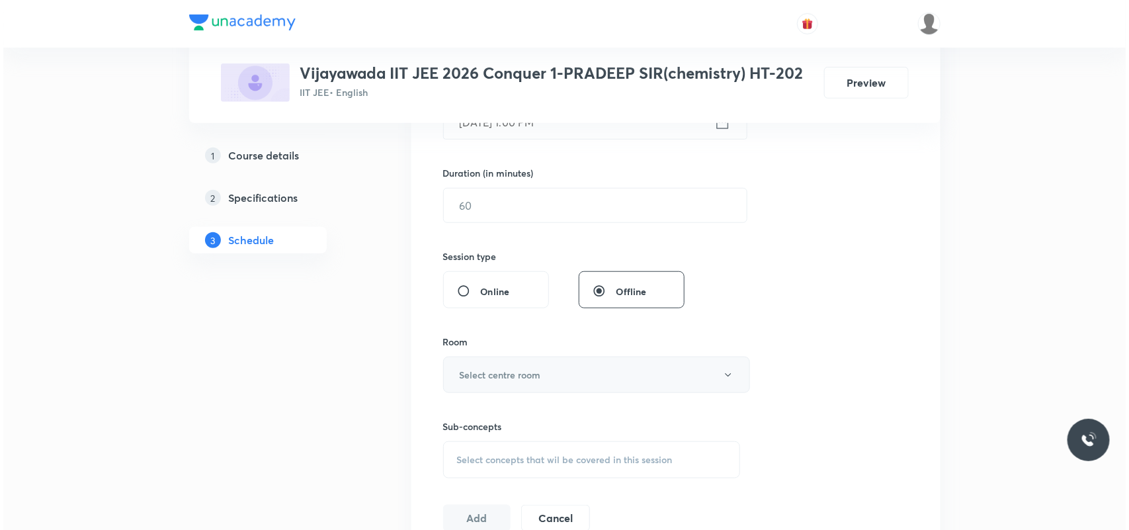
scroll to position [413, 0]
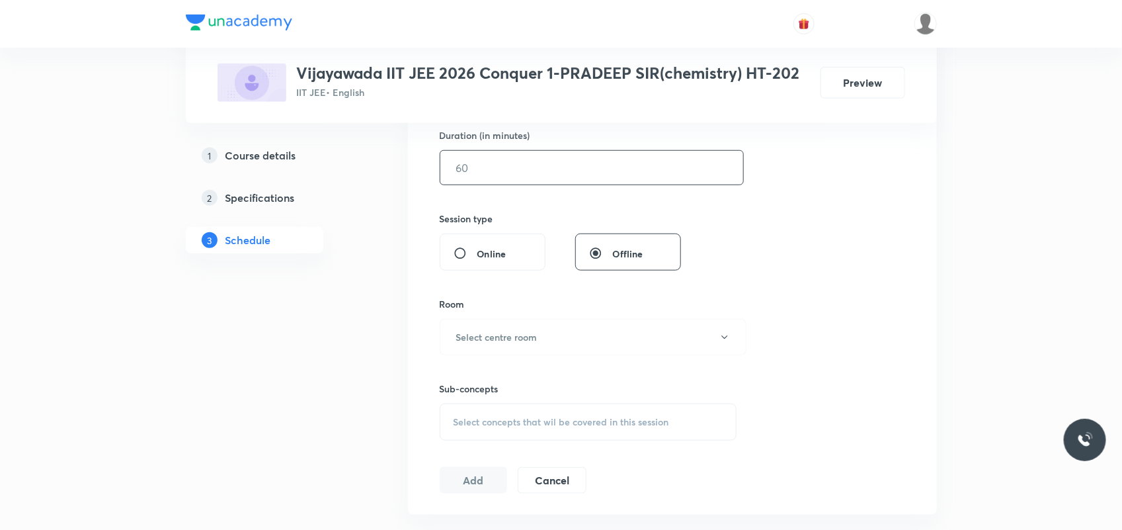
click at [499, 160] on input "text" at bounding box center [591, 168] width 303 height 34
type input "120"
click at [526, 344] on h6 "Select centre room" at bounding box center [496, 337] width 81 height 14
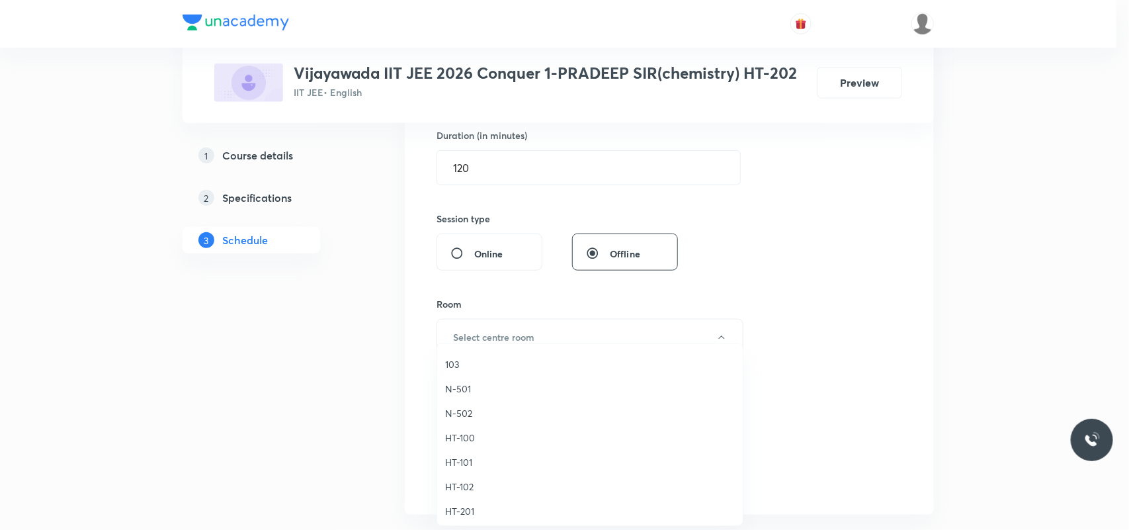
click at [468, 433] on span "HT-100" at bounding box center [590, 438] width 290 height 14
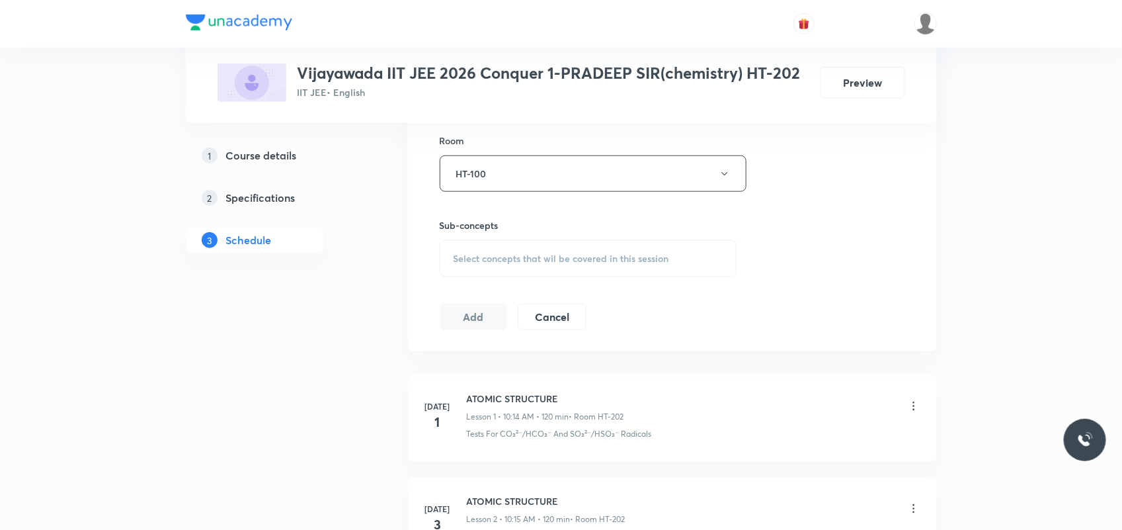
scroll to position [579, 0]
click at [499, 262] on span "Select concepts that wil be covered in this session" at bounding box center [562, 256] width 216 height 11
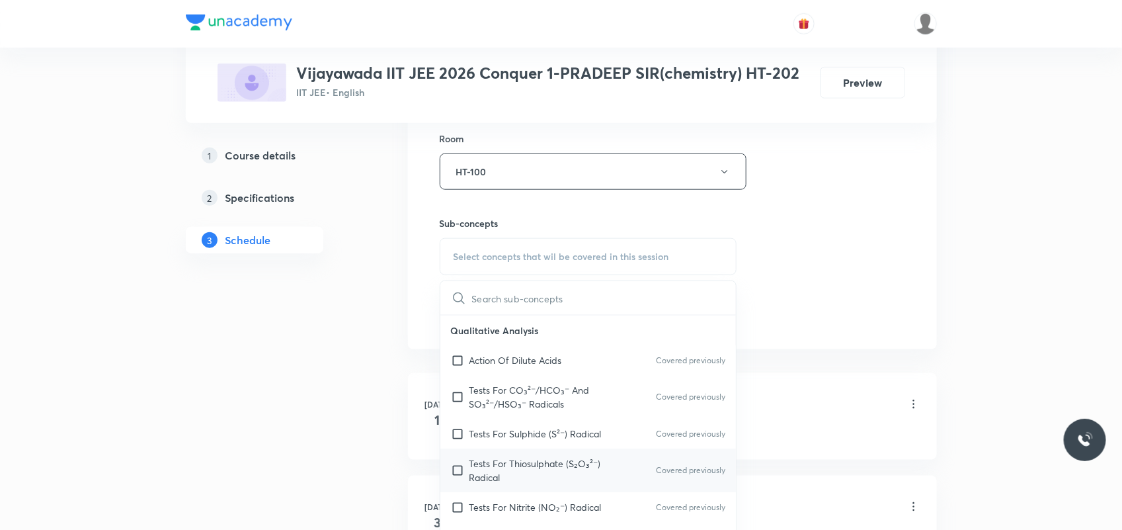
click at [513, 467] on p "Tests For Thiosulphate (S₂O₃²⁻) Radical" at bounding box center [537, 470] width 134 height 28
checkbox input "true"
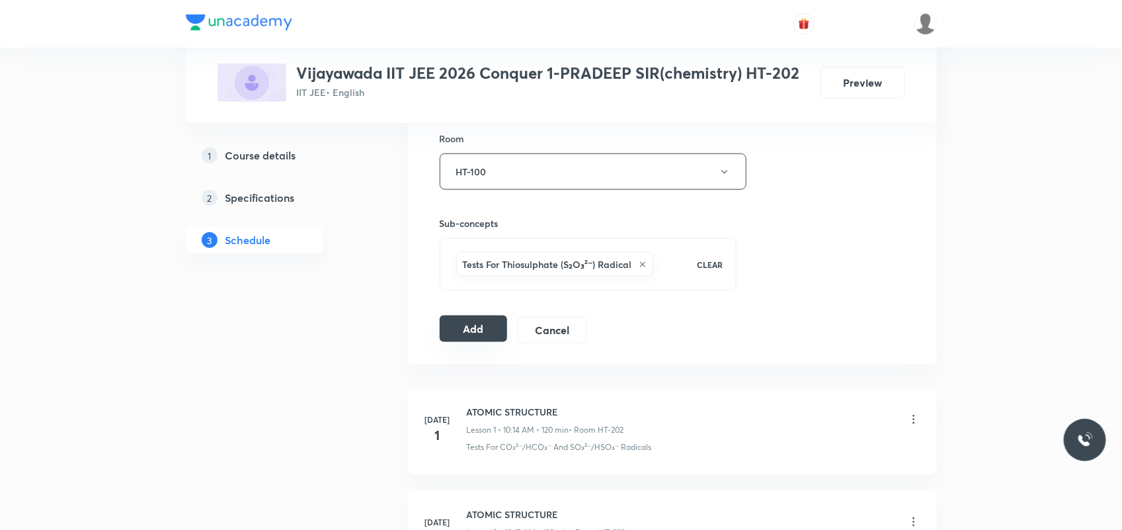
click at [479, 334] on button "Add" at bounding box center [474, 328] width 68 height 26
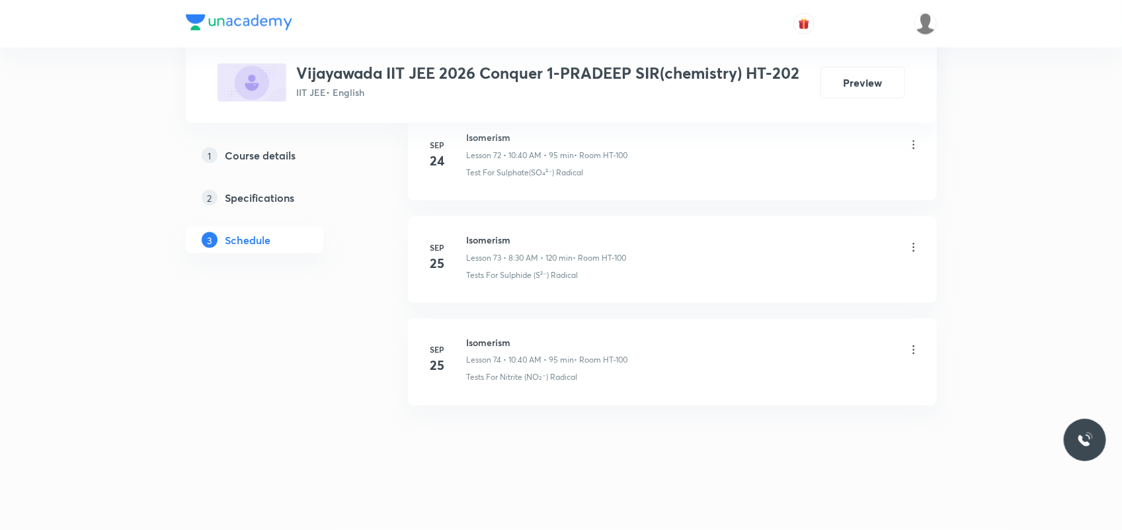
scroll to position [7546, 0]
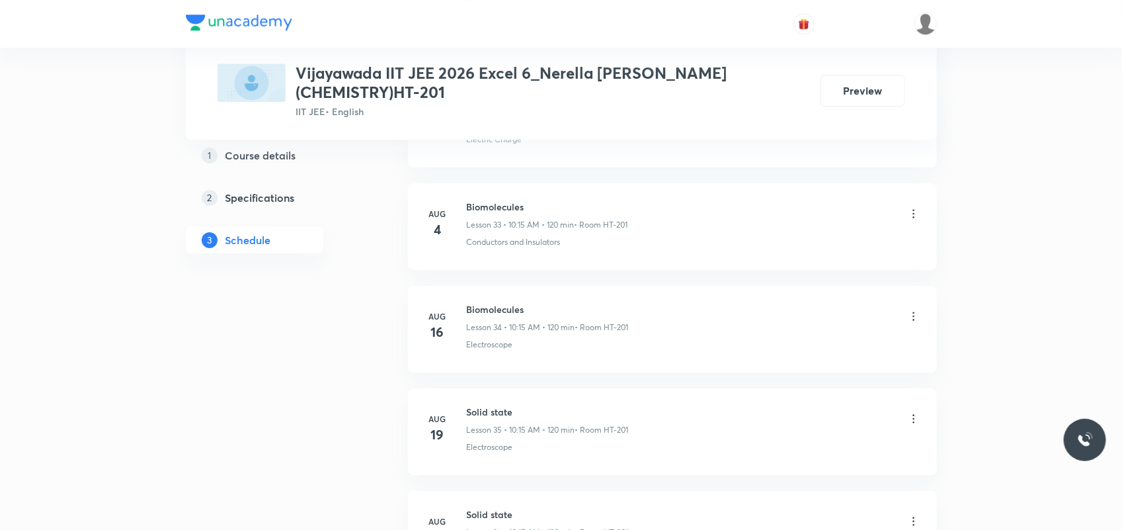
scroll to position [4454, 0]
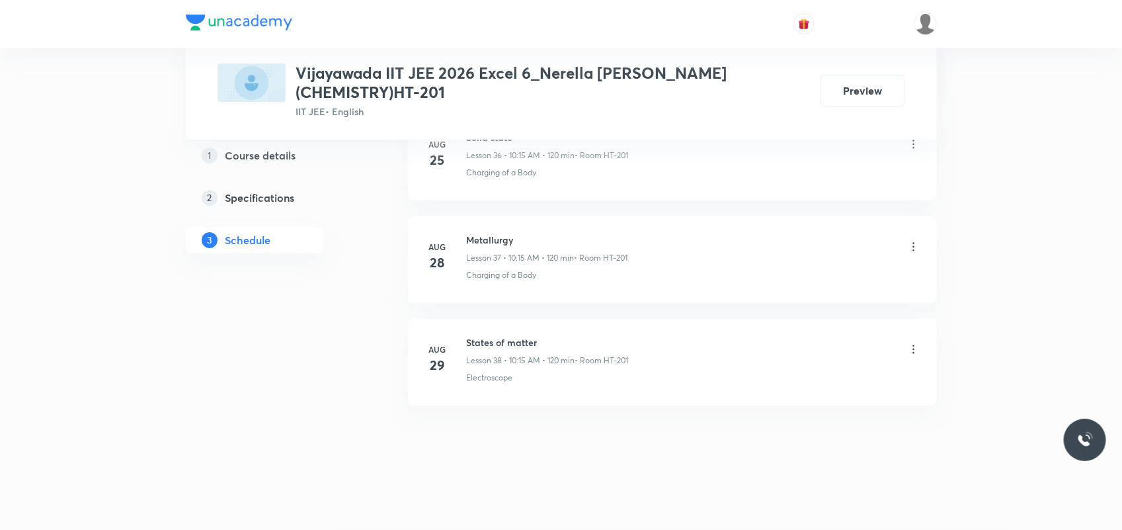
click at [503, 339] on h6 "States of matter" at bounding box center [548, 342] width 162 height 14
copy h6 "States of matter"
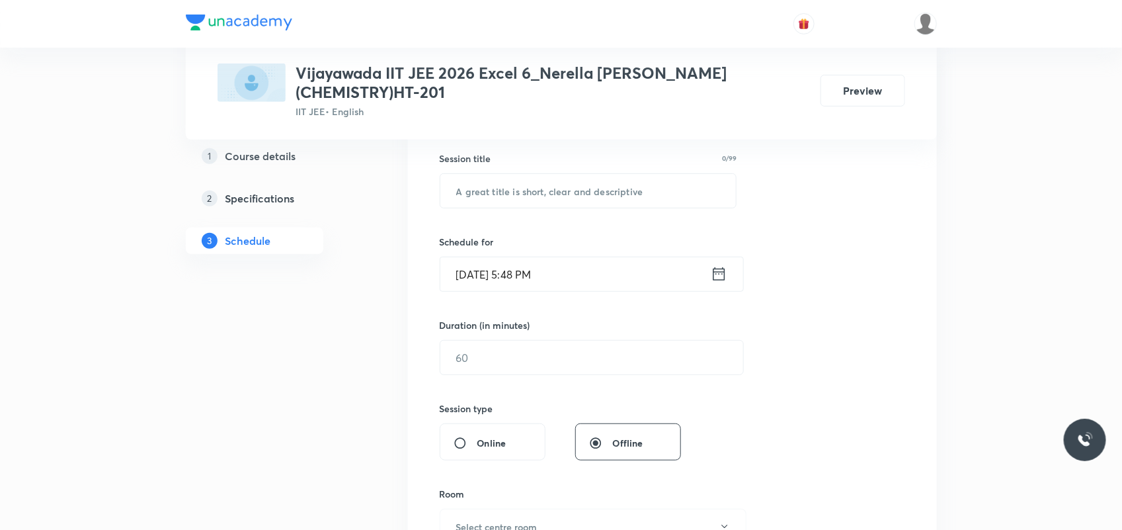
scroll to position [130, 0]
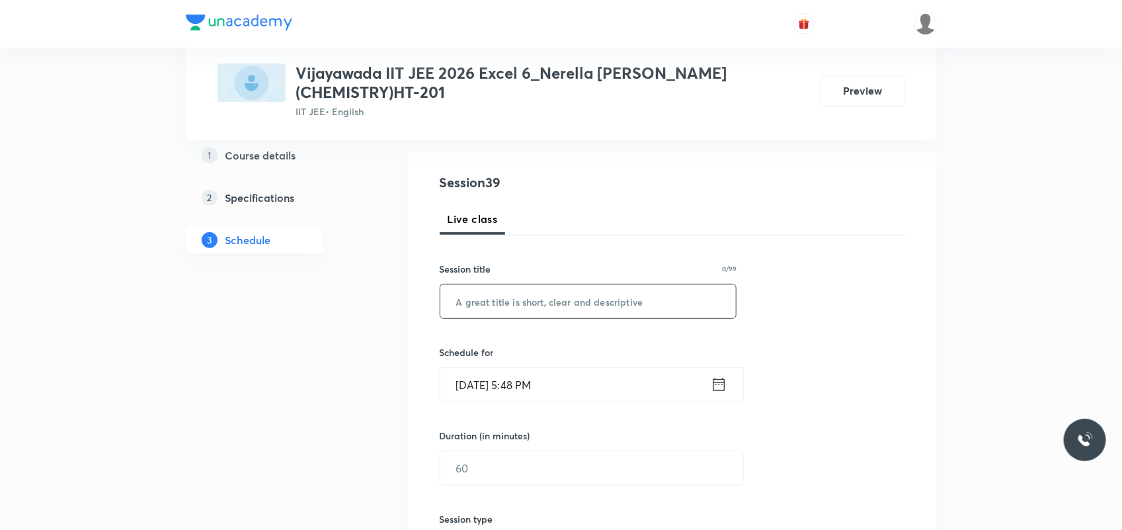
click at [522, 309] on input "text" at bounding box center [588, 301] width 296 height 34
paste input "States of matter"
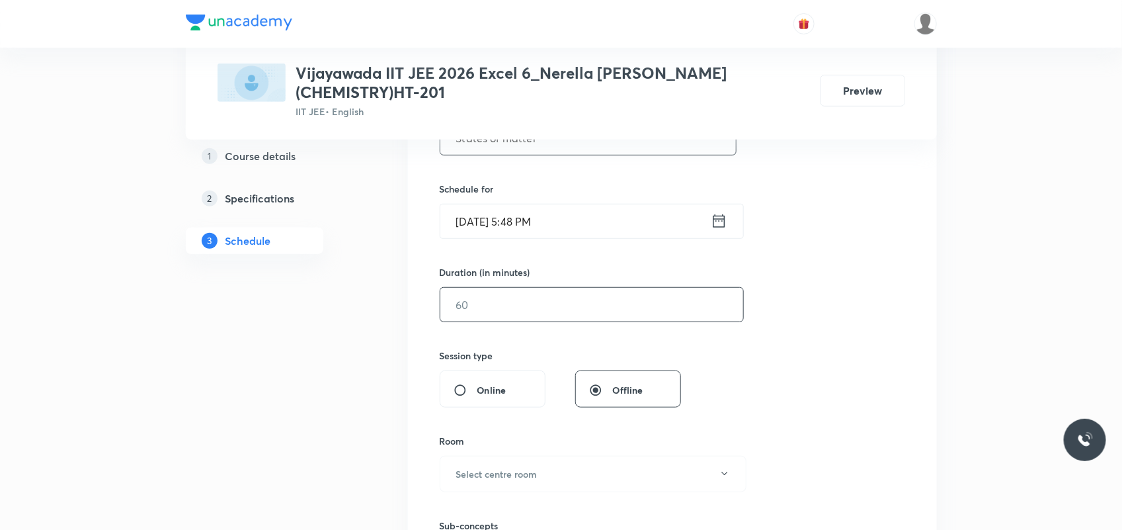
scroll to position [295, 0]
type input "States of matter"
click at [484, 222] on input "[DATE] 5:48 PM" at bounding box center [575, 219] width 270 height 34
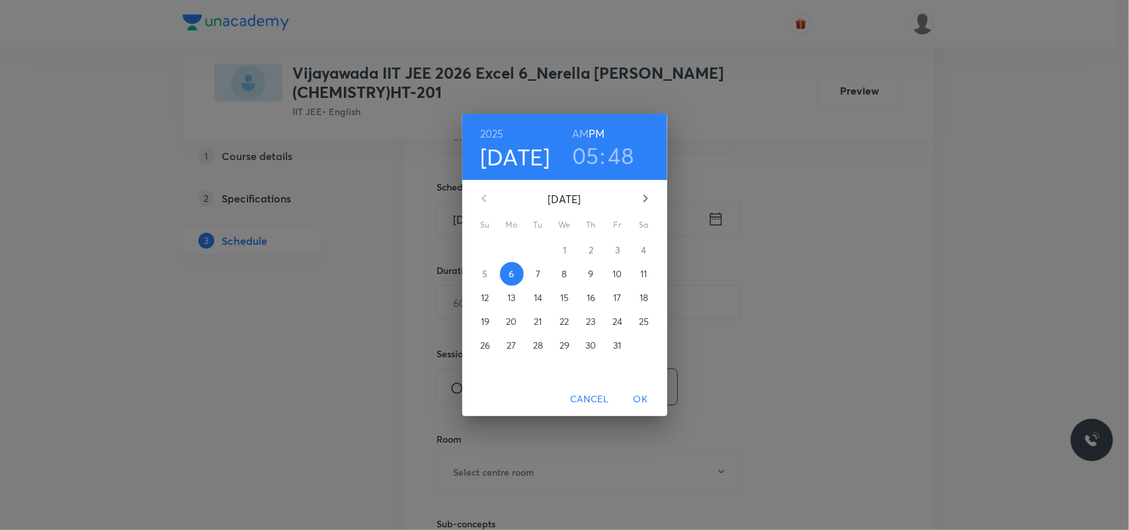
click at [530, 272] on span "7" at bounding box center [538, 273] width 24 height 13
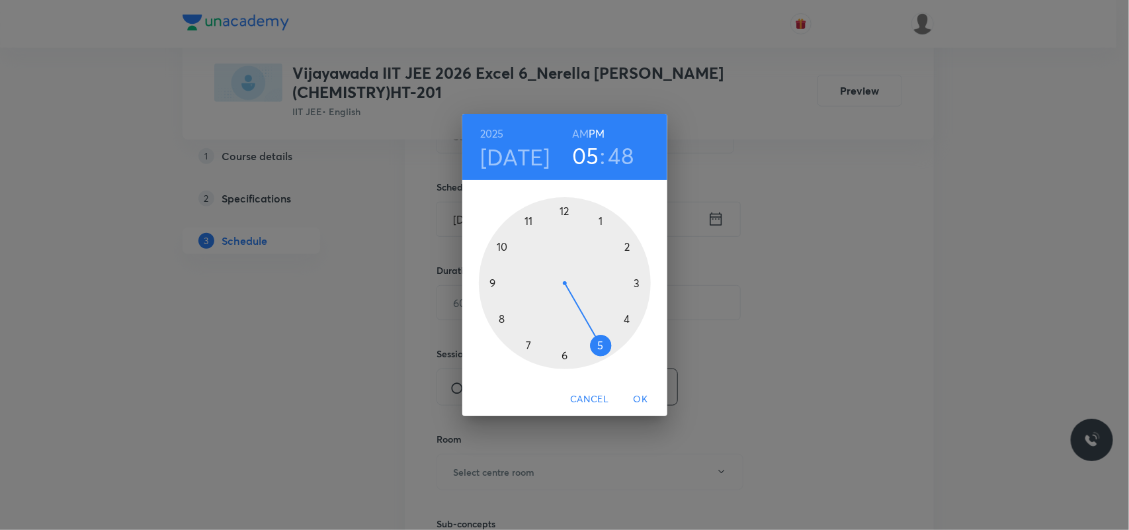
click at [574, 130] on h6 "AM" at bounding box center [580, 133] width 17 height 19
click at [528, 220] on div at bounding box center [565, 283] width 172 height 172
click at [634, 282] on div at bounding box center [565, 283] width 172 height 172
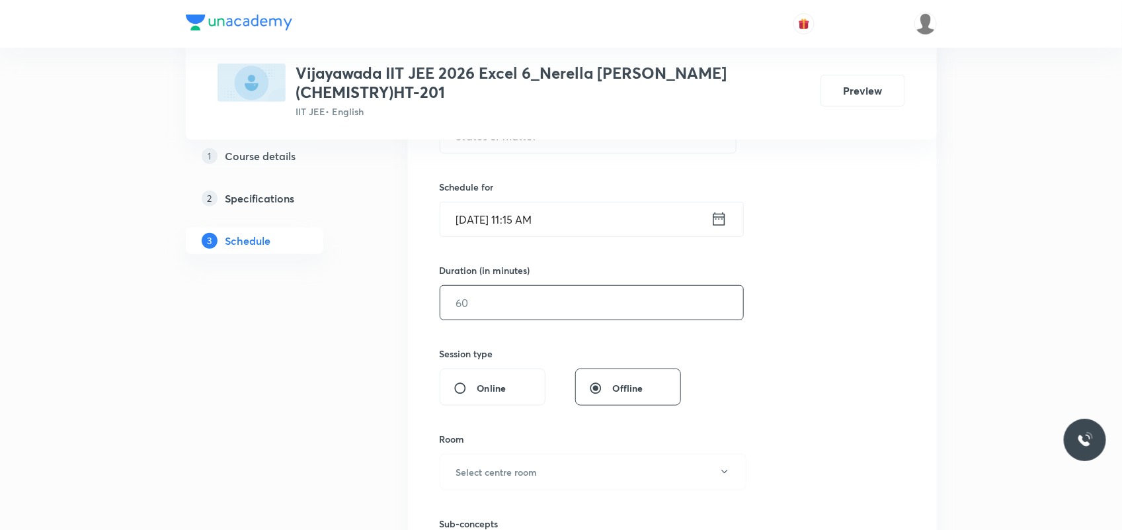
click at [565, 305] on input "text" at bounding box center [591, 303] width 303 height 34
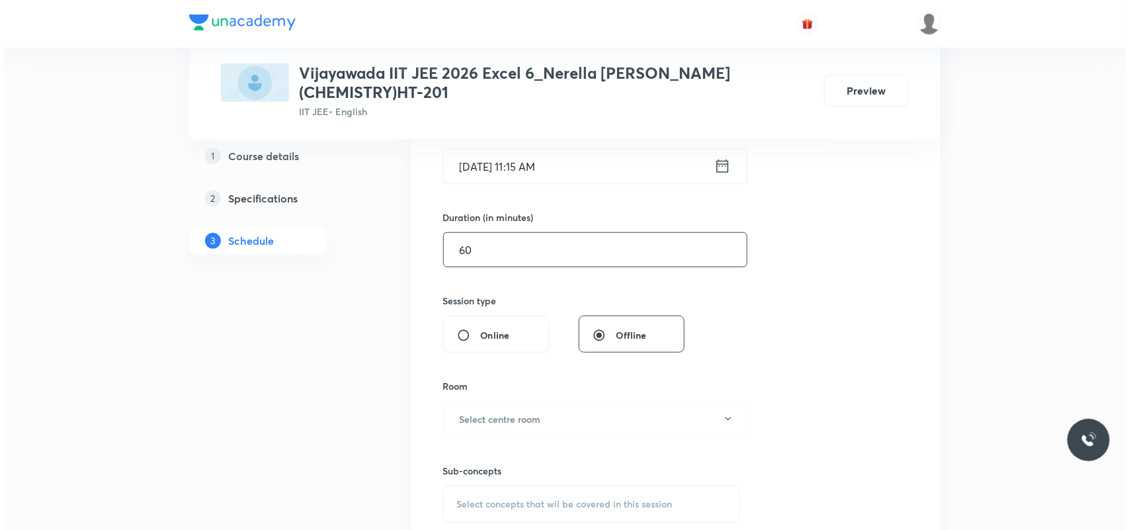
scroll to position [543, 0]
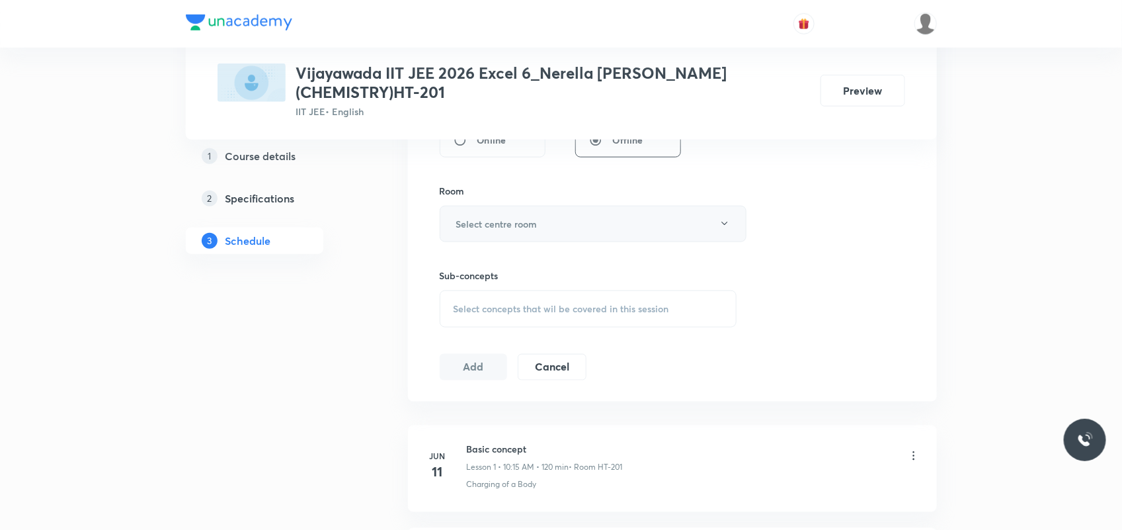
type input "60"
click at [528, 229] on h6 "Select centre room" at bounding box center [496, 224] width 81 height 14
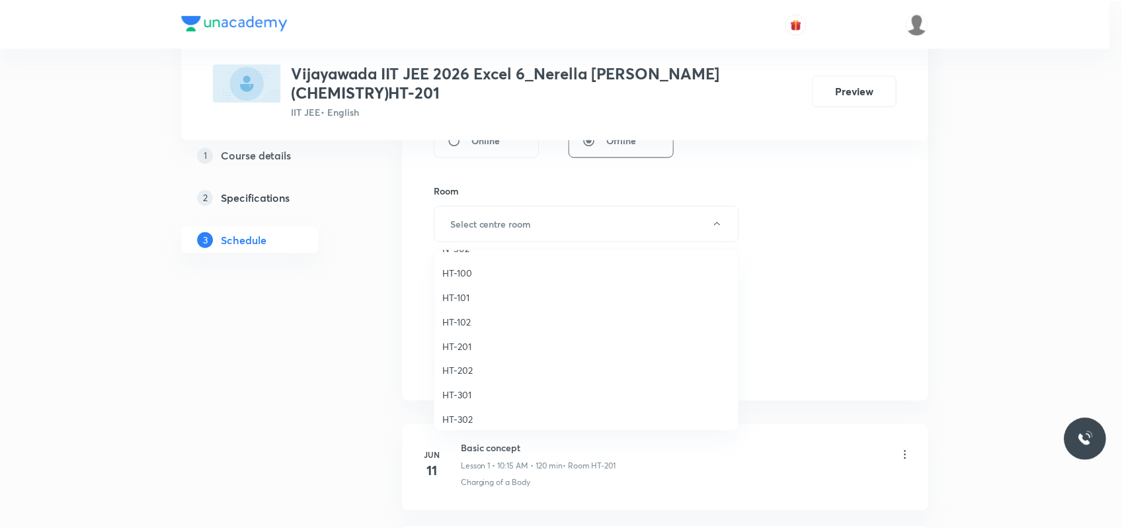
scroll to position [496, 0]
click at [458, 336] on span "HT-201" at bounding box center [590, 334] width 290 height 14
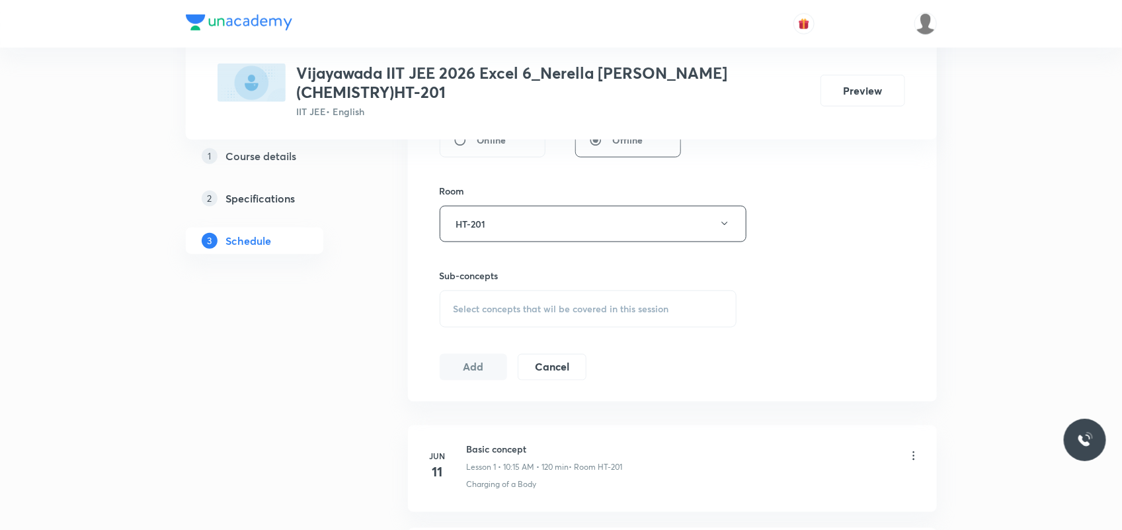
click at [490, 319] on div "Select concepts that wil be covered in this session" at bounding box center [589, 308] width 298 height 37
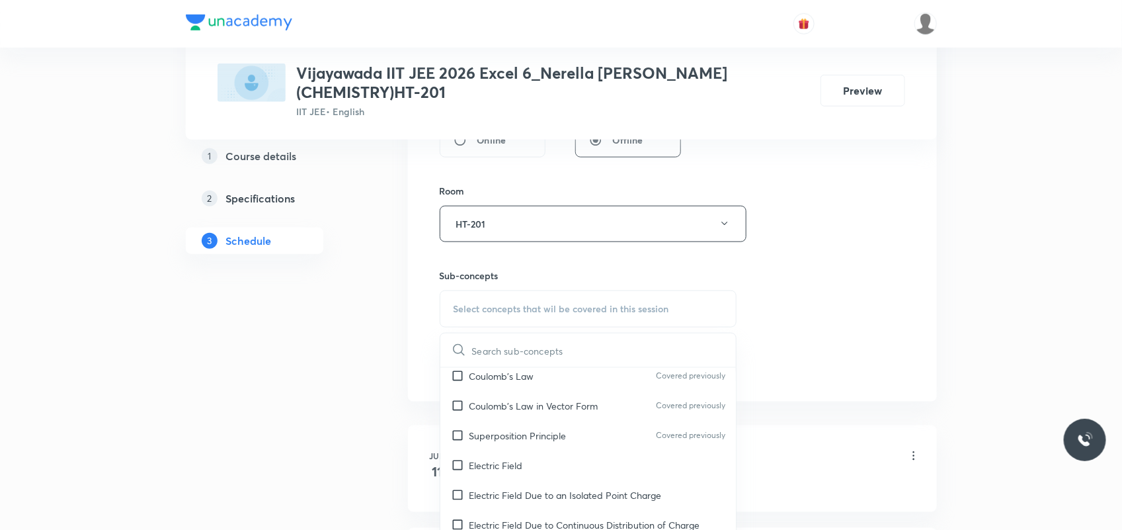
scroll to position [165, 0]
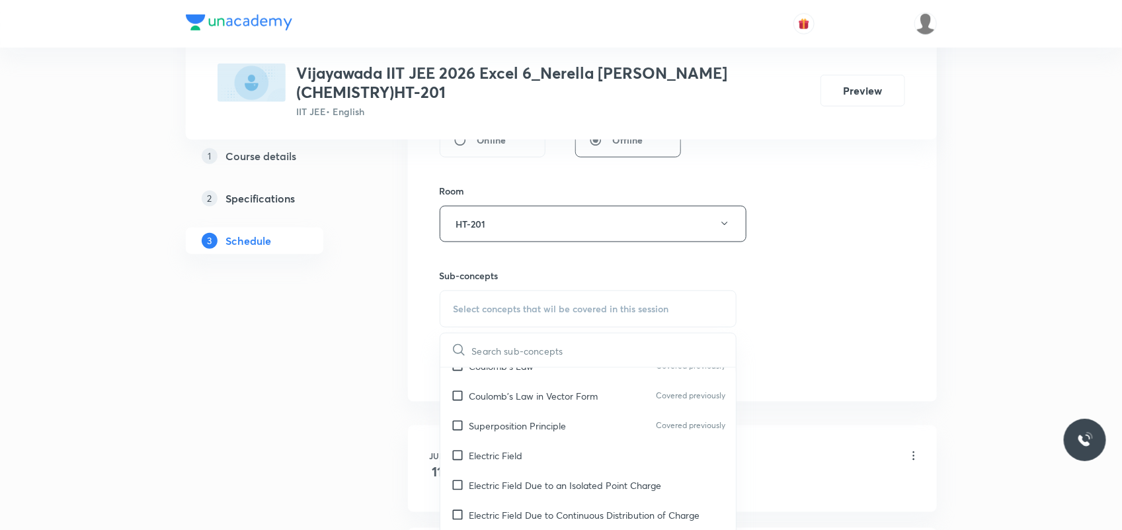
click at [503, 419] on p "Superposition Principle" at bounding box center [518, 426] width 97 height 14
checkbox input "true"
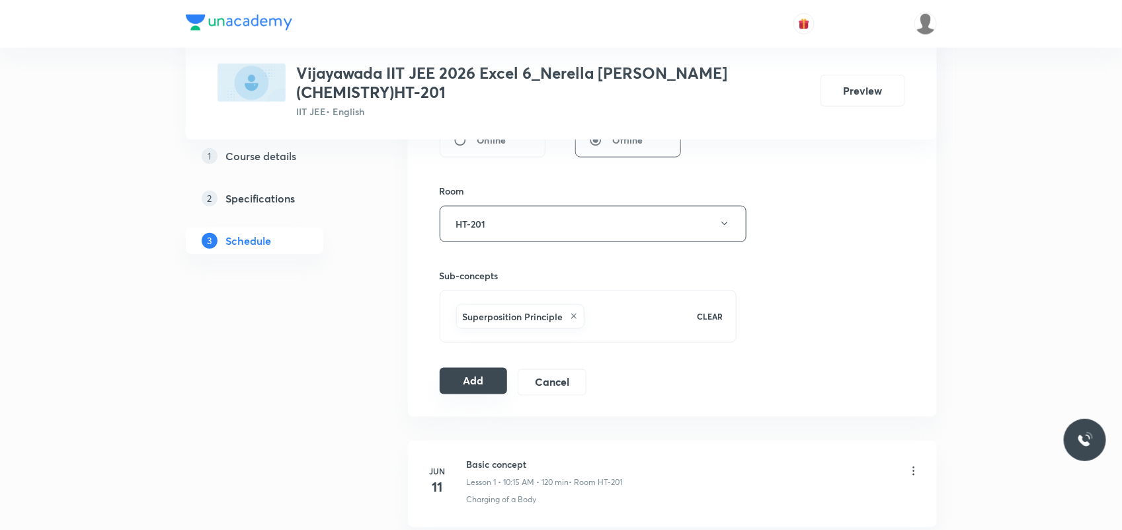
click at [452, 387] on button "Add" at bounding box center [474, 381] width 68 height 26
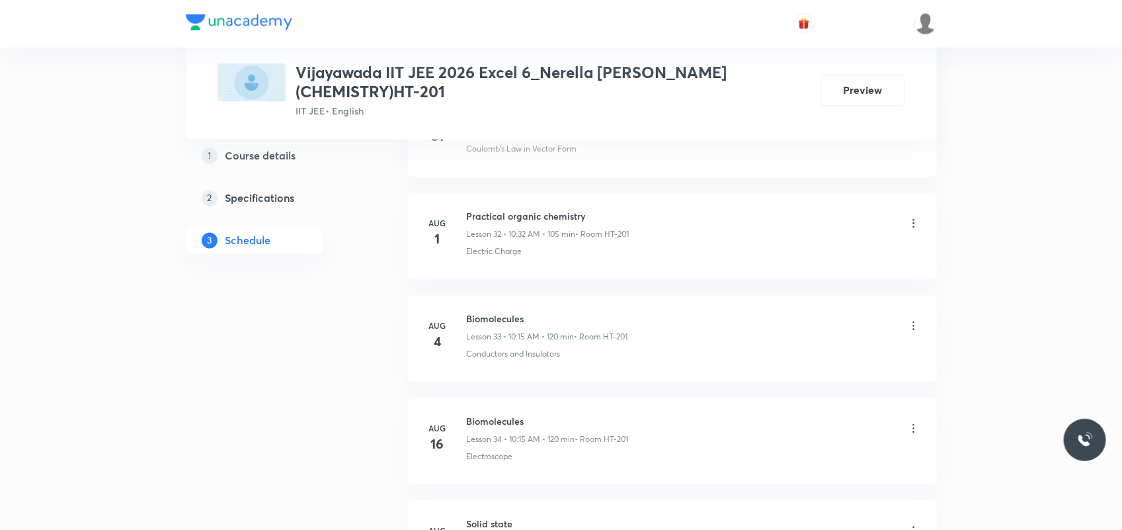
scroll to position [3947, 0]
